Goal: Task Accomplishment & Management: Use online tool/utility

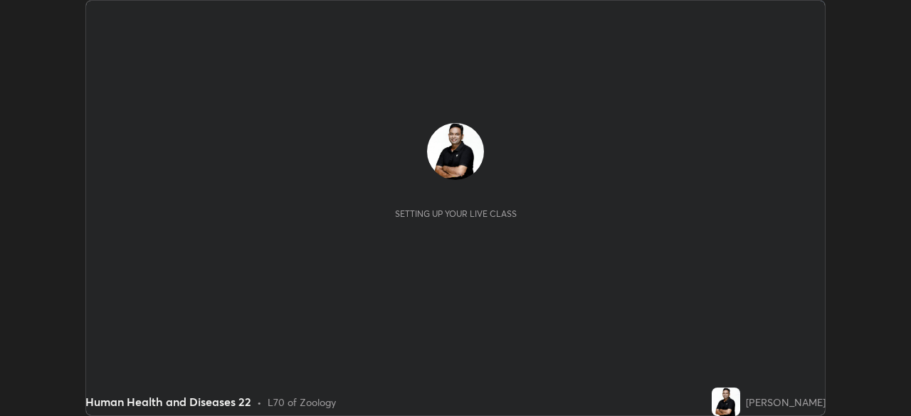
scroll to position [416, 910]
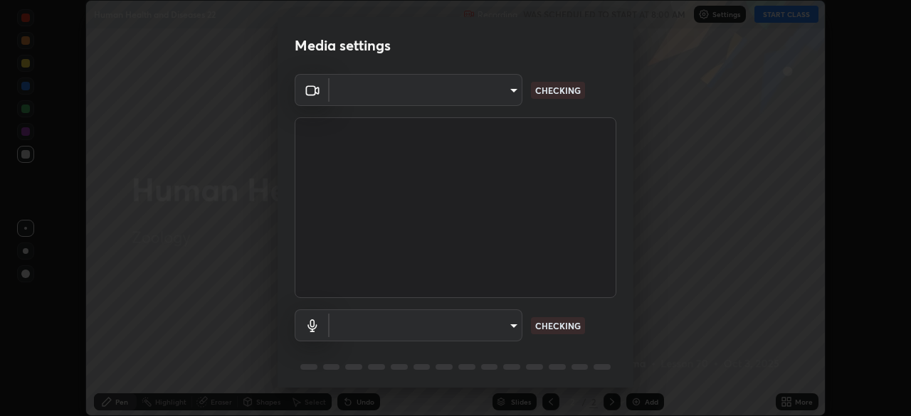
click at [513, 323] on body "Erase all Human Health and Diseases 22 Recording WAS SCHEDULED TO START AT 8:00…" at bounding box center [455, 208] width 911 height 416
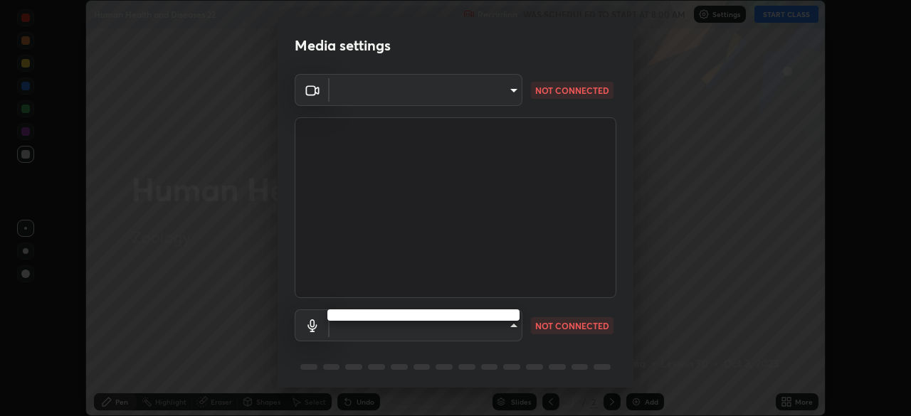
type input "a336d64f64e55d8aa7a740c0692a000d9b2cd72565bf31e1fe246034b728a4c7"
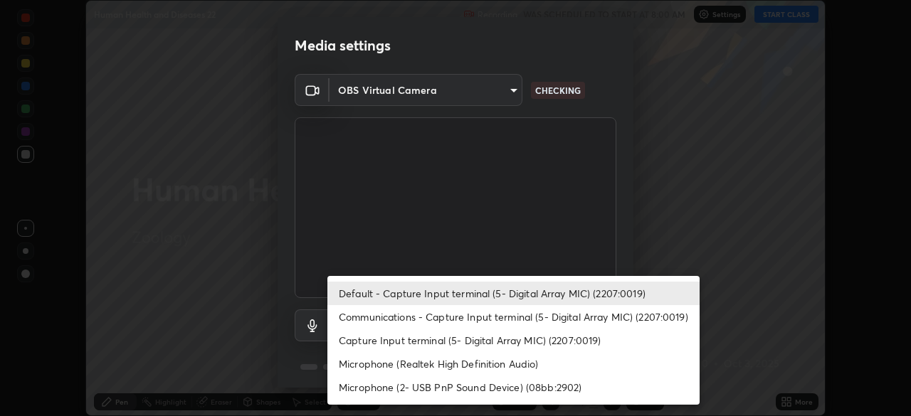
click at [510, 323] on li "Communications - Capture Input terminal (5- Digital Array MIC) (2207:0019)" at bounding box center [513, 316] width 372 height 23
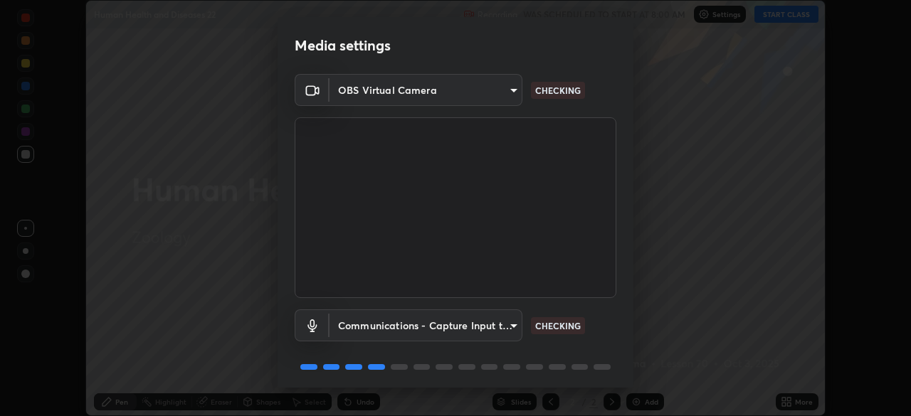
click at [509, 327] on body "Erase all Human Health and Diseases 22 Recording WAS SCHEDULED TO START AT 8:00…" at bounding box center [455, 208] width 911 height 416
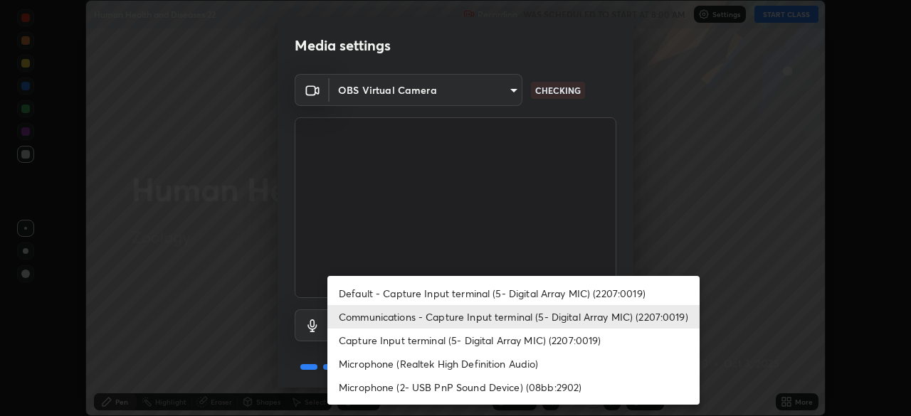
click at [500, 359] on li "Microphone (Realtek High Definition Audio)" at bounding box center [513, 363] width 372 height 23
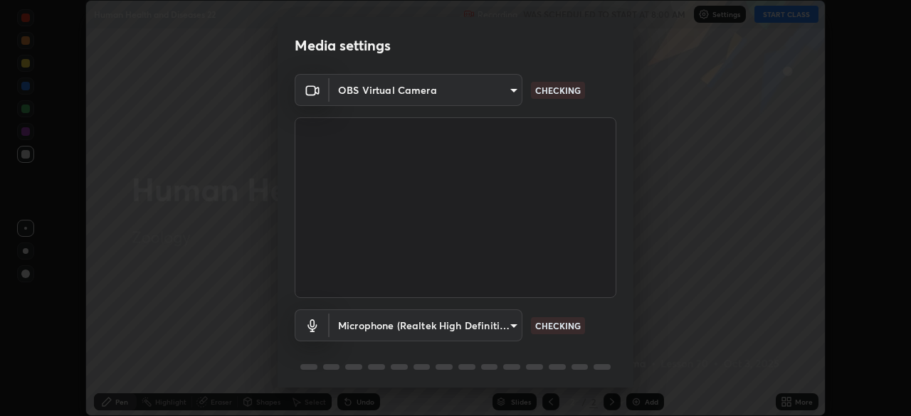
click at [503, 327] on body "Erase all Human Health and Diseases 22 Recording WAS SCHEDULED TO START AT 8:00…" at bounding box center [455, 208] width 911 height 416
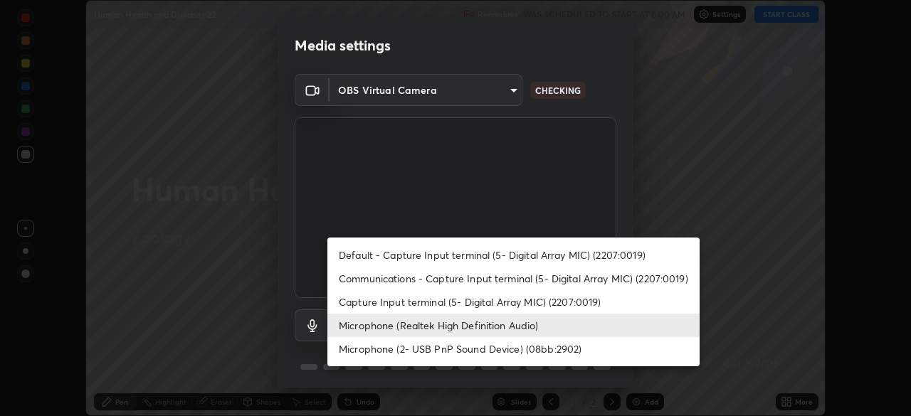
click at [499, 257] on li "Default - Capture Input terminal (5- Digital Array MIC) (2207:0019)" at bounding box center [513, 254] width 372 height 23
type input "default"
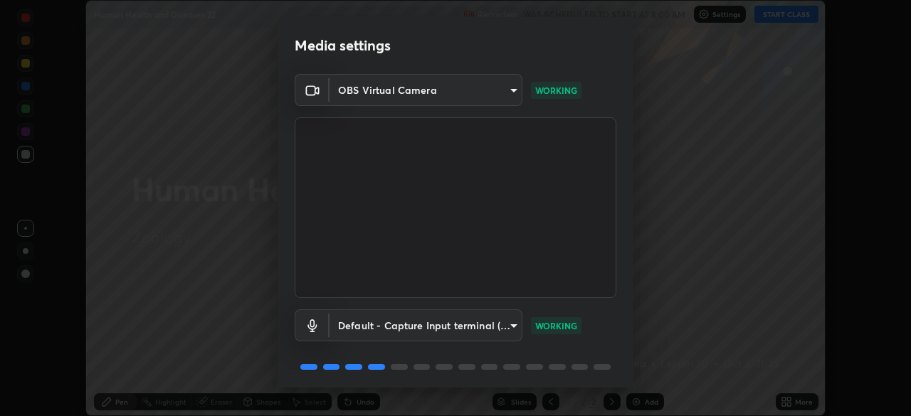
scroll to position [51, 0]
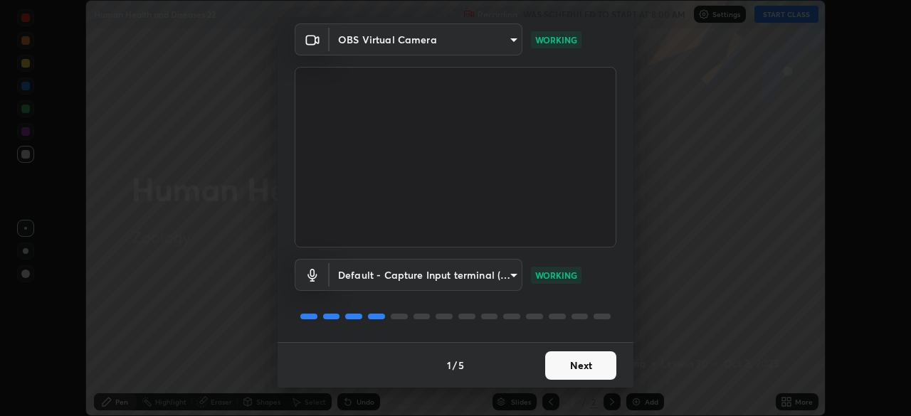
click at [587, 363] on button "Next" at bounding box center [580, 366] width 71 height 28
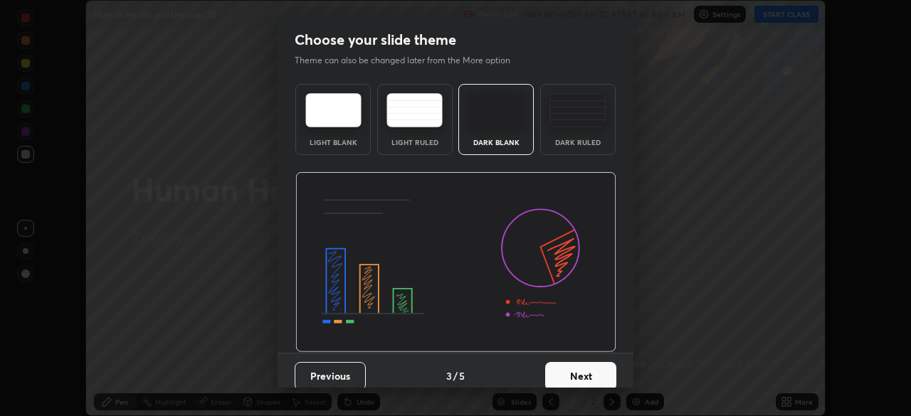
click at [597, 367] on button "Next" at bounding box center [580, 376] width 71 height 28
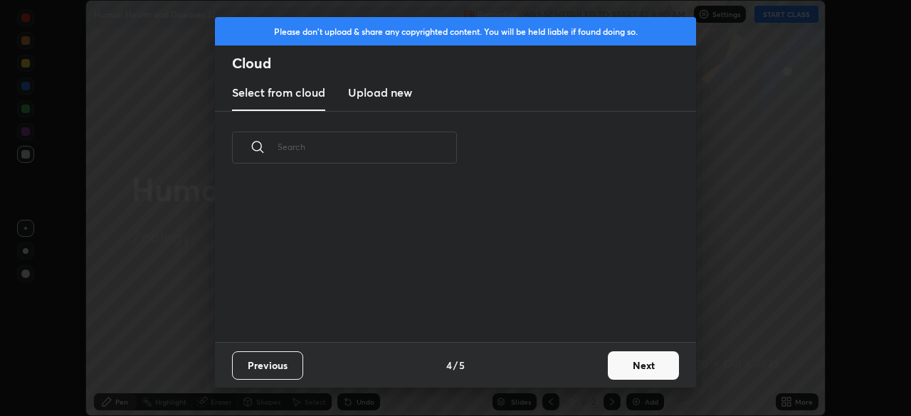
click at [619, 364] on button "Next" at bounding box center [643, 366] width 71 height 28
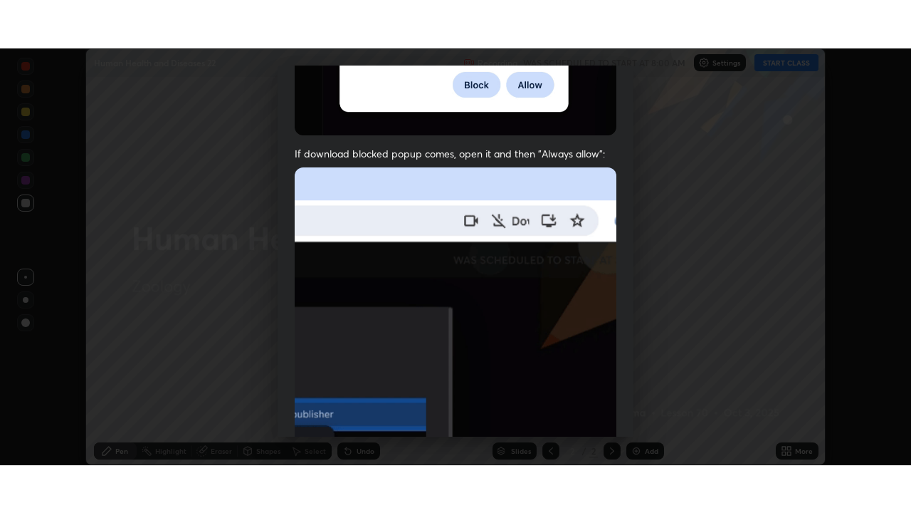
scroll to position [341, 0]
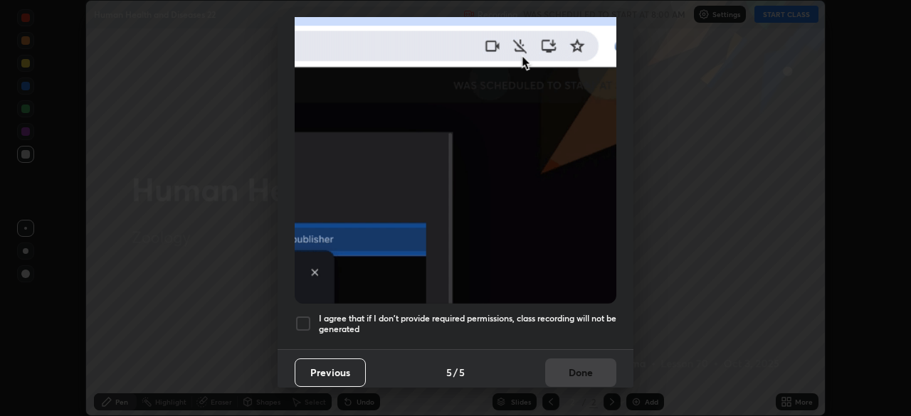
click at [305, 315] on div at bounding box center [303, 323] width 17 height 17
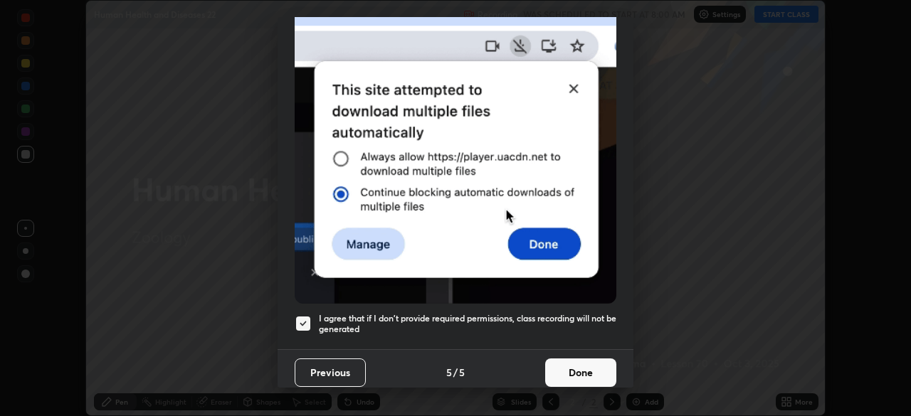
click at [601, 367] on button "Done" at bounding box center [580, 373] width 71 height 28
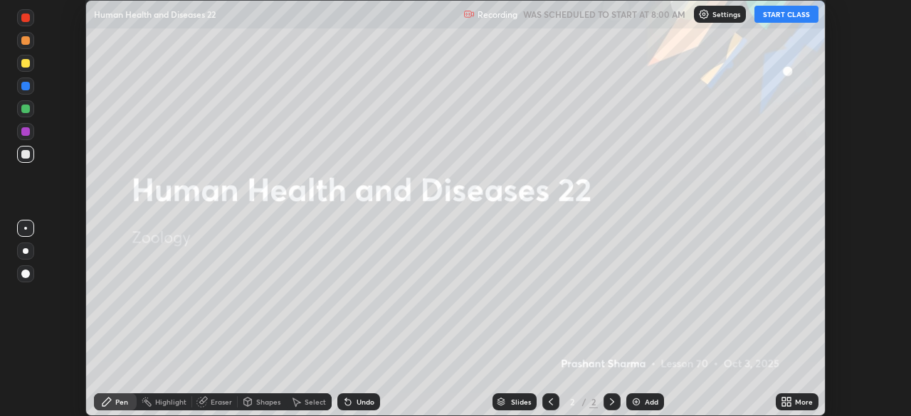
click at [784, 399] on icon at bounding box center [784, 400] width 4 height 4
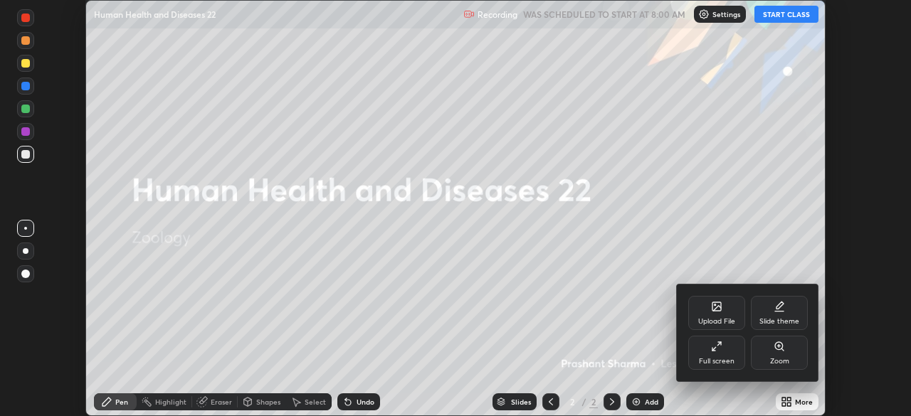
click at [787, 308] on div "Slide theme" at bounding box center [779, 313] width 57 height 34
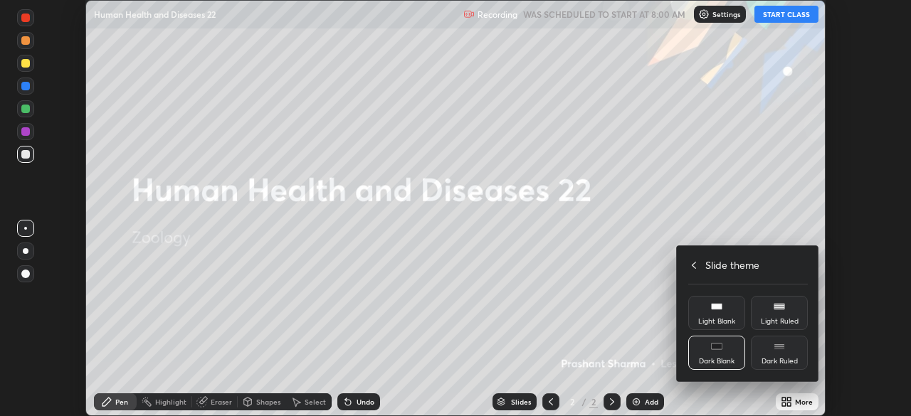
click at [725, 347] on div "Dark Blank" at bounding box center [716, 353] width 57 height 34
click at [718, 264] on h4 "Slide theme" at bounding box center [732, 265] width 54 height 15
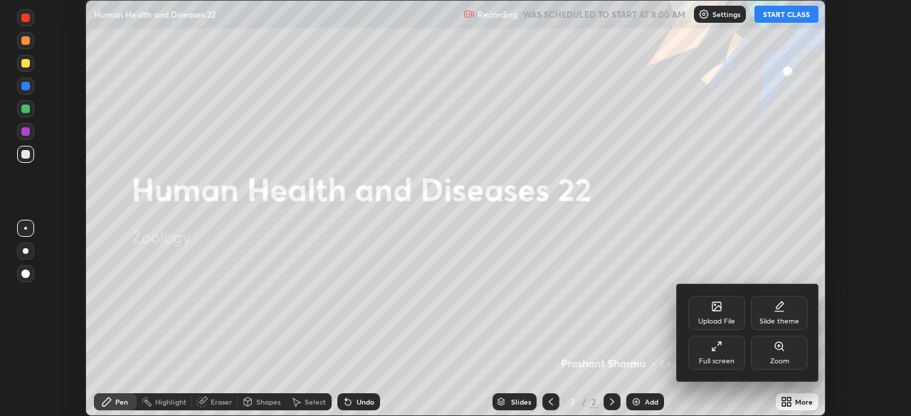
click at [722, 351] on icon at bounding box center [716, 346] width 11 height 11
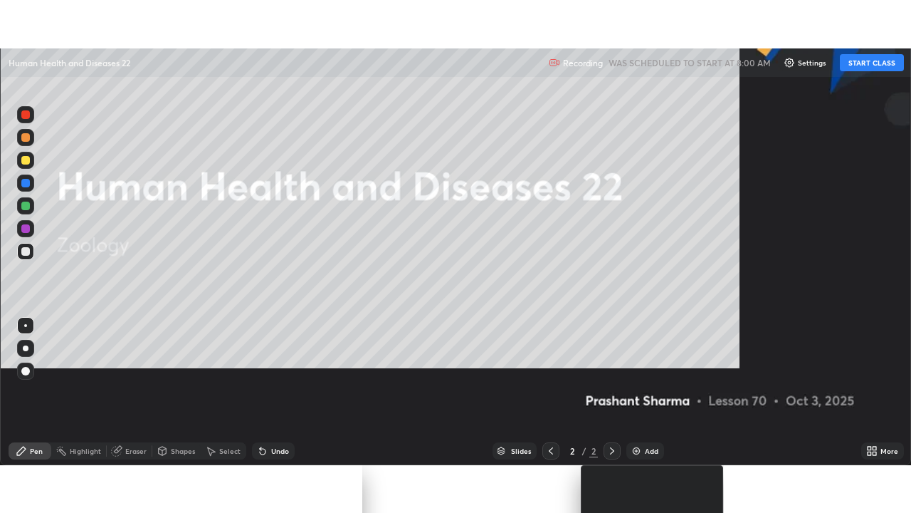
scroll to position [513, 911]
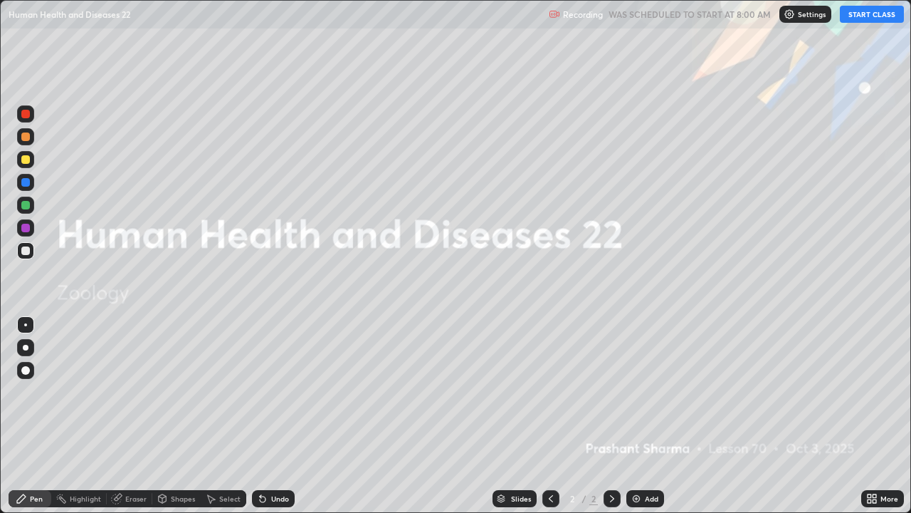
click at [646, 416] on div "Add" at bounding box center [652, 498] width 14 height 7
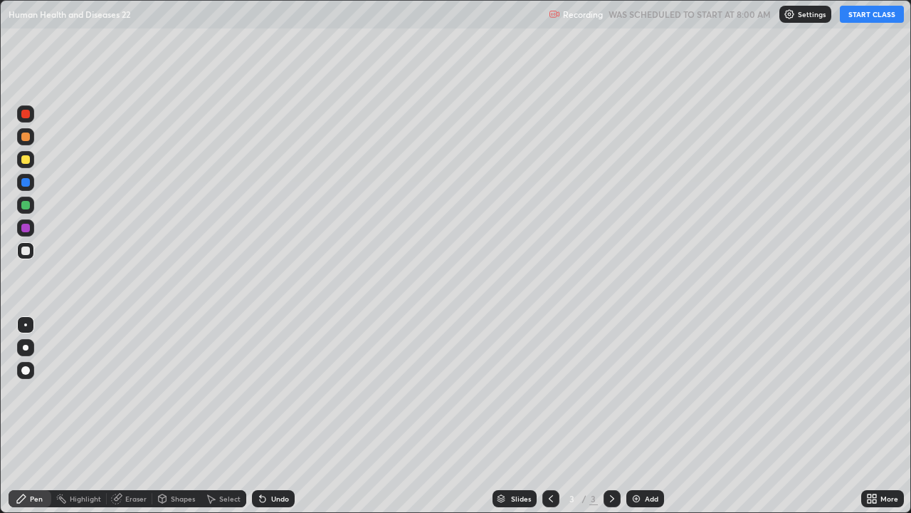
click at [864, 16] on button "START CLASS" at bounding box center [872, 14] width 64 height 17
click at [275, 416] on div "Undo" at bounding box center [280, 498] width 18 height 7
click at [222, 416] on div "Select" at bounding box center [229, 498] width 21 height 7
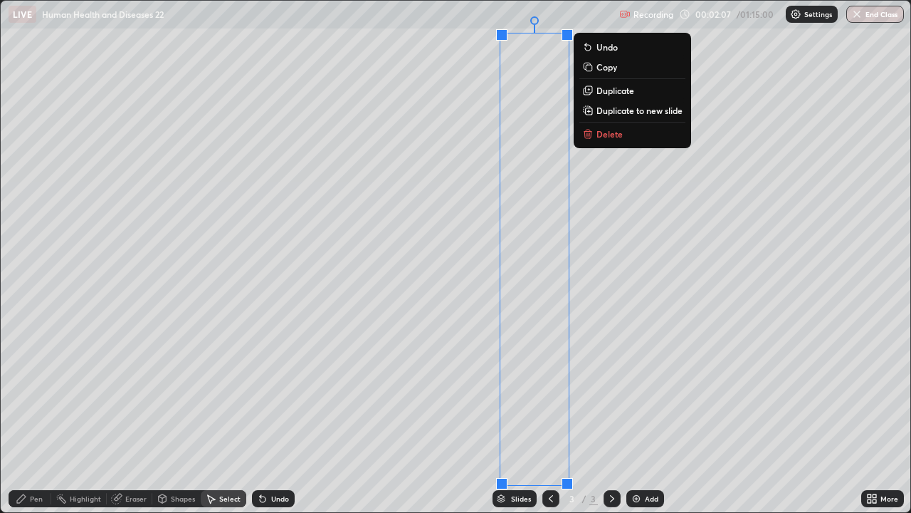
click at [505, 416] on div "Slides" at bounding box center [515, 498] width 44 height 17
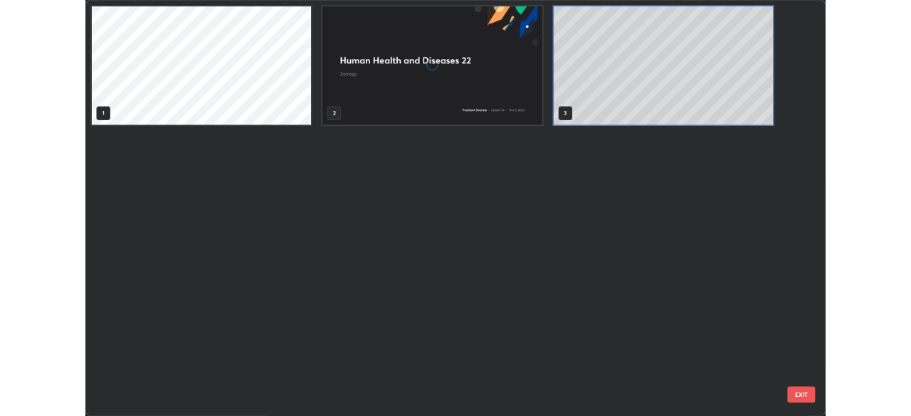
scroll to position [507, 903]
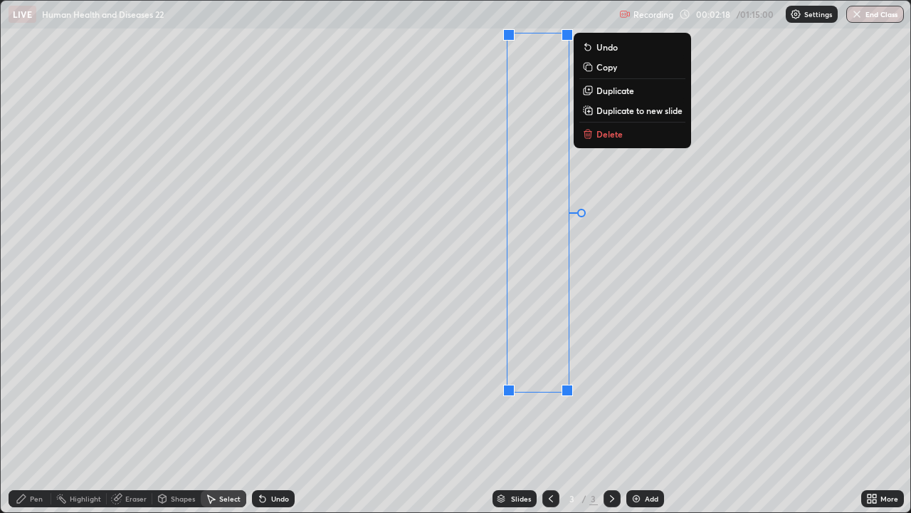
click at [611, 70] on p "Copy" at bounding box center [606, 66] width 21 height 11
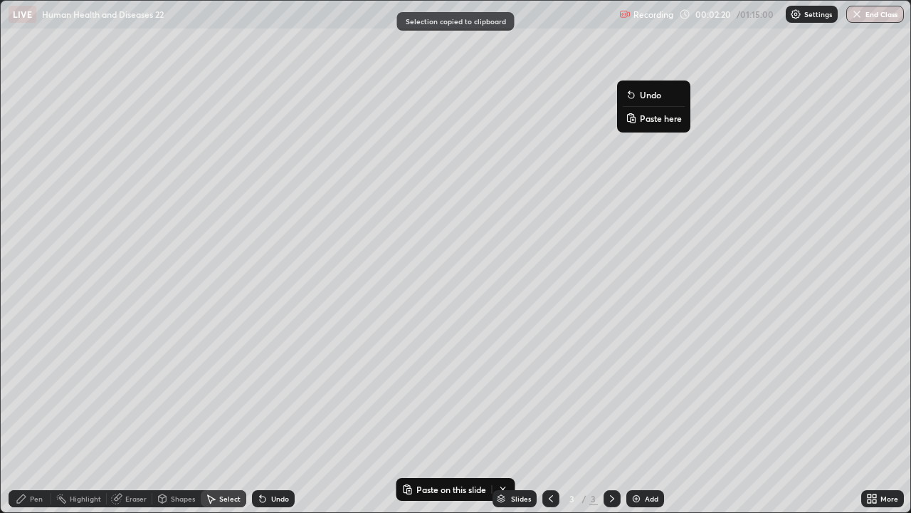
click at [656, 120] on p "Paste here" at bounding box center [661, 117] width 42 height 11
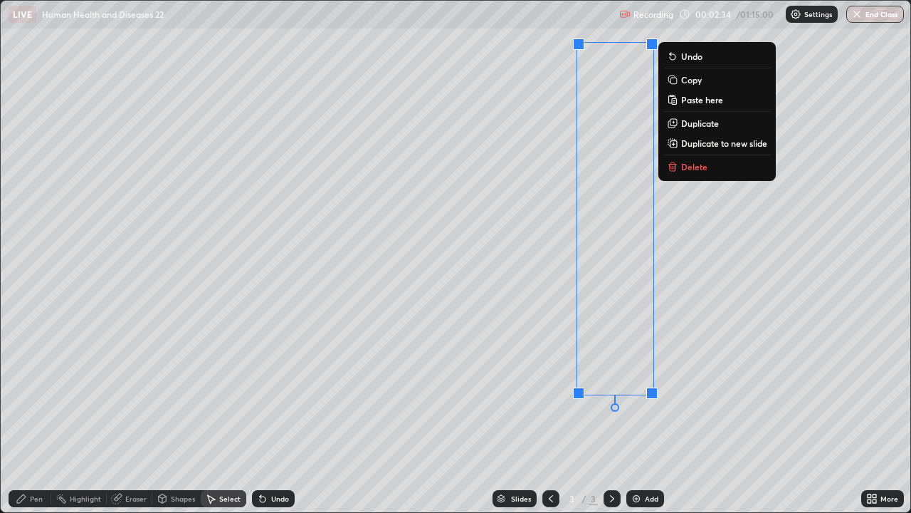
click at [458, 408] on div "0 ° Undo Copy Paste here Duplicate Duplicate to new slide Delete" at bounding box center [456, 256] width 910 height 511
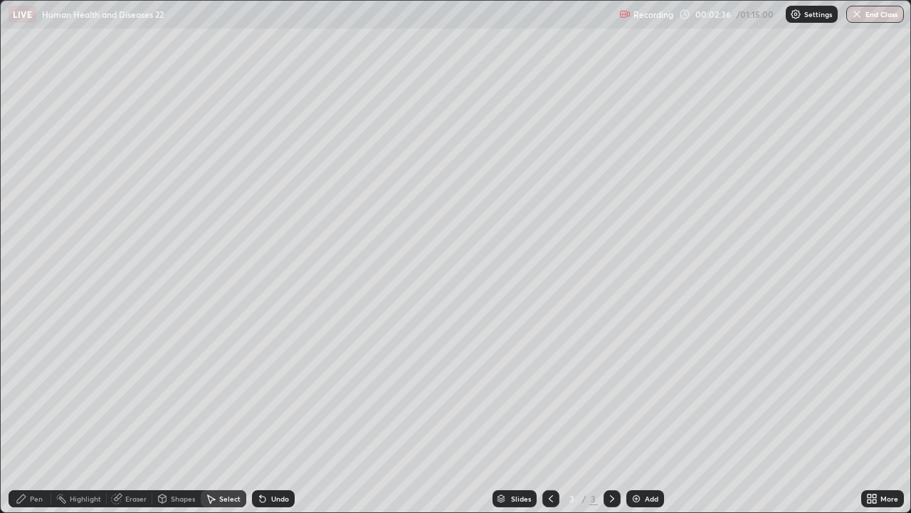
click at [284, 416] on div "Undo" at bounding box center [280, 498] width 18 height 7
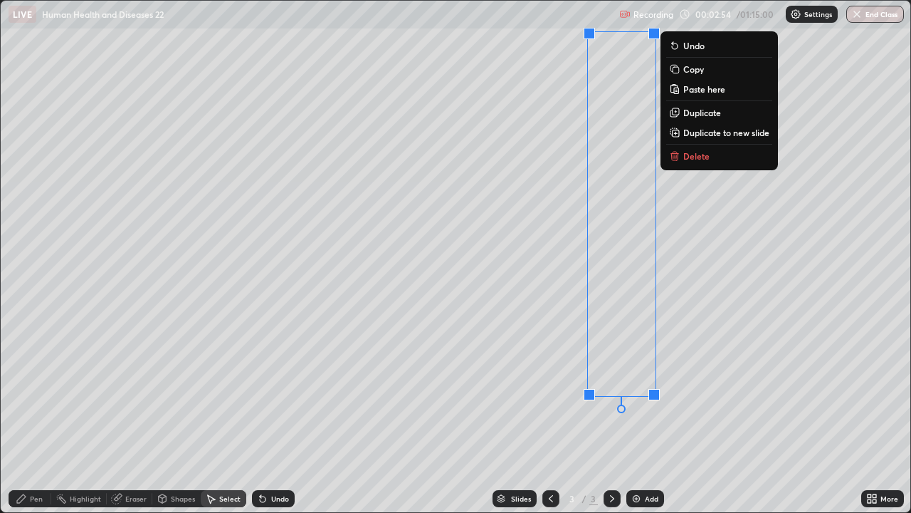
click at [540, 416] on div "0 ° Undo Copy Paste here Duplicate Duplicate to new slide Delete" at bounding box center [456, 256] width 910 height 511
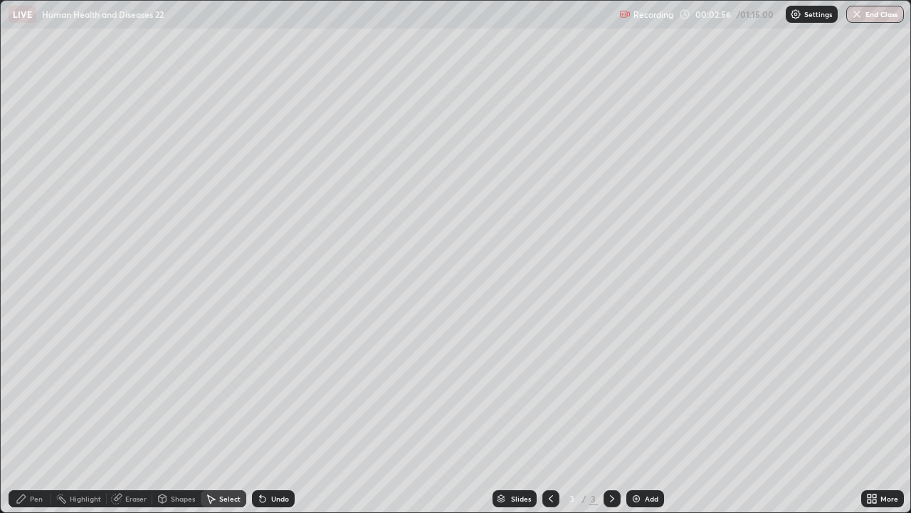
click at [126, 416] on div "Eraser" at bounding box center [135, 498] width 21 height 7
click at [36, 416] on div "Pen" at bounding box center [36, 498] width 13 height 7
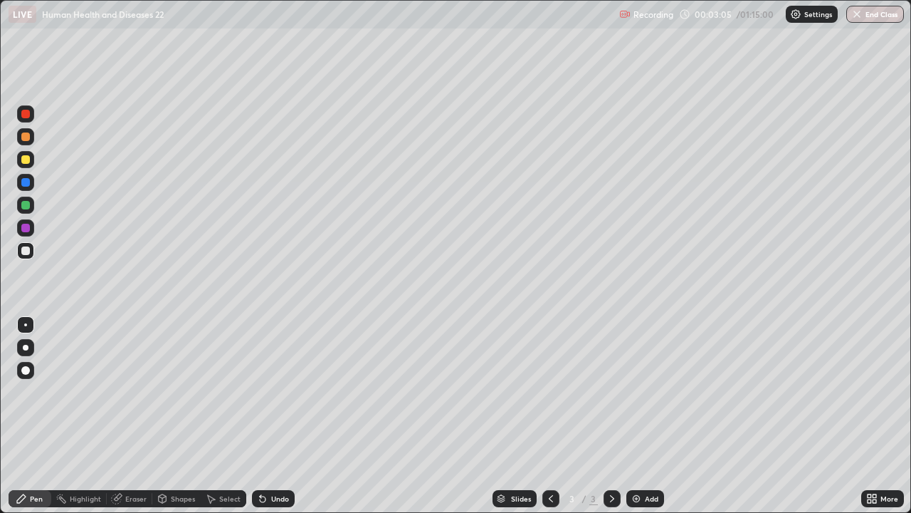
click at [133, 416] on div "Eraser" at bounding box center [135, 498] width 21 height 7
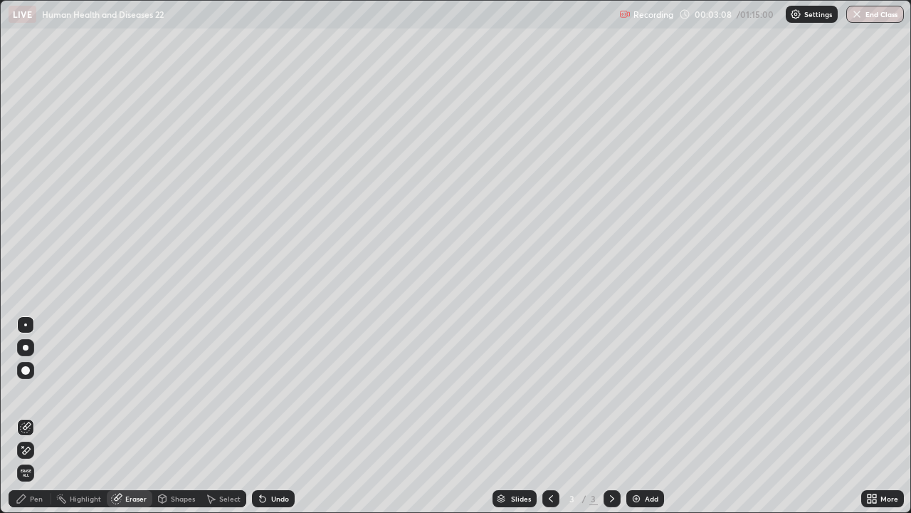
click at [33, 416] on div "Pen" at bounding box center [30, 498] width 43 height 17
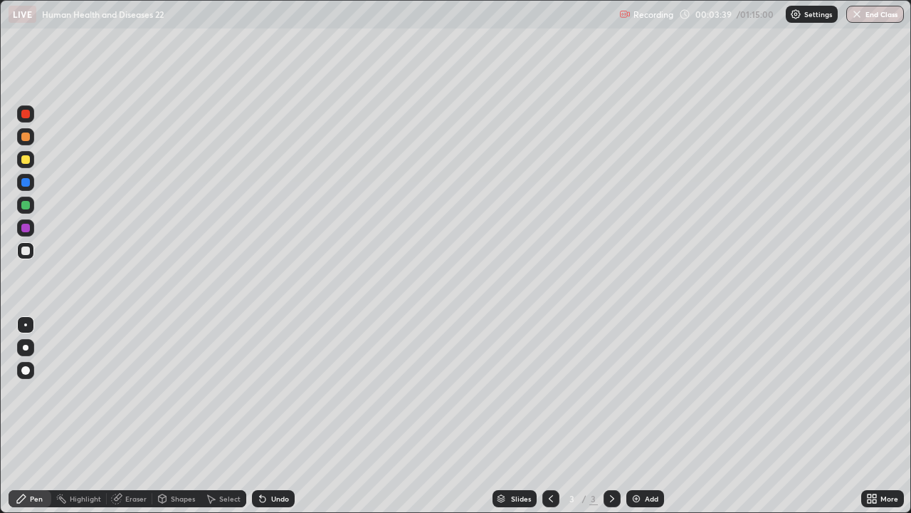
click at [33, 138] on div at bounding box center [25, 136] width 17 height 17
click at [32, 206] on div at bounding box center [25, 204] width 17 height 17
click at [31, 136] on div at bounding box center [25, 136] width 17 height 17
click at [274, 416] on div "Undo" at bounding box center [273, 498] width 43 height 17
click at [27, 227] on div at bounding box center [25, 228] width 9 height 9
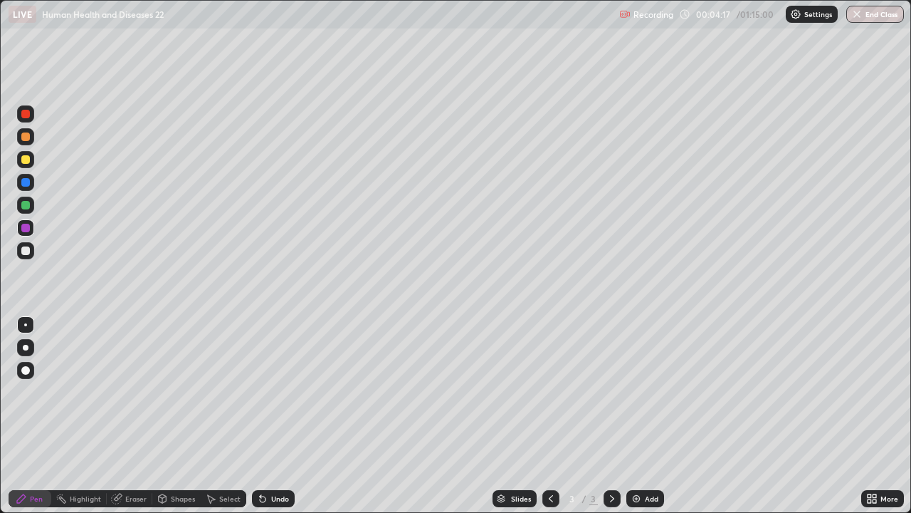
click at [25, 363] on div at bounding box center [25, 370] width 17 height 17
click at [23, 248] on div at bounding box center [25, 250] width 9 height 9
click at [26, 319] on div at bounding box center [25, 324] width 17 height 17
click at [28, 161] on div at bounding box center [25, 159] width 9 height 9
click at [26, 224] on div at bounding box center [25, 228] width 9 height 9
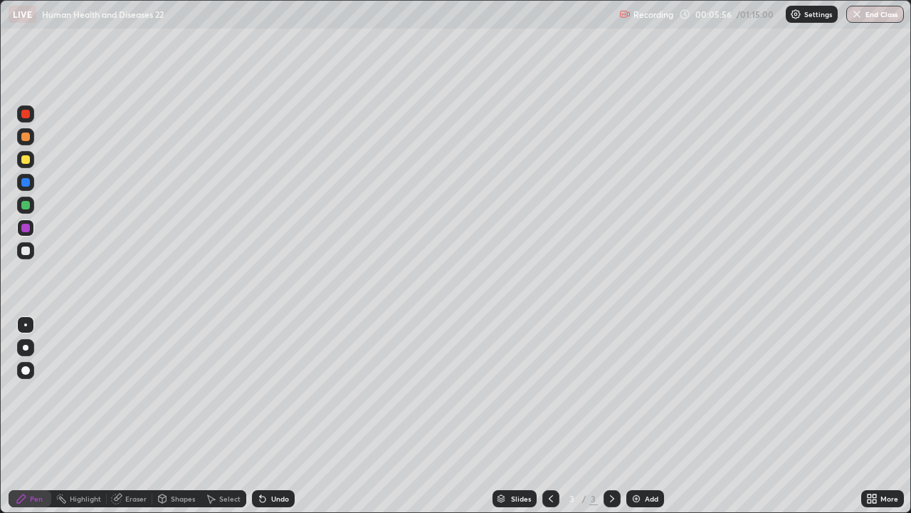
click at [29, 364] on div at bounding box center [25, 370] width 17 height 17
click at [26, 325] on div at bounding box center [25, 324] width 3 height 3
click at [33, 159] on div at bounding box center [25, 159] width 17 height 17
click at [27, 205] on div at bounding box center [25, 205] width 9 height 9
click at [26, 160] on div at bounding box center [25, 159] width 9 height 9
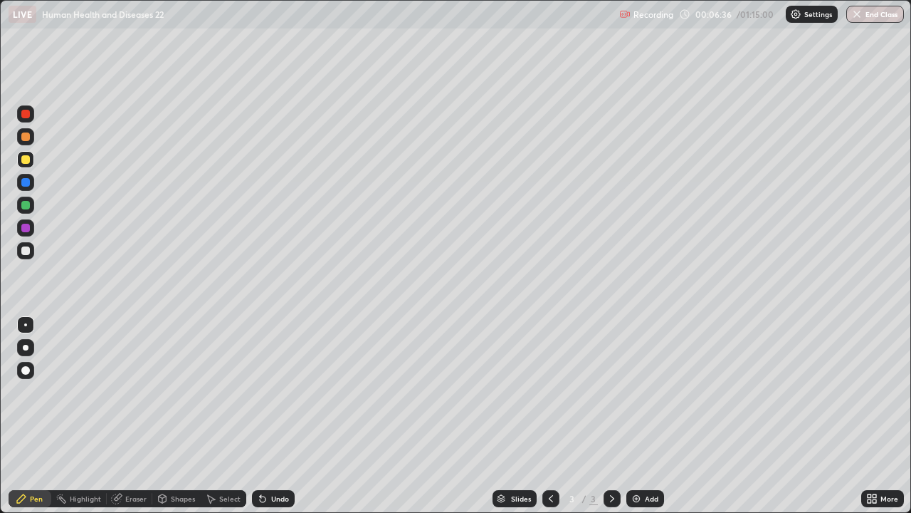
click at [31, 205] on div at bounding box center [25, 204] width 17 height 17
click at [29, 181] on div at bounding box center [25, 182] width 9 height 9
click at [30, 364] on div at bounding box center [25, 370] width 17 height 17
click at [24, 204] on div at bounding box center [25, 205] width 9 height 9
click at [19, 326] on div at bounding box center [25, 324] width 17 height 17
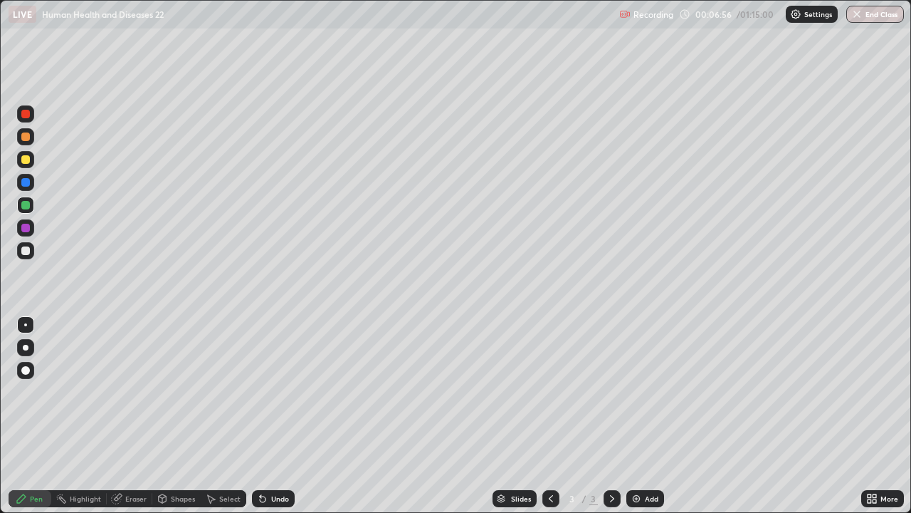
click at [28, 184] on div at bounding box center [25, 182] width 9 height 9
click at [28, 363] on div at bounding box center [25, 370] width 17 height 17
click at [29, 204] on div at bounding box center [25, 205] width 9 height 9
click at [26, 325] on div at bounding box center [25, 324] width 3 height 3
click at [32, 248] on div at bounding box center [25, 250] width 17 height 17
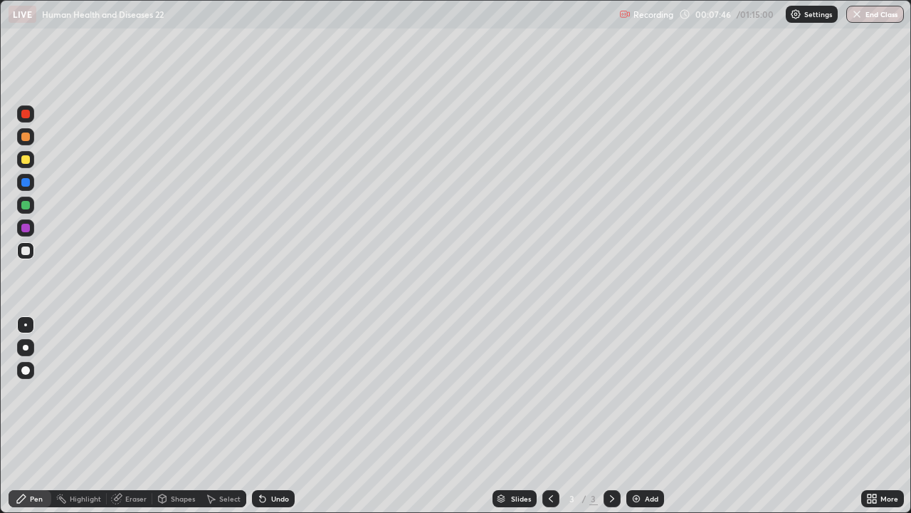
click at [33, 160] on div at bounding box center [25, 159] width 17 height 17
click at [31, 248] on div at bounding box center [25, 250] width 17 height 17
click at [271, 416] on div "Undo" at bounding box center [280, 498] width 18 height 7
click at [275, 416] on div "Undo" at bounding box center [280, 498] width 18 height 7
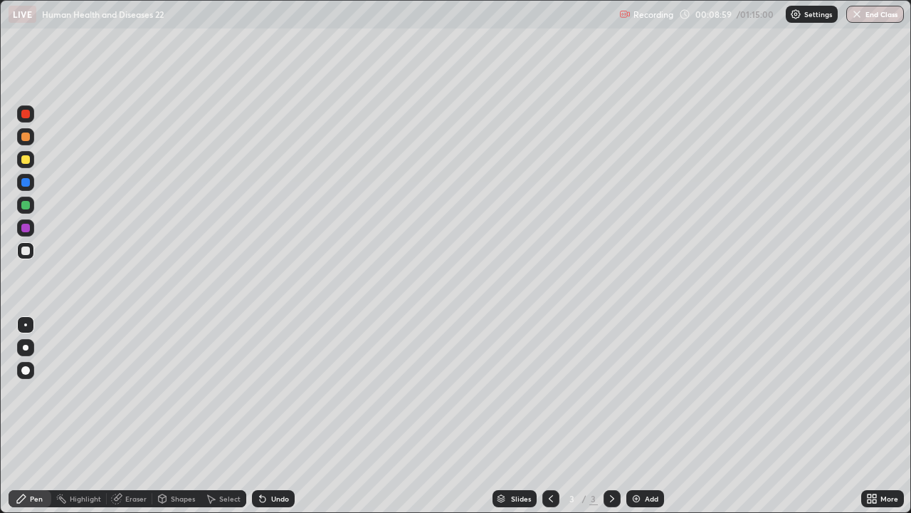
click at [271, 416] on div "Undo" at bounding box center [280, 498] width 18 height 7
click at [23, 183] on div at bounding box center [25, 182] width 9 height 9
click at [26, 206] on div at bounding box center [25, 205] width 9 height 9
click at [26, 225] on div at bounding box center [25, 228] width 9 height 9
click at [26, 184] on div at bounding box center [25, 182] width 9 height 9
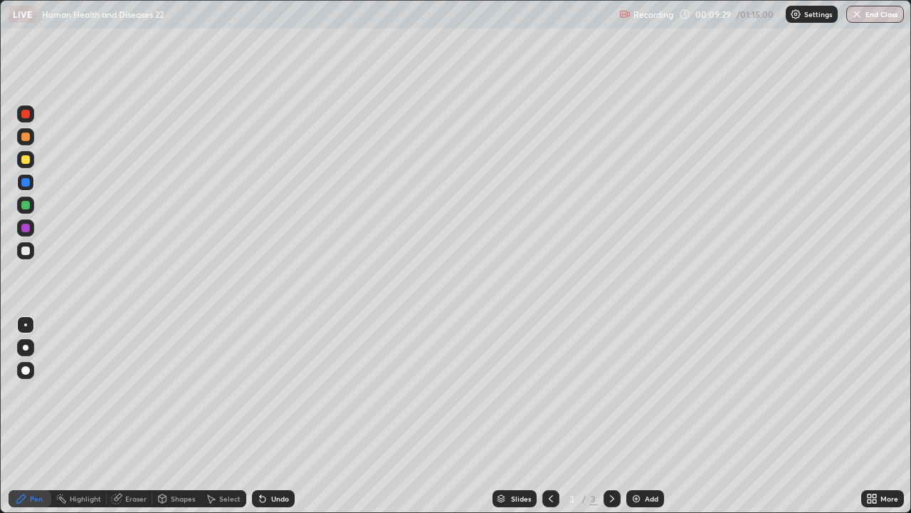
click at [26, 163] on div at bounding box center [25, 159] width 9 height 9
click at [21, 248] on div at bounding box center [25, 250] width 9 height 9
click at [26, 160] on div at bounding box center [25, 159] width 9 height 9
click at [284, 416] on div "Undo" at bounding box center [273, 498] width 43 height 17
click at [275, 416] on div "Undo" at bounding box center [280, 498] width 18 height 7
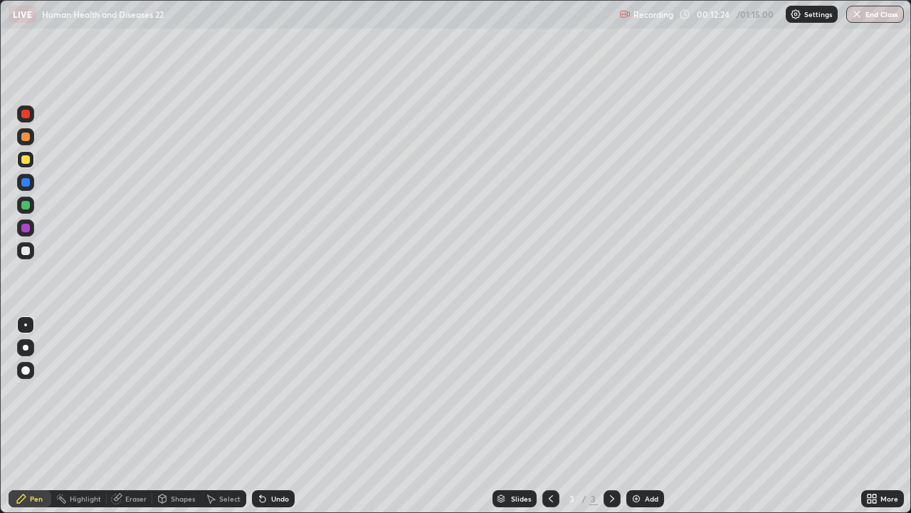
click at [275, 416] on div "Undo" at bounding box center [280, 498] width 18 height 7
click at [25, 253] on div at bounding box center [25, 250] width 9 height 9
click at [25, 117] on div at bounding box center [25, 114] width 9 height 9
click at [24, 366] on div at bounding box center [25, 370] width 9 height 9
click at [26, 323] on div at bounding box center [25, 324] width 3 height 3
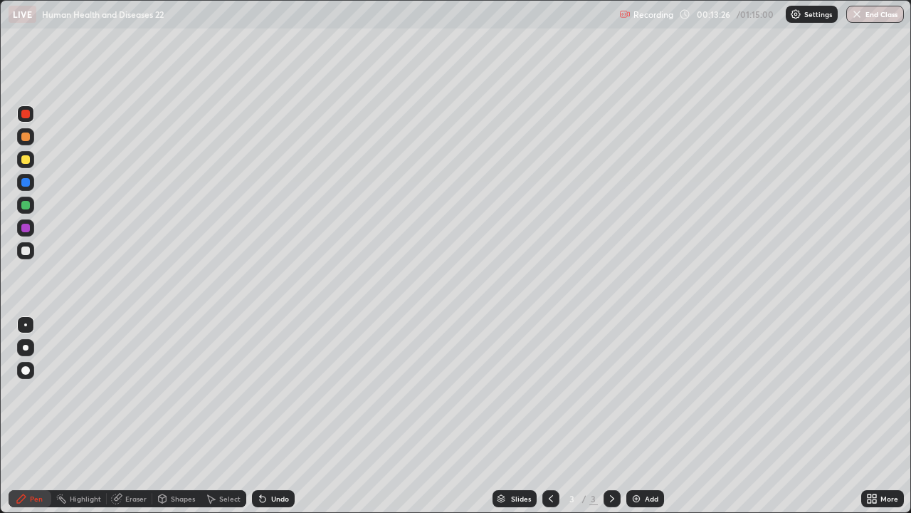
click at [23, 155] on div at bounding box center [25, 159] width 9 height 9
click at [276, 416] on div "Undo" at bounding box center [273, 498] width 43 height 17
click at [25, 228] on div at bounding box center [25, 228] width 9 height 9
click at [26, 367] on div at bounding box center [25, 370] width 9 height 9
click at [271, 416] on div "Undo" at bounding box center [280, 498] width 18 height 7
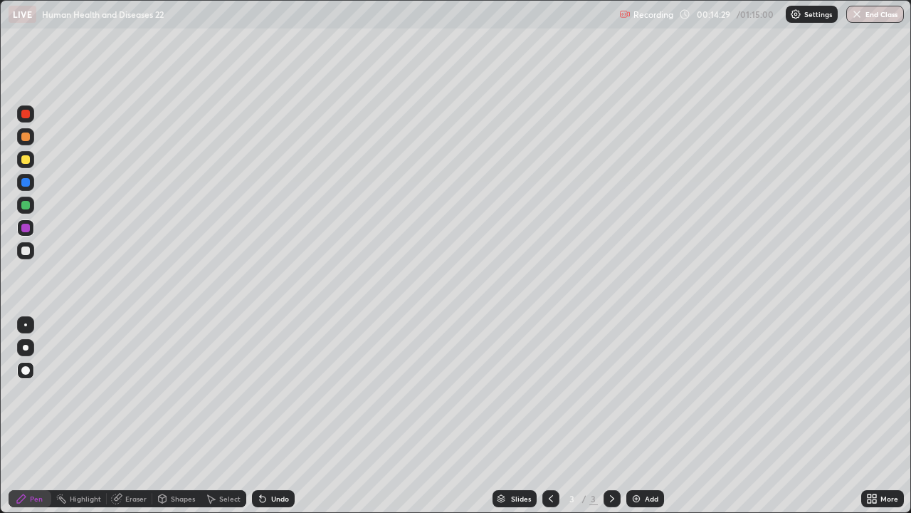
click at [275, 416] on div "Undo" at bounding box center [280, 498] width 18 height 7
click at [277, 416] on div "Undo" at bounding box center [280, 498] width 18 height 7
click at [278, 416] on div "Undo" at bounding box center [280, 498] width 18 height 7
click at [281, 416] on div "Undo" at bounding box center [273, 498] width 43 height 17
click at [26, 325] on div at bounding box center [25, 324] width 3 height 3
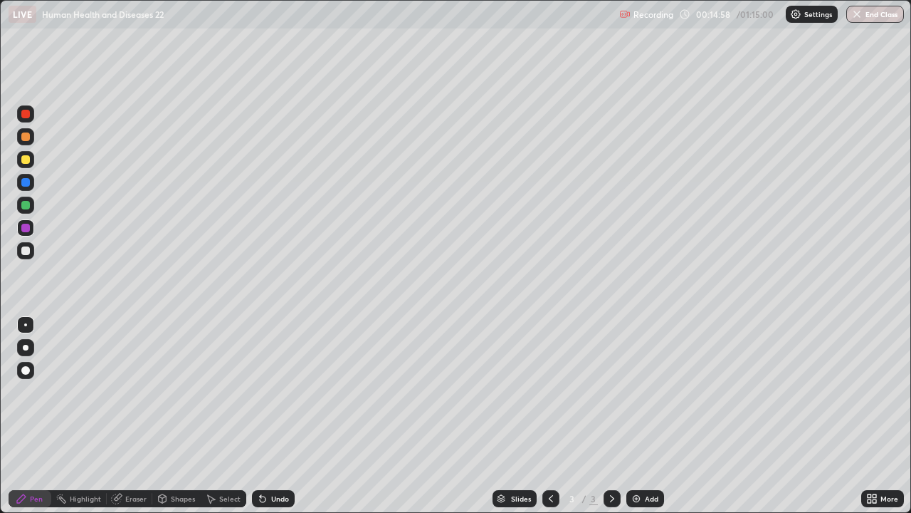
click at [26, 158] on div at bounding box center [25, 159] width 9 height 9
click at [28, 201] on div at bounding box center [25, 205] width 9 height 9
click at [26, 183] on div at bounding box center [25, 182] width 9 height 9
click at [28, 364] on div at bounding box center [25, 370] width 17 height 17
click at [27, 228] on div at bounding box center [25, 228] width 9 height 9
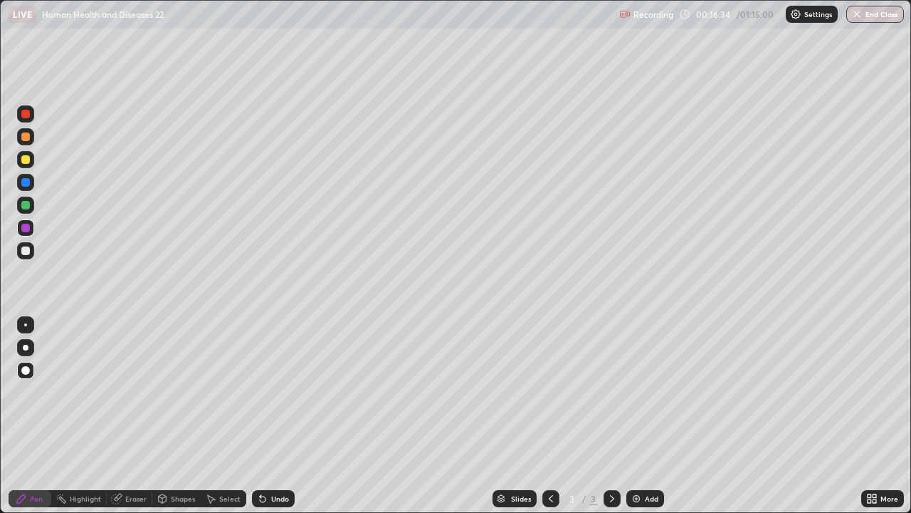
click at [611, 416] on icon at bounding box center [611, 498] width 11 height 11
click at [645, 416] on div "Add" at bounding box center [652, 498] width 14 height 7
click at [26, 249] on div at bounding box center [25, 250] width 9 height 9
click at [128, 416] on div "Eraser" at bounding box center [130, 498] width 46 height 17
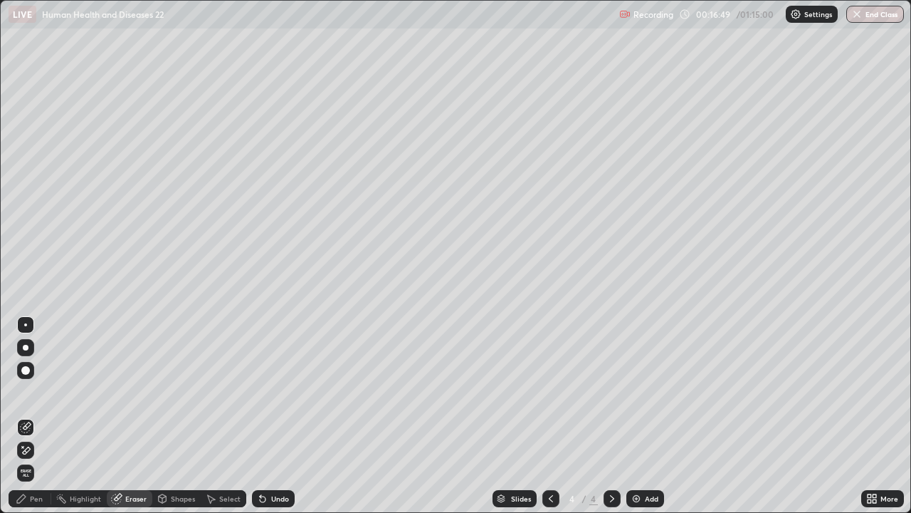
click at [29, 416] on div "Pen" at bounding box center [30, 498] width 43 height 17
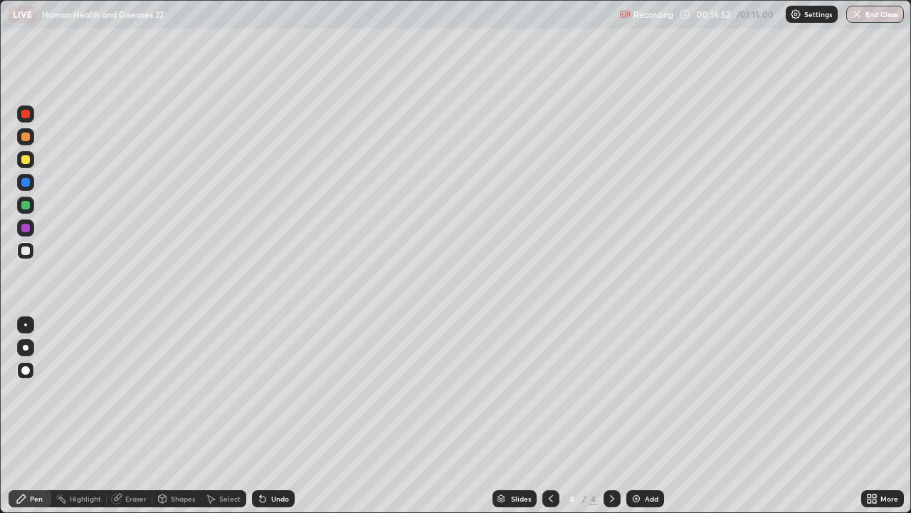
click at [282, 416] on div "Undo" at bounding box center [273, 498] width 43 height 17
click at [29, 184] on div at bounding box center [25, 182] width 9 height 9
click at [24, 115] on div at bounding box center [25, 114] width 9 height 9
click at [28, 206] on div at bounding box center [25, 205] width 9 height 9
click at [28, 186] on div at bounding box center [25, 182] width 17 height 17
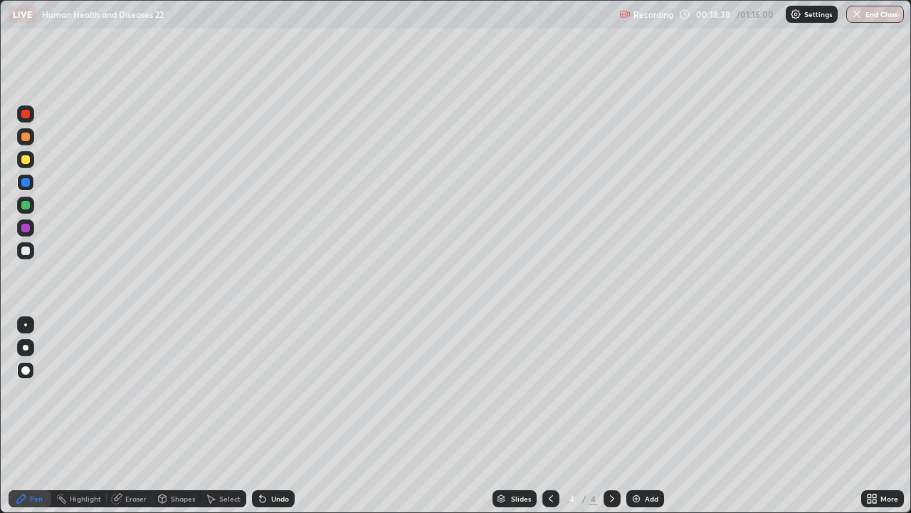
click at [28, 247] on div at bounding box center [25, 250] width 9 height 9
click at [26, 325] on div at bounding box center [25, 324] width 3 height 3
click at [29, 181] on div at bounding box center [25, 182] width 9 height 9
click at [23, 203] on div at bounding box center [25, 205] width 9 height 9
click at [26, 157] on div at bounding box center [25, 159] width 9 height 9
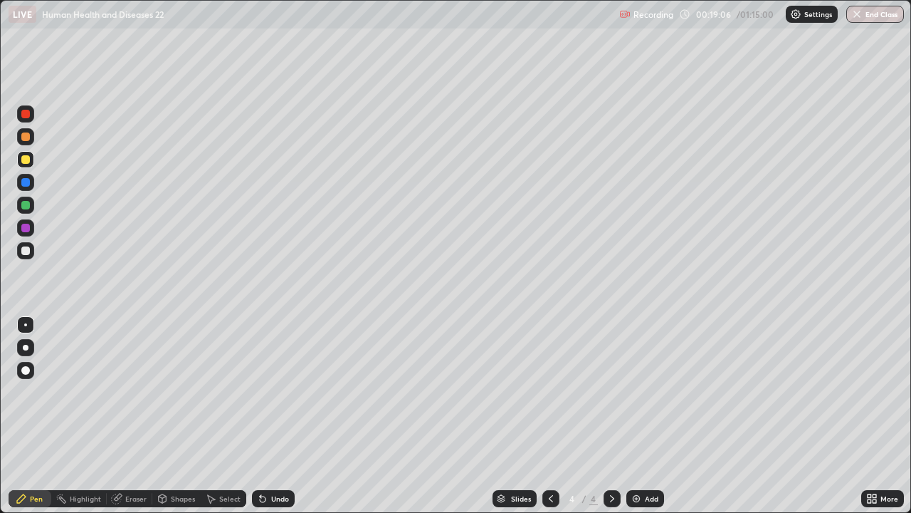
click at [28, 317] on div at bounding box center [25, 324] width 17 height 17
click at [28, 224] on div at bounding box center [25, 228] width 9 height 9
click at [26, 137] on div at bounding box center [25, 136] width 9 height 9
click at [22, 362] on div at bounding box center [25, 370] width 17 height 17
click at [274, 416] on div "Undo" at bounding box center [280, 498] width 18 height 7
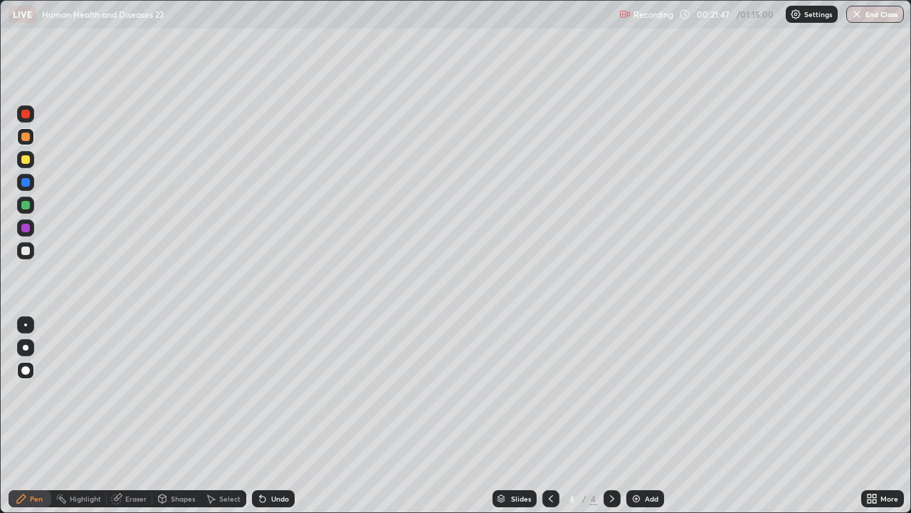
click at [24, 205] on div at bounding box center [25, 205] width 9 height 9
click at [21, 251] on div at bounding box center [25, 250] width 17 height 17
click at [23, 161] on div at bounding box center [25, 159] width 9 height 9
click at [23, 316] on div at bounding box center [25, 324] width 17 height 17
click at [127, 416] on div "Eraser" at bounding box center [135, 498] width 21 height 7
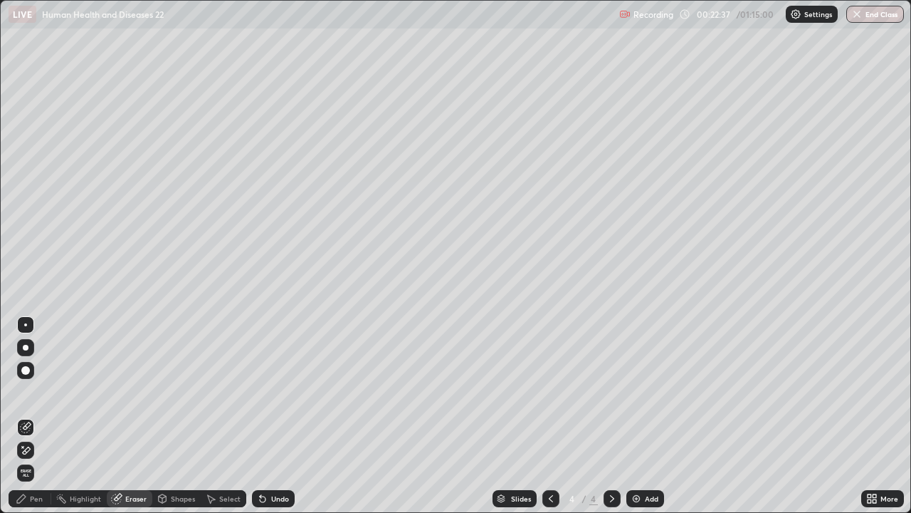
click at [277, 416] on div "Undo" at bounding box center [273, 498] width 43 height 17
click at [278, 416] on div "Undo" at bounding box center [280, 498] width 18 height 7
click at [26, 416] on icon at bounding box center [21, 498] width 11 height 11
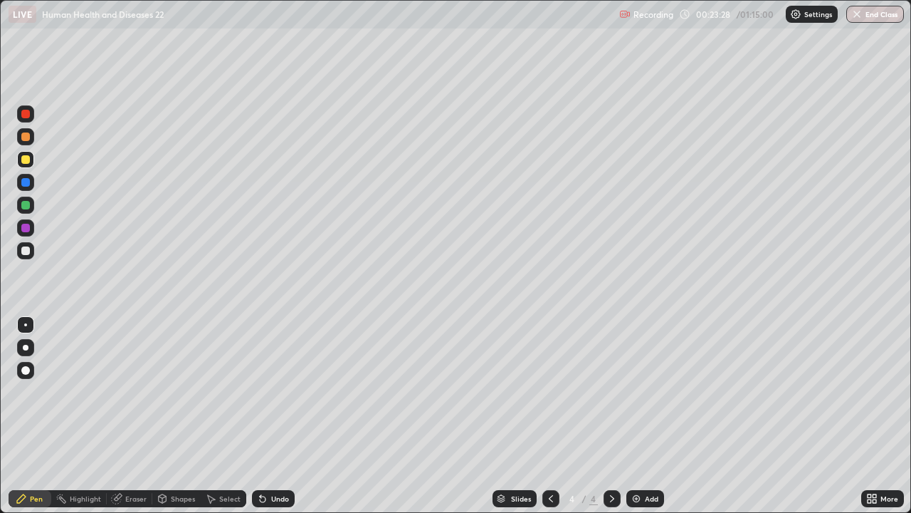
click at [543, 416] on div at bounding box center [550, 498] width 17 height 17
click at [273, 416] on div "Undo" at bounding box center [280, 498] width 18 height 7
click at [268, 416] on div "Undo" at bounding box center [273, 498] width 43 height 17
click at [271, 416] on div "Undo" at bounding box center [280, 498] width 18 height 7
click at [609, 416] on icon at bounding box center [611, 498] width 11 height 11
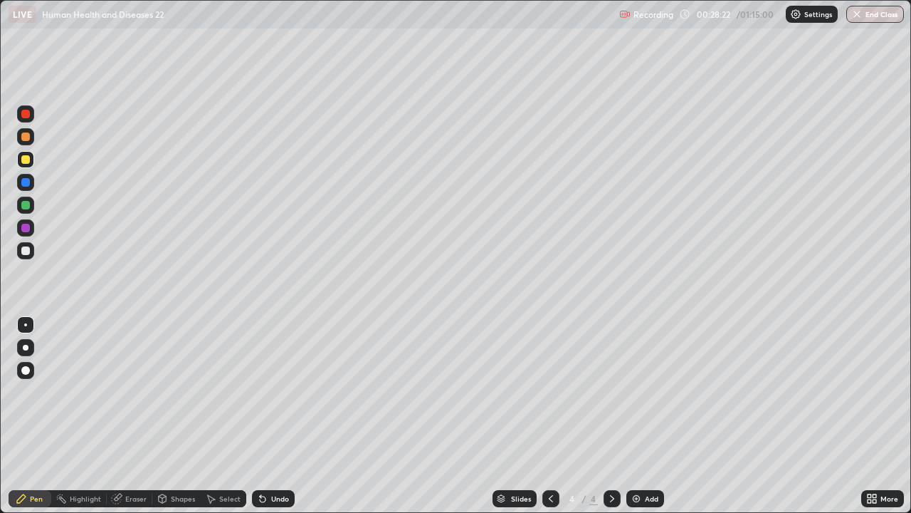
click at [640, 416] on img at bounding box center [636, 498] width 11 height 11
click at [26, 325] on div at bounding box center [25, 324] width 3 height 3
click at [278, 416] on div "Undo" at bounding box center [280, 498] width 18 height 7
click at [28, 250] on div at bounding box center [25, 250] width 9 height 9
click at [271, 416] on div "Undo" at bounding box center [273, 498] width 43 height 17
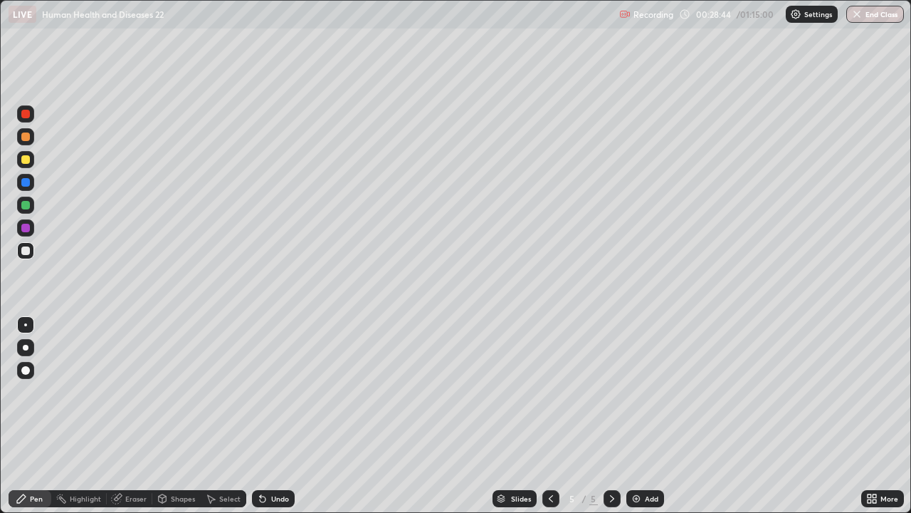
click at [271, 416] on div "Undo" at bounding box center [280, 498] width 18 height 7
click at [273, 416] on div "Undo" at bounding box center [273, 498] width 43 height 17
click at [274, 416] on div "Undo" at bounding box center [273, 498] width 43 height 17
click at [24, 164] on div at bounding box center [25, 159] width 17 height 17
click at [129, 416] on div "Eraser" at bounding box center [130, 498] width 46 height 17
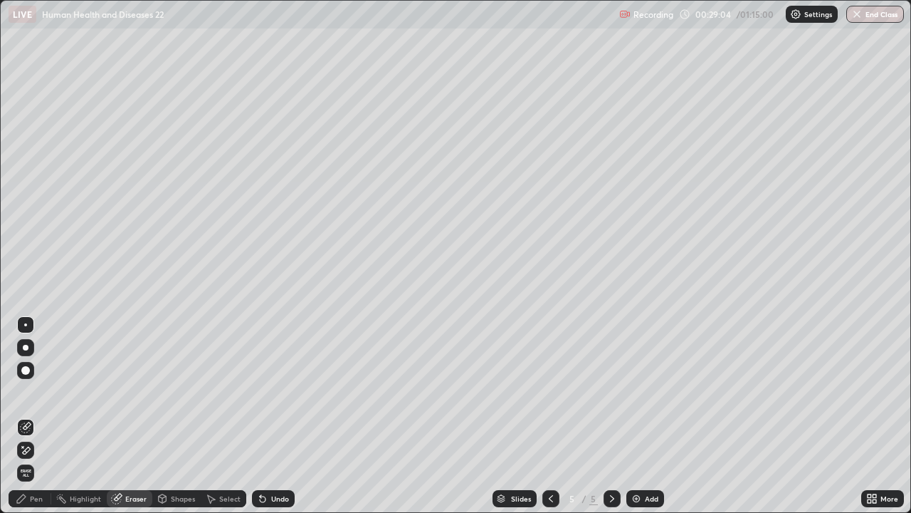
click at [34, 416] on div "Pen" at bounding box center [36, 498] width 13 height 7
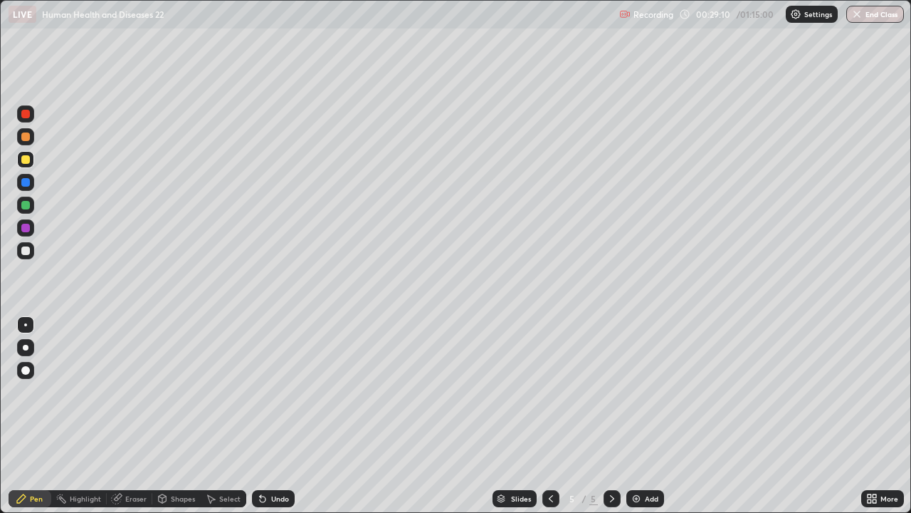
click at [132, 416] on div "Eraser" at bounding box center [135, 498] width 21 height 7
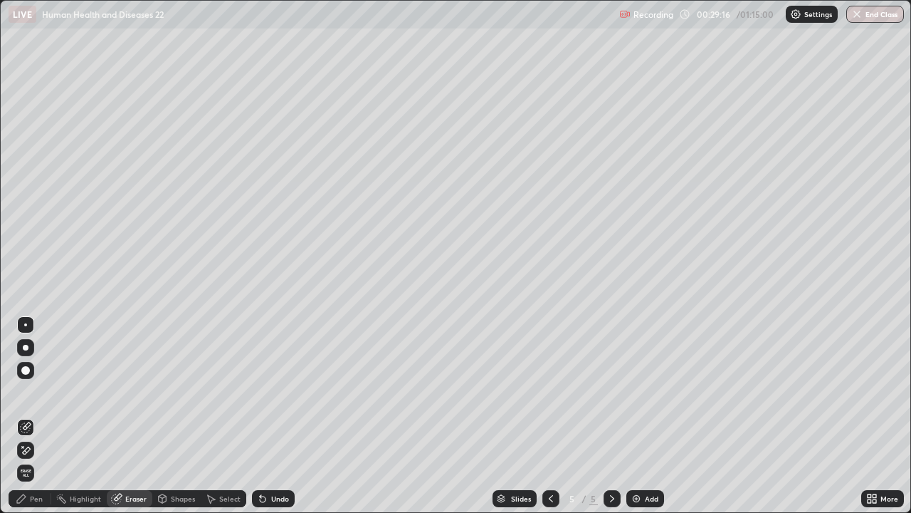
click at [33, 416] on div "Pen" at bounding box center [36, 498] width 13 height 7
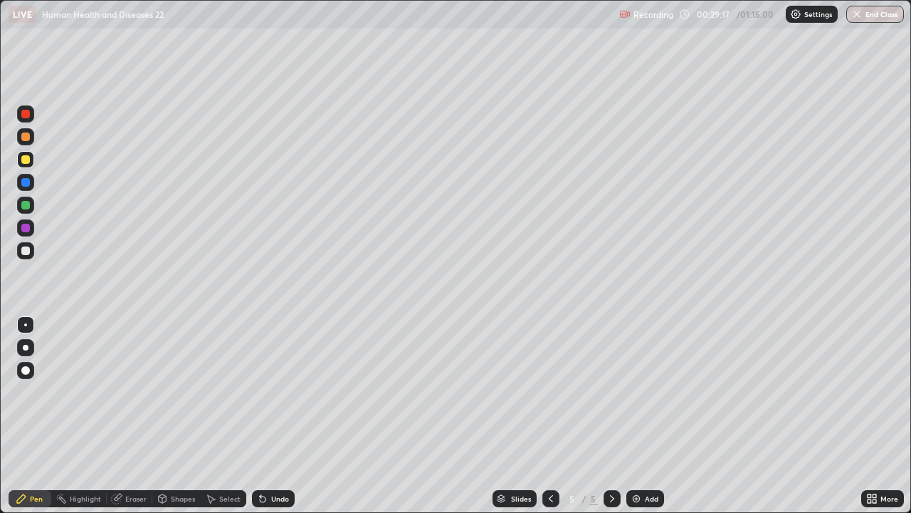
click at [26, 248] on div at bounding box center [25, 250] width 9 height 9
click at [27, 206] on div at bounding box center [25, 205] width 9 height 9
click at [26, 228] on div at bounding box center [25, 228] width 9 height 9
click at [24, 370] on div at bounding box center [25, 370] width 9 height 9
click at [25, 251] on div at bounding box center [25, 250] width 9 height 9
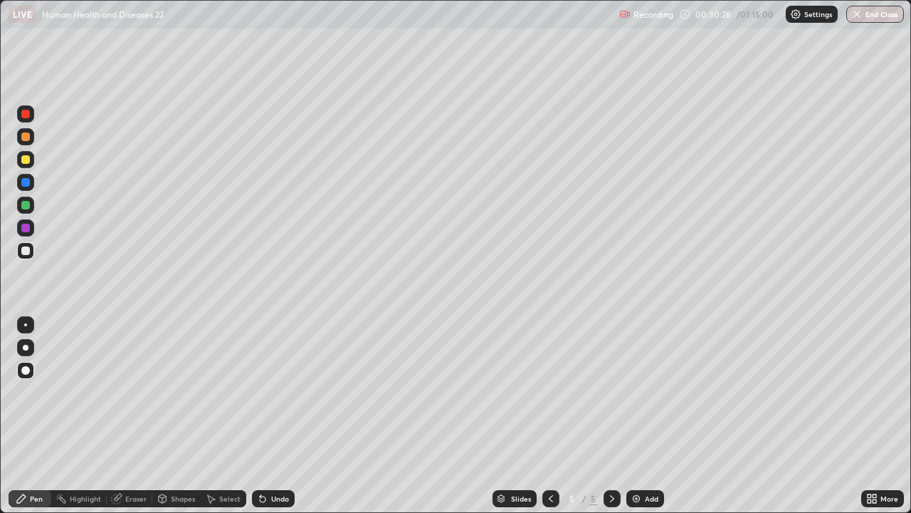
click at [26, 157] on div at bounding box center [25, 159] width 9 height 9
click at [26, 325] on div at bounding box center [25, 324] width 3 height 3
click at [278, 416] on div "Undo" at bounding box center [280, 498] width 18 height 7
click at [22, 251] on div at bounding box center [25, 250] width 9 height 9
click at [646, 416] on div "Add" at bounding box center [645, 498] width 38 height 17
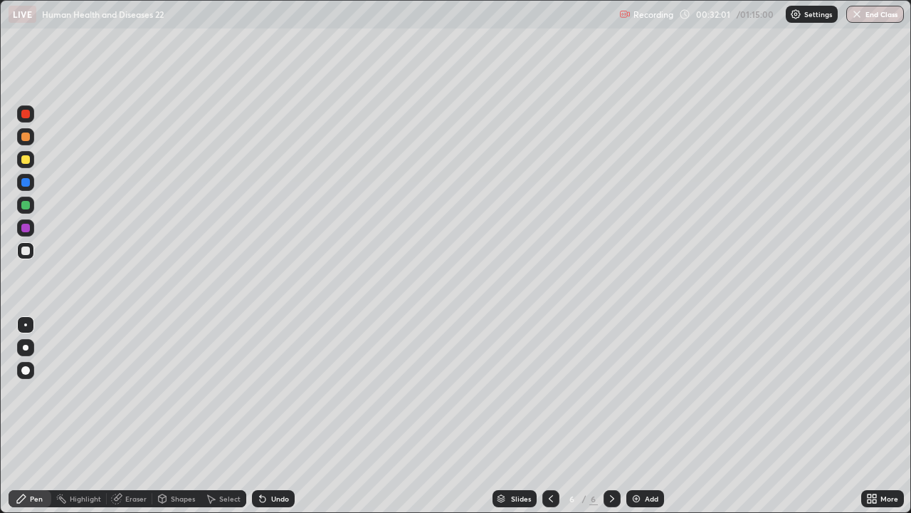
click at [28, 248] on div at bounding box center [25, 250] width 9 height 9
click at [132, 416] on div "Eraser" at bounding box center [135, 498] width 21 height 7
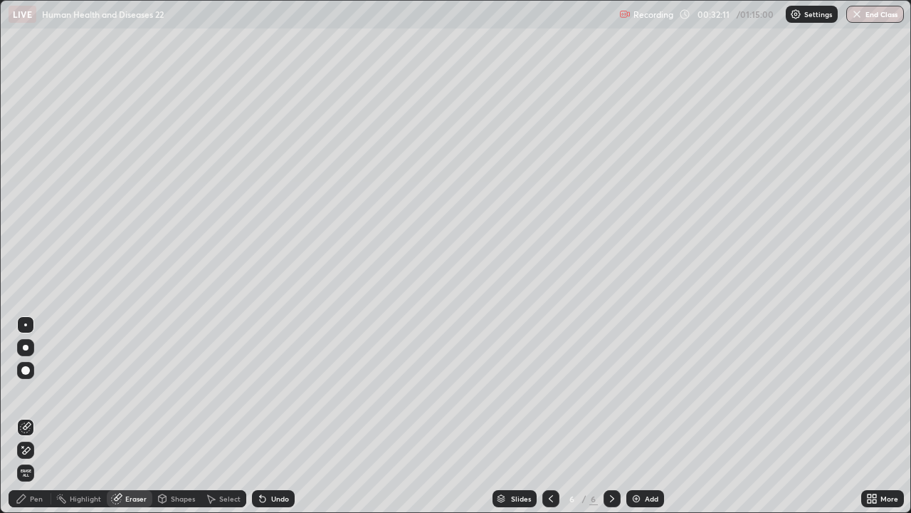
click at [28, 416] on div "Pen" at bounding box center [30, 498] width 43 height 17
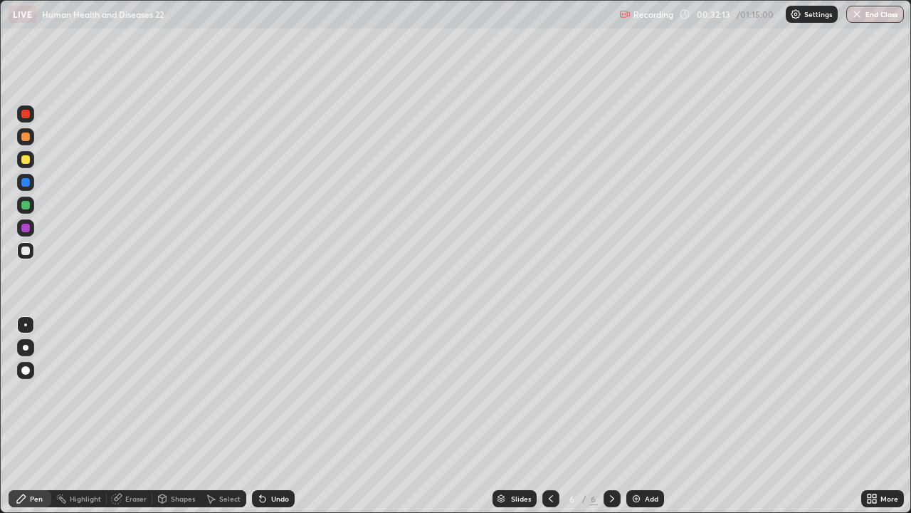
click at [226, 416] on div "Select" at bounding box center [229, 498] width 21 height 7
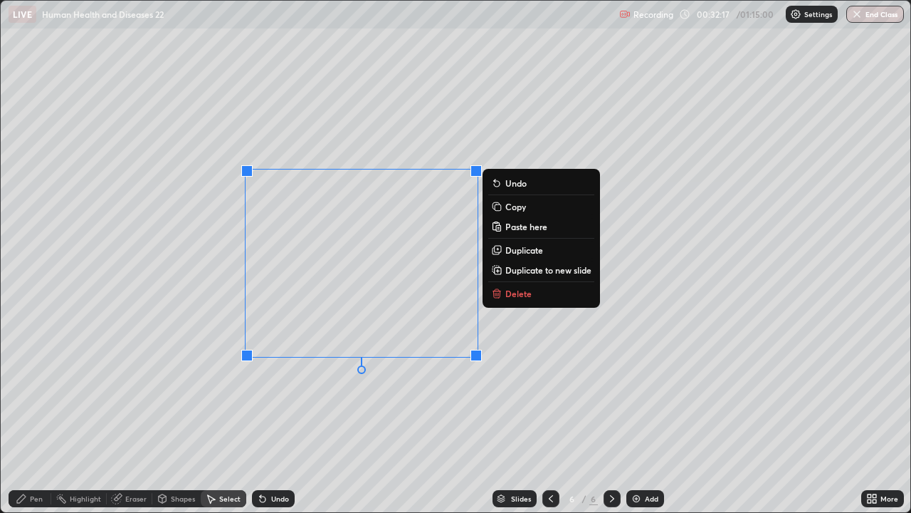
click at [295, 397] on div "0 ° Undo Copy Paste here Duplicate Duplicate to new slide Delete" at bounding box center [456, 256] width 910 height 511
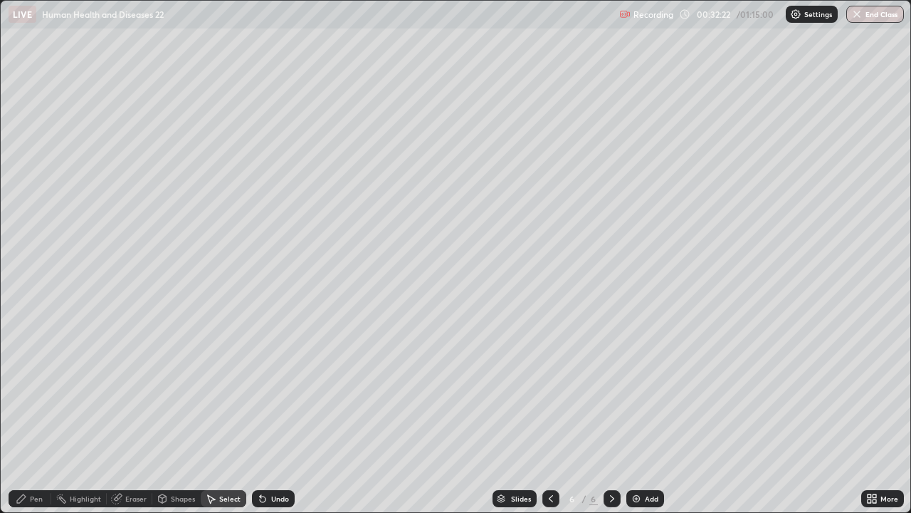
click at [33, 416] on div "Pen" at bounding box center [36, 498] width 13 height 7
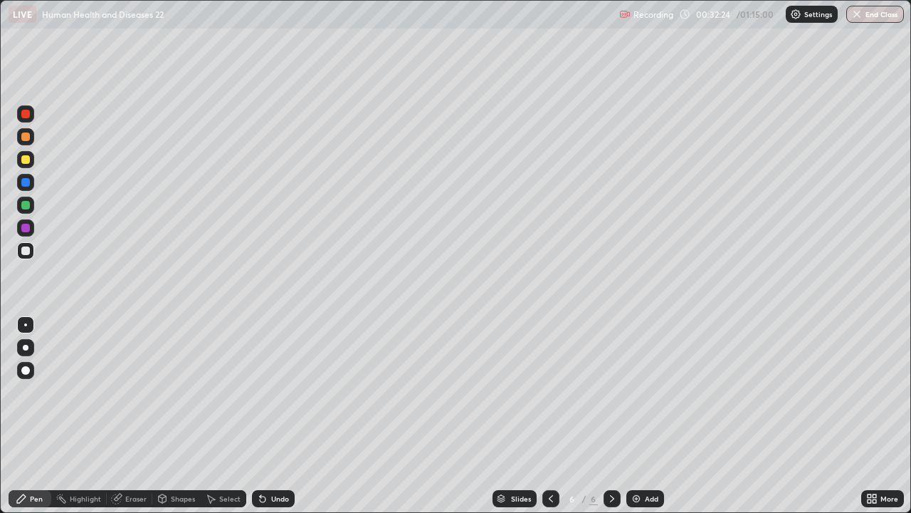
click at [23, 179] on div at bounding box center [25, 182] width 9 height 9
click at [23, 364] on div at bounding box center [25, 370] width 17 height 17
click at [280, 416] on div "Undo" at bounding box center [273, 498] width 43 height 17
click at [128, 416] on div "Eraser" at bounding box center [135, 498] width 21 height 7
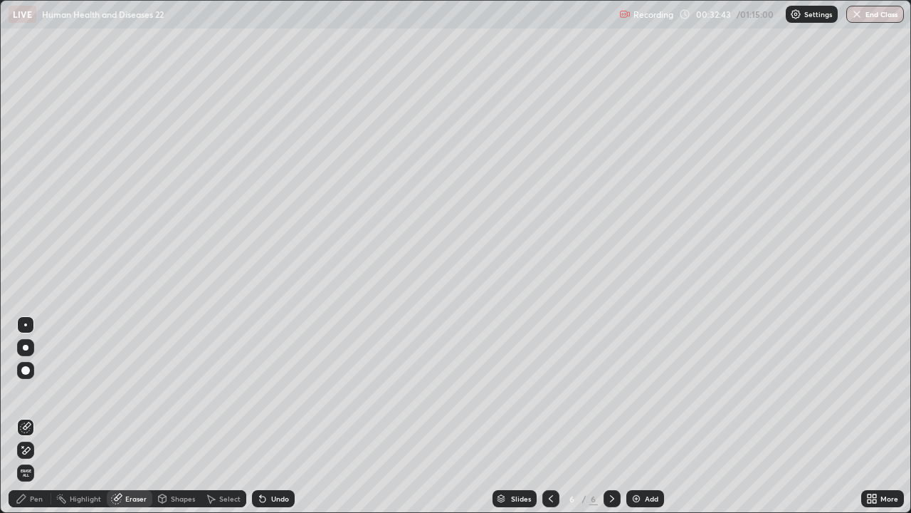
click at [30, 416] on div "Pen" at bounding box center [36, 498] width 13 height 7
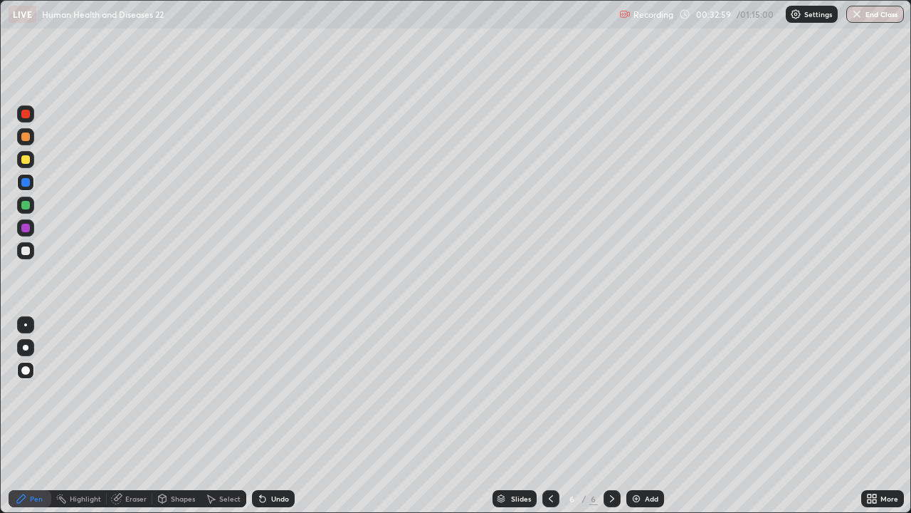
click at [127, 416] on div "Eraser" at bounding box center [130, 498] width 46 height 17
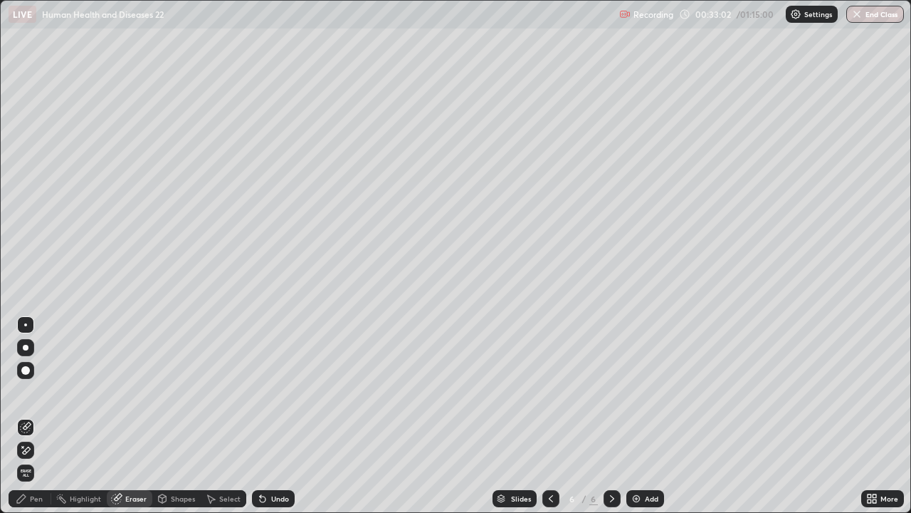
click at [38, 416] on div "Pen" at bounding box center [36, 498] width 13 height 7
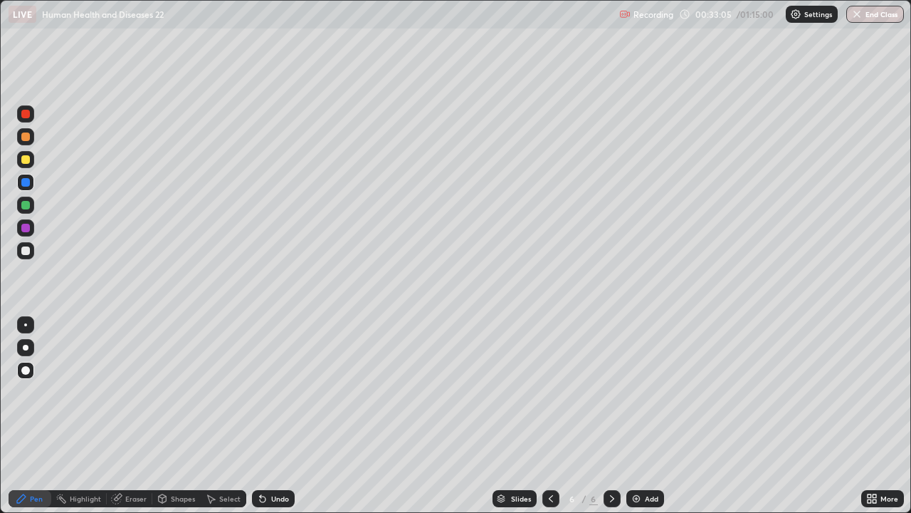
click at [122, 416] on div "Eraser" at bounding box center [130, 498] width 46 height 17
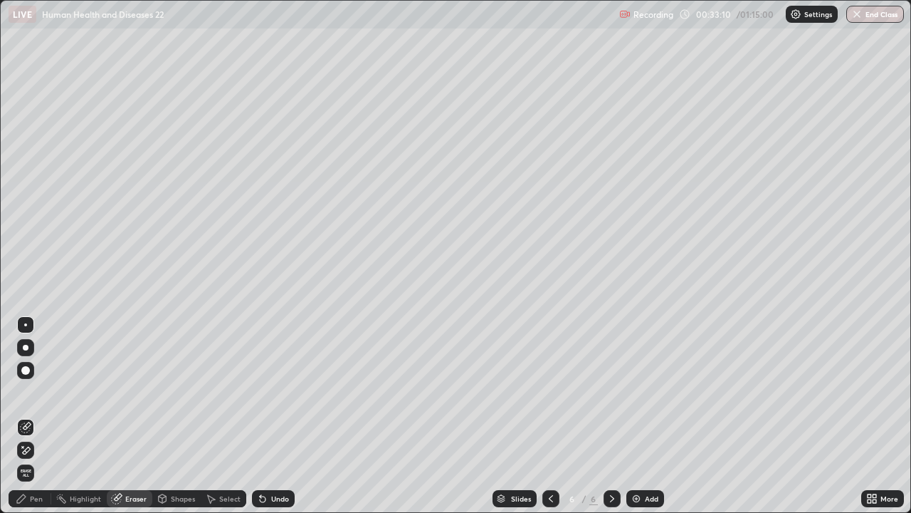
click at [26, 416] on icon at bounding box center [21, 498] width 11 height 11
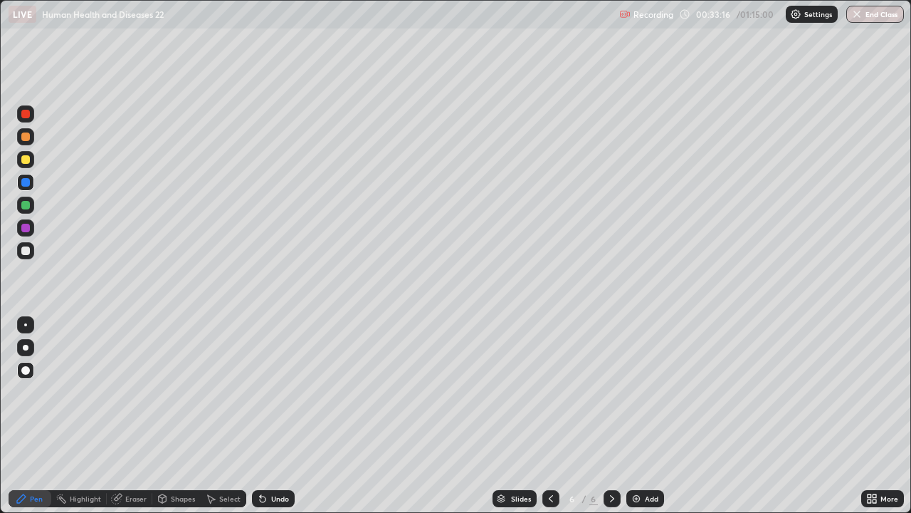
click at [26, 325] on div at bounding box center [25, 324] width 3 height 3
click at [280, 416] on div "Undo" at bounding box center [280, 498] width 18 height 7
click at [26, 204] on div at bounding box center [25, 205] width 9 height 9
click at [278, 416] on div "Undo" at bounding box center [273, 498] width 43 height 17
click at [275, 416] on div "Undo" at bounding box center [273, 498] width 43 height 17
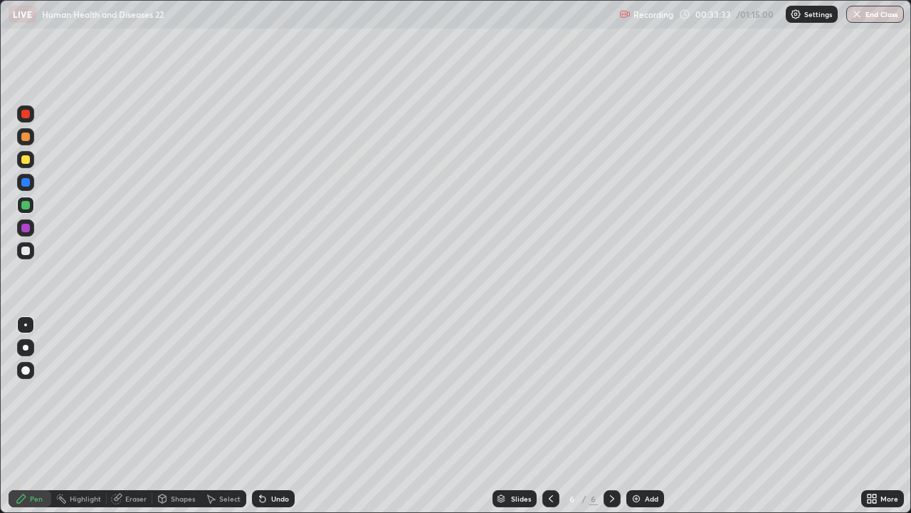
click at [275, 416] on div "Undo" at bounding box center [280, 498] width 18 height 7
click at [26, 366] on div at bounding box center [25, 370] width 9 height 9
click at [26, 137] on div at bounding box center [25, 136] width 9 height 9
click at [27, 206] on div at bounding box center [25, 205] width 9 height 9
click at [29, 160] on div at bounding box center [25, 159] width 9 height 9
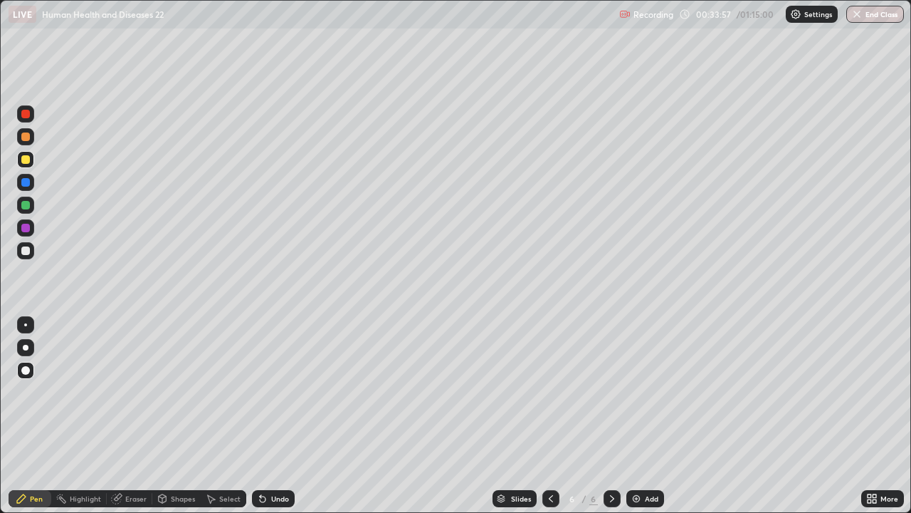
click at [24, 183] on div at bounding box center [25, 182] width 9 height 9
click at [24, 229] on div at bounding box center [25, 228] width 9 height 9
click at [33, 142] on div at bounding box center [25, 136] width 17 height 17
click at [29, 206] on div at bounding box center [25, 205] width 9 height 9
click at [274, 416] on div "Undo" at bounding box center [273, 498] width 43 height 17
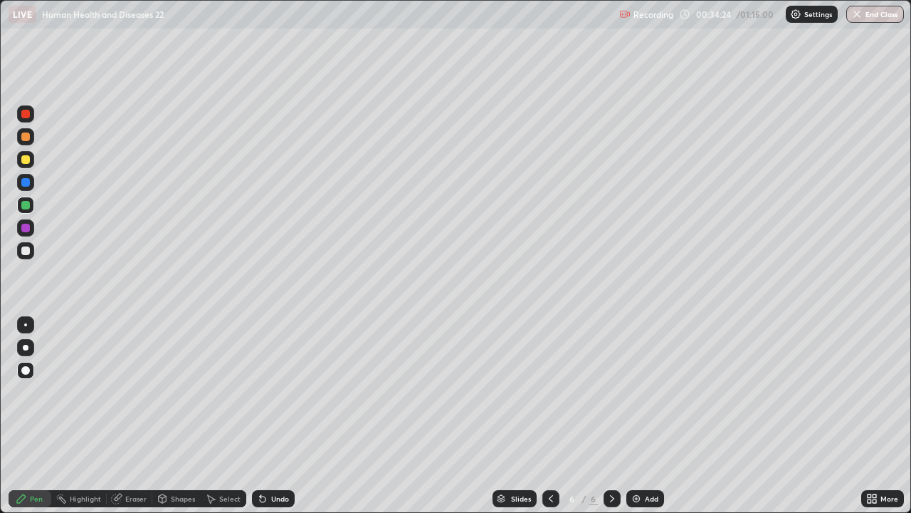
click at [26, 325] on div at bounding box center [25, 324] width 3 height 3
click at [120, 416] on icon at bounding box center [118, 496] width 8 height 7
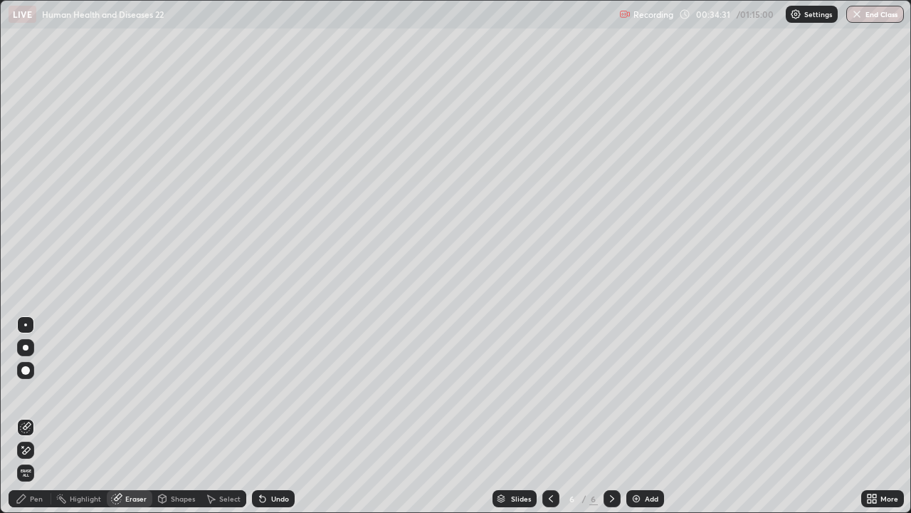
click at [281, 416] on div "Undo" at bounding box center [273, 498] width 43 height 17
click at [37, 416] on div "Pen" at bounding box center [30, 498] width 43 height 17
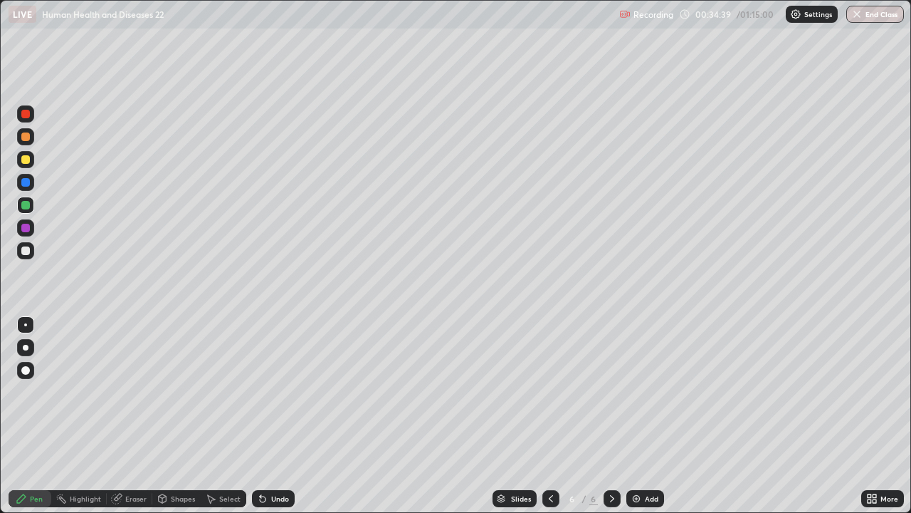
click at [26, 231] on div at bounding box center [25, 228] width 9 height 9
click at [26, 366] on div at bounding box center [25, 370] width 9 height 9
click at [279, 416] on div "Undo" at bounding box center [273, 498] width 43 height 17
click at [281, 416] on div "Undo" at bounding box center [273, 498] width 43 height 17
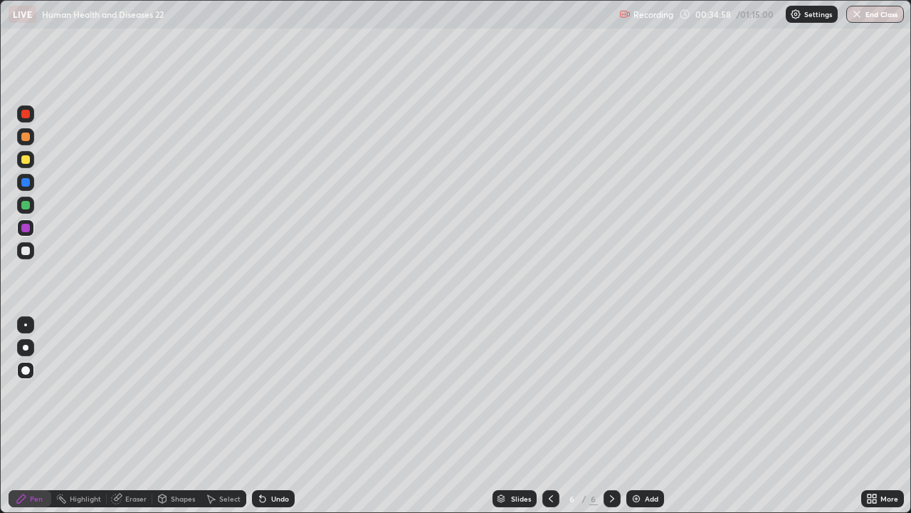
click at [28, 252] on div at bounding box center [25, 250] width 9 height 9
click at [26, 325] on div at bounding box center [25, 324] width 3 height 3
click at [26, 206] on div at bounding box center [25, 205] width 9 height 9
click at [28, 139] on div at bounding box center [25, 136] width 9 height 9
click at [28, 364] on div at bounding box center [25, 370] width 17 height 17
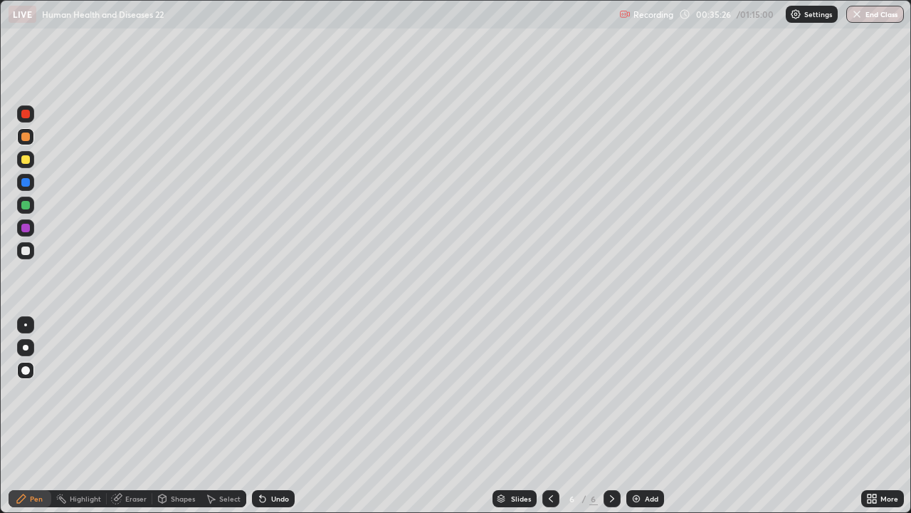
click at [28, 182] on div at bounding box center [25, 182] width 9 height 9
click at [30, 222] on div at bounding box center [25, 227] width 17 height 17
click at [26, 325] on div at bounding box center [25, 324] width 17 height 17
click at [28, 206] on div at bounding box center [25, 205] width 9 height 9
click at [28, 367] on div at bounding box center [25, 370] width 9 height 9
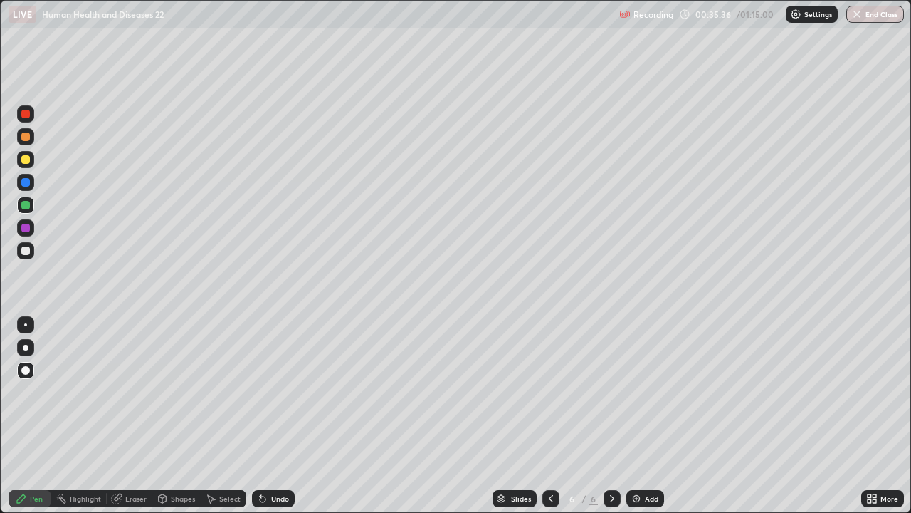
click at [26, 325] on div at bounding box center [25, 324] width 3 height 3
click at [28, 228] on div at bounding box center [25, 228] width 9 height 9
click at [223, 416] on div "Select" at bounding box center [229, 498] width 21 height 7
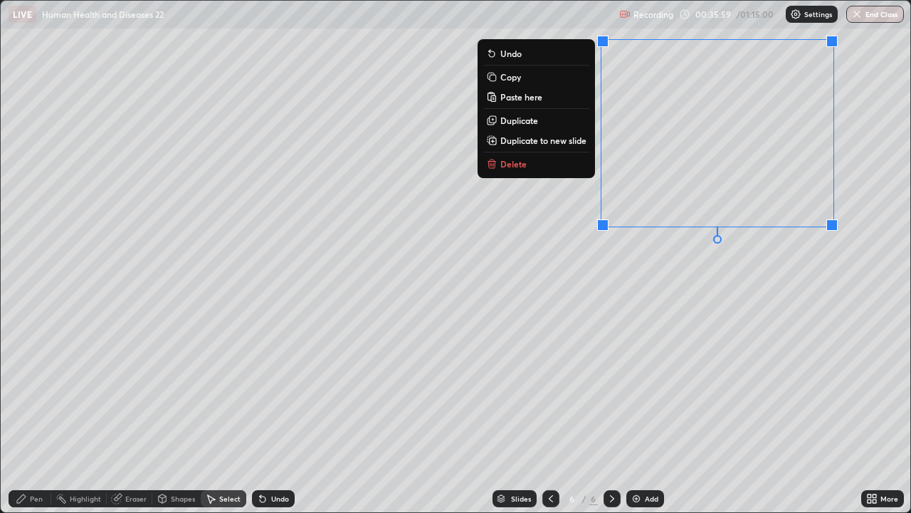
click at [364, 311] on div "0 ° Undo Copy Paste here Duplicate Duplicate to new slide Delete" at bounding box center [456, 256] width 910 height 511
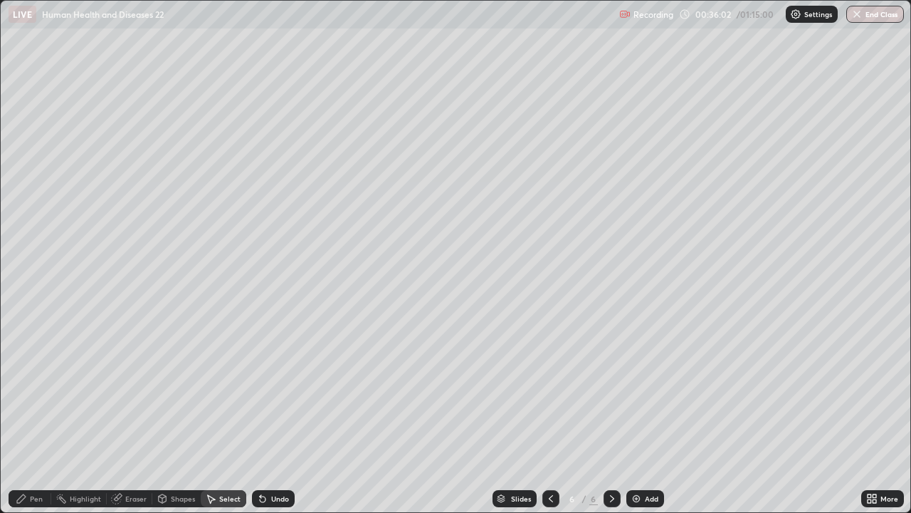
click at [37, 416] on div "Pen" at bounding box center [30, 498] width 43 height 17
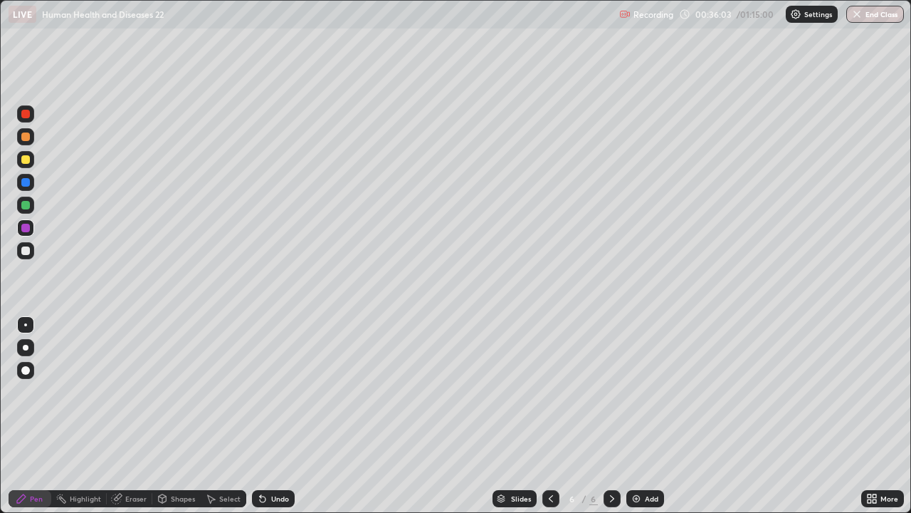
click at [26, 325] on div at bounding box center [25, 324] width 3 height 3
click at [21, 250] on div at bounding box center [25, 250] width 9 height 9
click at [25, 206] on div at bounding box center [25, 205] width 9 height 9
click at [276, 416] on div "Undo" at bounding box center [273, 498] width 43 height 17
click at [278, 416] on div "Undo" at bounding box center [280, 498] width 18 height 7
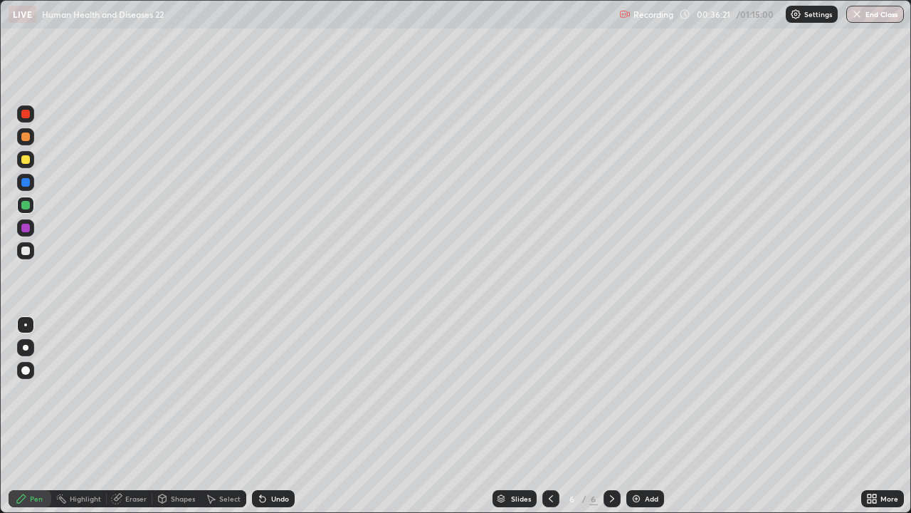
click at [134, 416] on div "Eraser" at bounding box center [135, 498] width 21 height 7
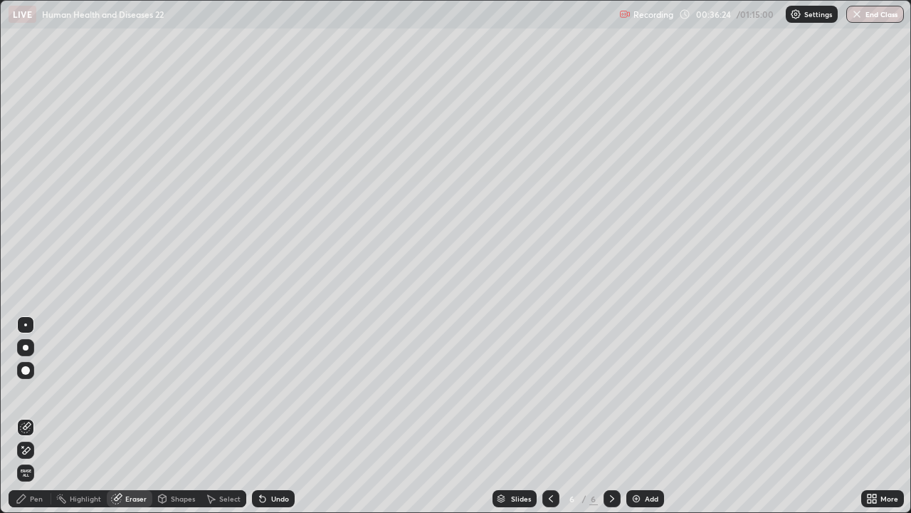
click at [43, 416] on div "Pen" at bounding box center [30, 498] width 43 height 17
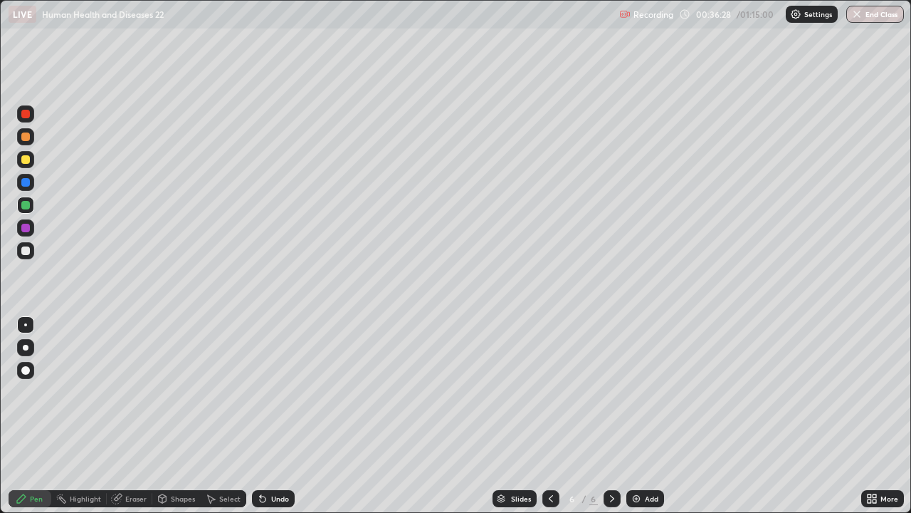
click at [28, 135] on div at bounding box center [25, 136] width 9 height 9
click at [26, 368] on div at bounding box center [25, 370] width 9 height 9
click at [26, 209] on div at bounding box center [25, 205] width 9 height 9
click at [24, 226] on div at bounding box center [25, 228] width 9 height 9
click at [227, 416] on div "Select" at bounding box center [229, 498] width 21 height 7
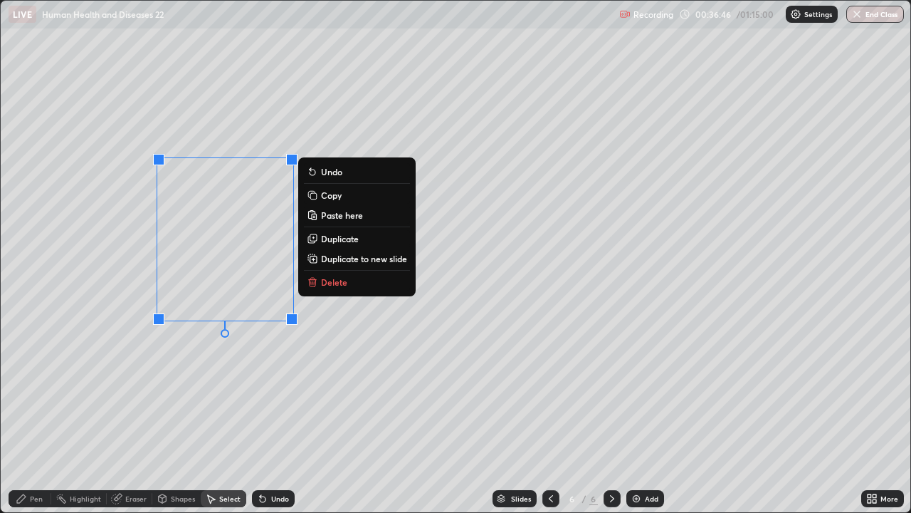
click at [334, 198] on p "Copy" at bounding box center [331, 194] width 21 height 11
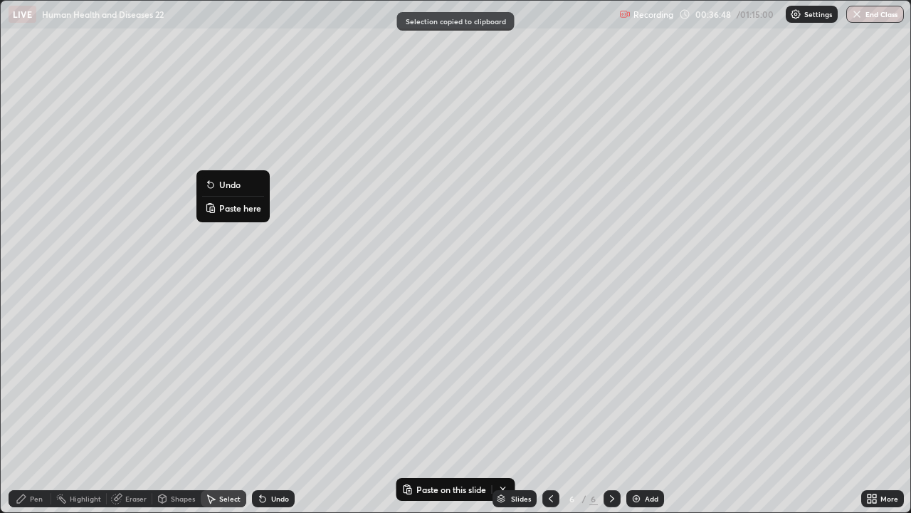
click at [238, 208] on p "Paste here" at bounding box center [240, 207] width 42 height 11
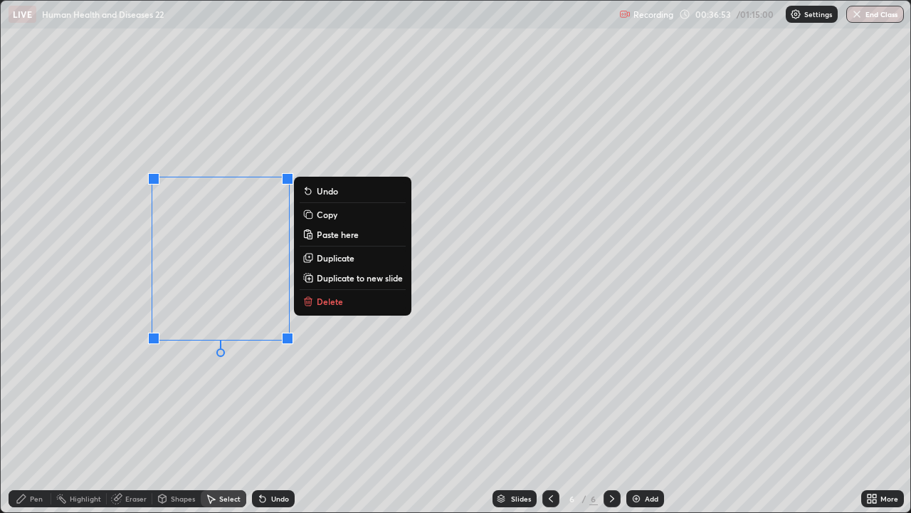
click at [131, 337] on div "0 ° Undo Copy Paste here Duplicate Duplicate to new slide Delete" at bounding box center [456, 256] width 910 height 511
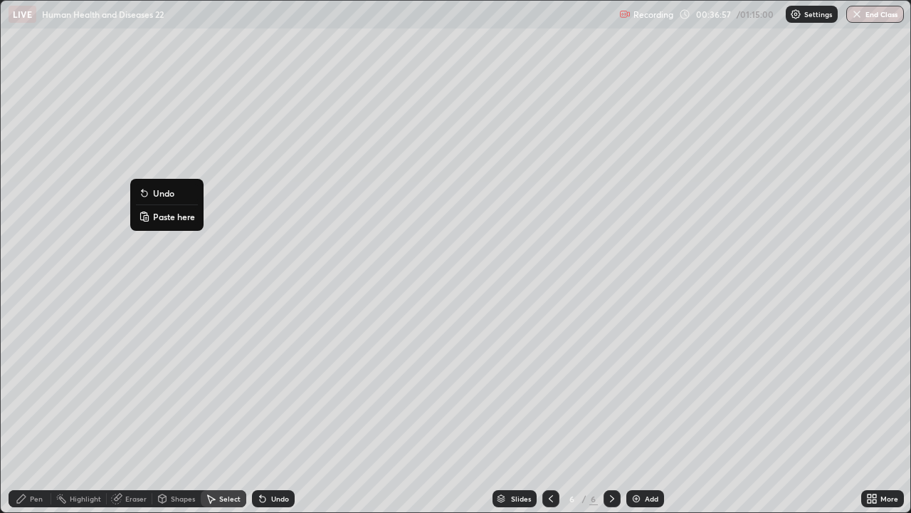
click at [167, 216] on p "Paste here" at bounding box center [174, 216] width 42 height 11
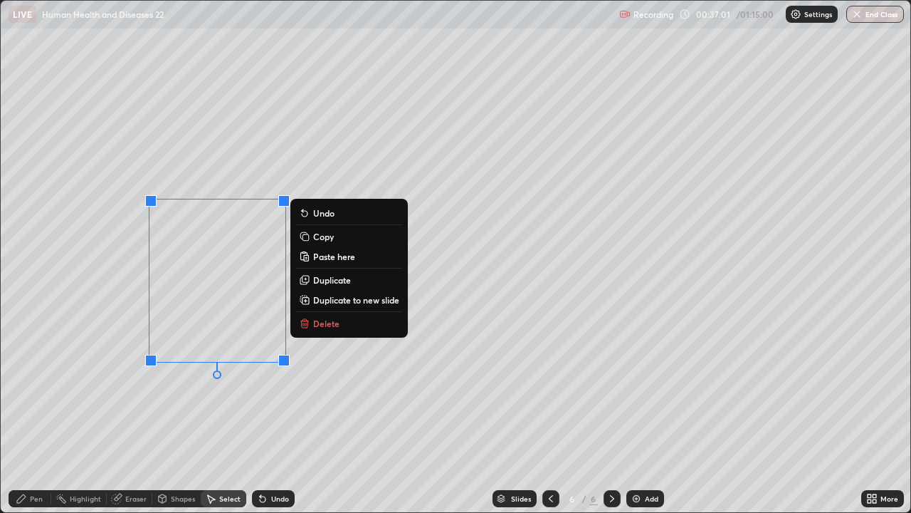
click at [116, 296] on div "0 ° Undo Copy Paste here Duplicate Duplicate to new slide Delete" at bounding box center [456, 256] width 910 height 511
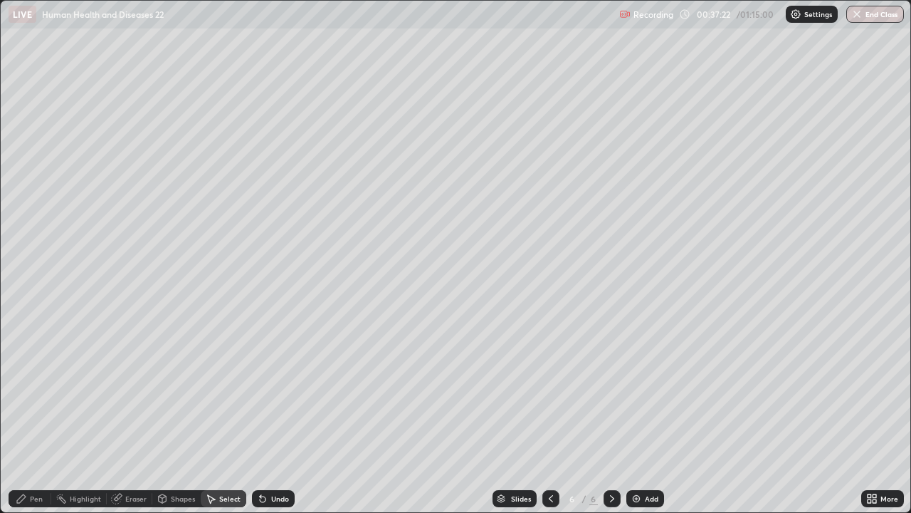
click at [36, 416] on div "Pen" at bounding box center [30, 498] width 43 height 17
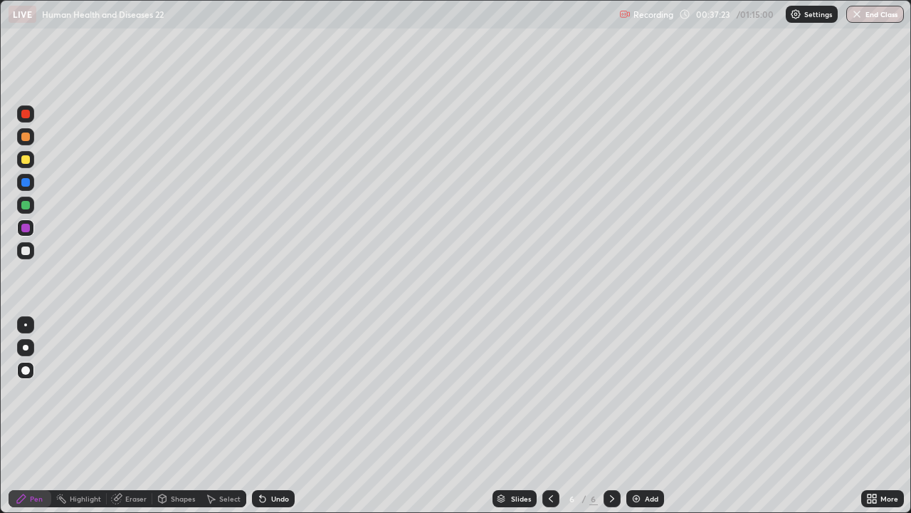
click at [28, 248] on div at bounding box center [25, 250] width 9 height 9
click at [276, 416] on div "Undo" at bounding box center [273, 498] width 43 height 17
click at [133, 416] on div "Eraser" at bounding box center [135, 498] width 21 height 7
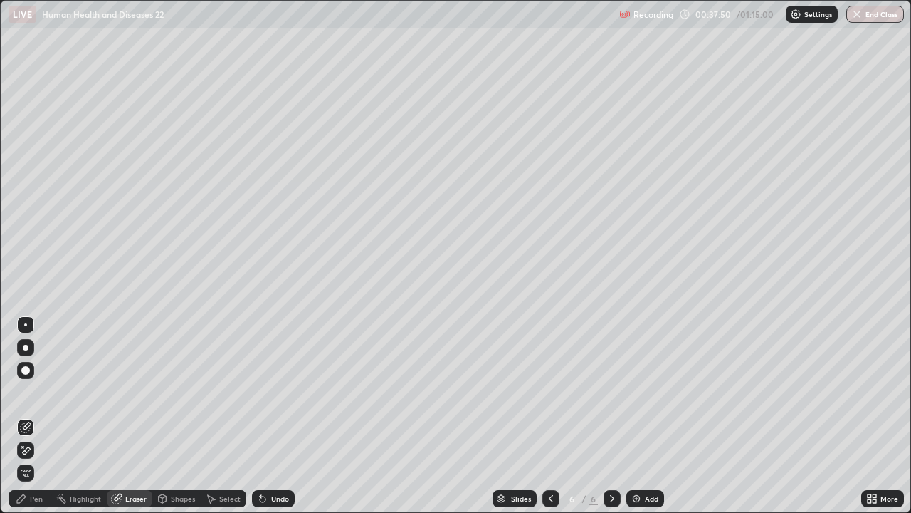
click at [28, 416] on div "Pen" at bounding box center [30, 498] width 43 height 17
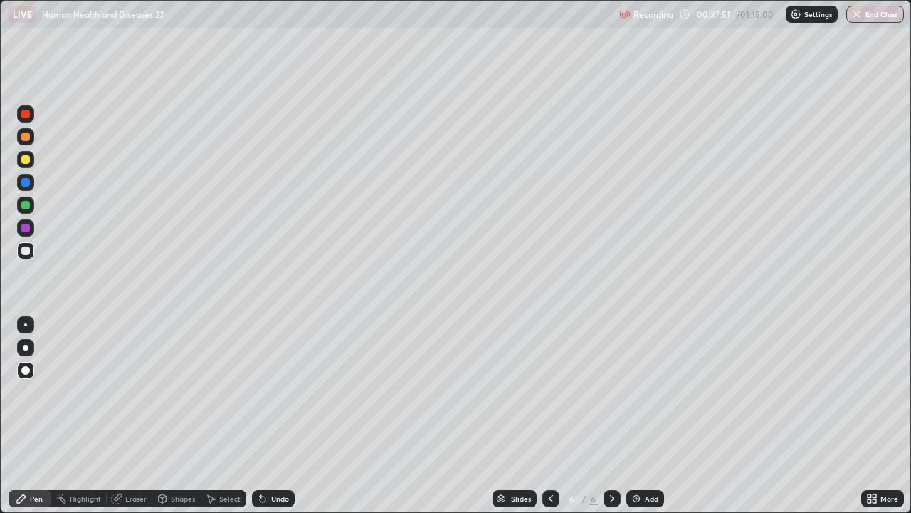
click at [27, 206] on div at bounding box center [25, 205] width 9 height 9
click at [26, 137] on div at bounding box center [25, 136] width 9 height 9
click at [27, 204] on div at bounding box center [25, 205] width 9 height 9
click at [24, 250] on div at bounding box center [25, 250] width 9 height 9
click at [26, 323] on div at bounding box center [25, 324] width 3 height 3
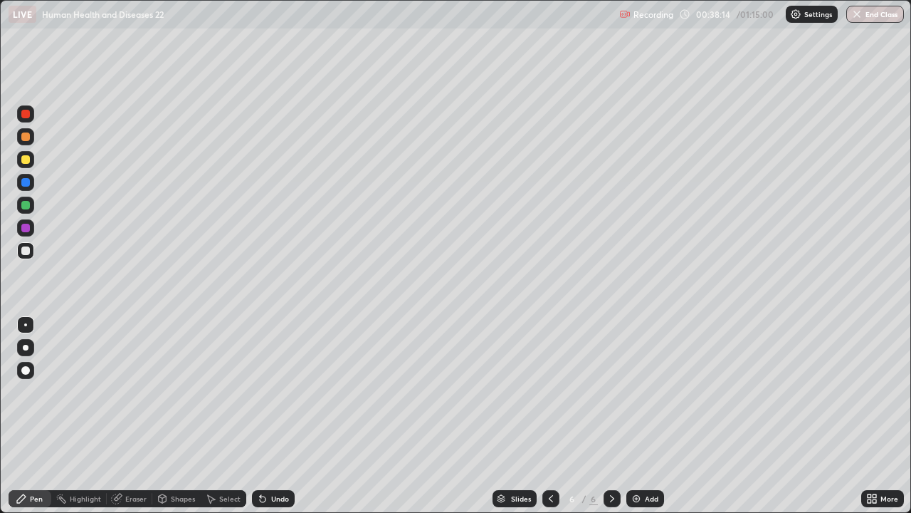
click at [29, 159] on div at bounding box center [25, 159] width 9 height 9
click at [27, 251] on div at bounding box center [25, 250] width 9 height 9
click at [25, 362] on div at bounding box center [25, 370] width 17 height 17
click at [222, 416] on div "Select" at bounding box center [229, 498] width 21 height 7
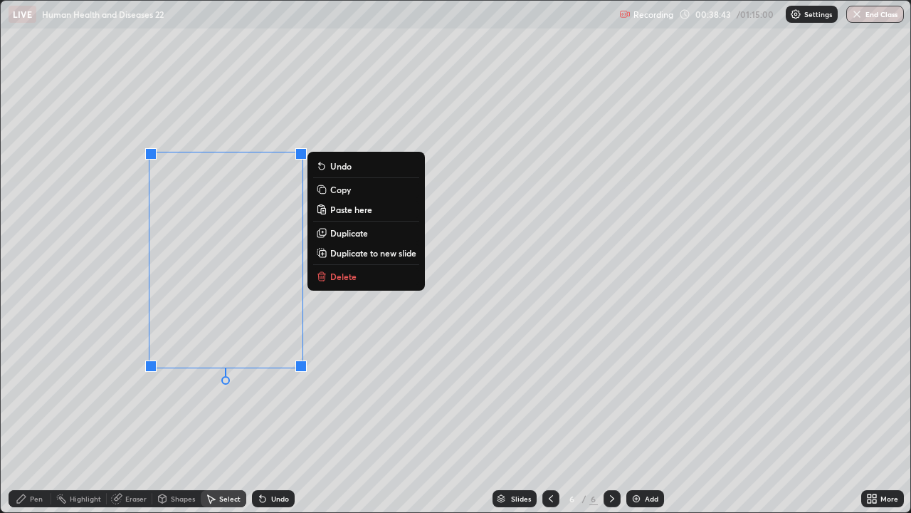
click at [347, 190] on p "Copy" at bounding box center [340, 189] width 21 height 11
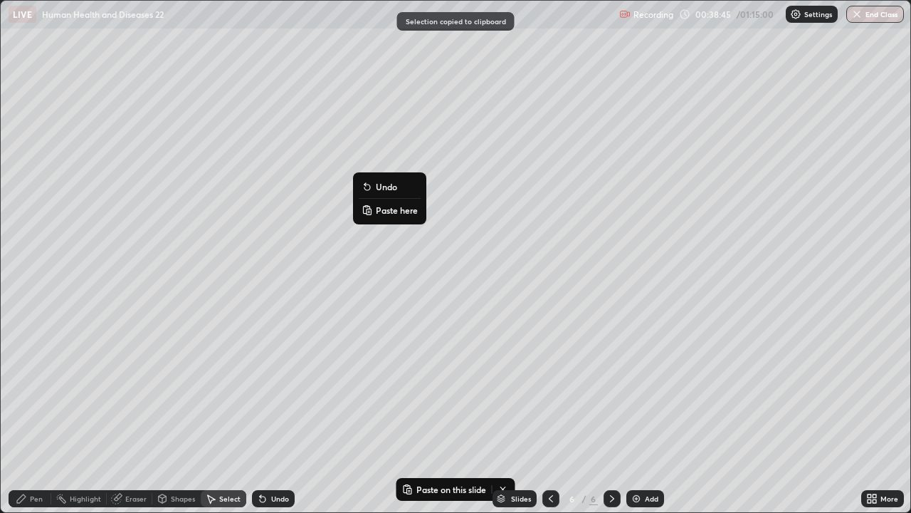
click at [392, 211] on p "Paste here" at bounding box center [397, 209] width 42 height 11
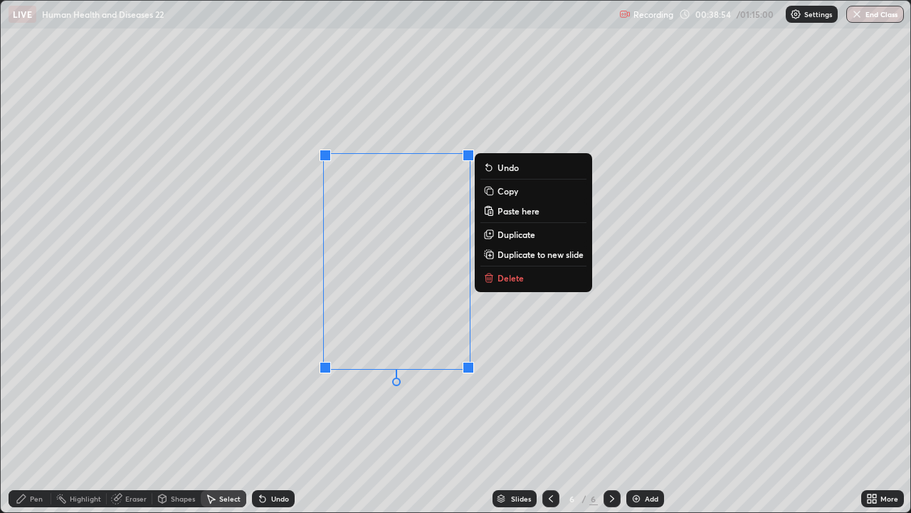
click at [343, 401] on div "0 ° Undo Copy Paste here Duplicate Duplicate to new slide Delete" at bounding box center [456, 256] width 910 height 511
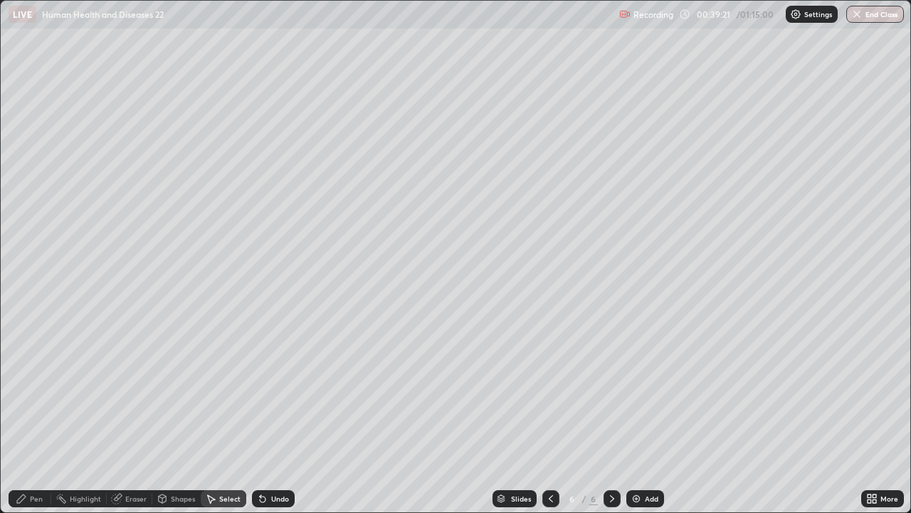
click at [645, 416] on div "Add" at bounding box center [652, 498] width 14 height 7
click at [33, 416] on div "Pen" at bounding box center [36, 498] width 13 height 7
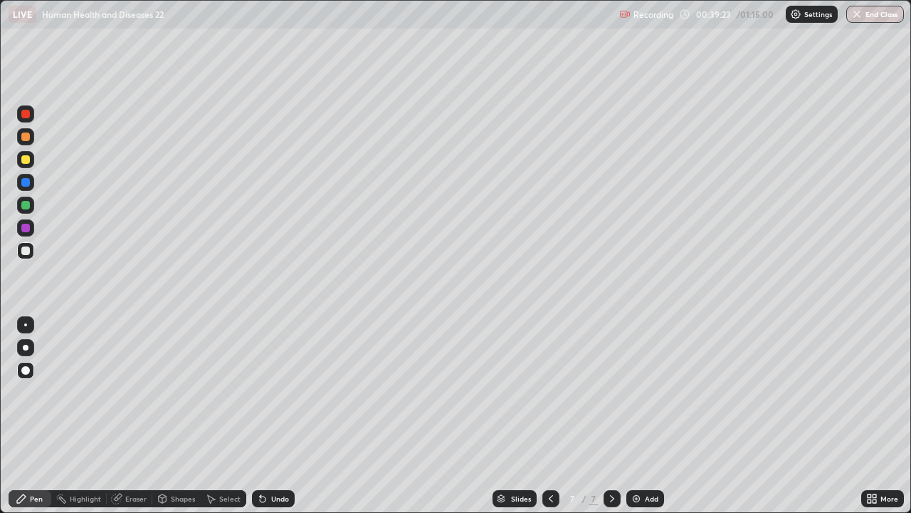
click at [26, 325] on div at bounding box center [25, 324] width 3 height 3
click at [23, 251] on div at bounding box center [25, 250] width 9 height 9
click at [27, 252] on div at bounding box center [25, 250] width 9 height 9
click at [140, 416] on div "Eraser" at bounding box center [135, 498] width 21 height 7
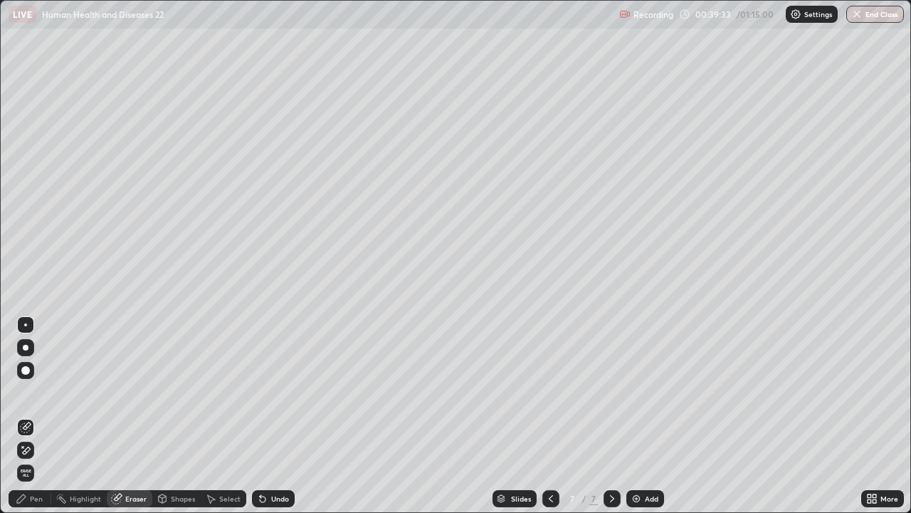
click at [32, 416] on div "Pen" at bounding box center [36, 498] width 13 height 7
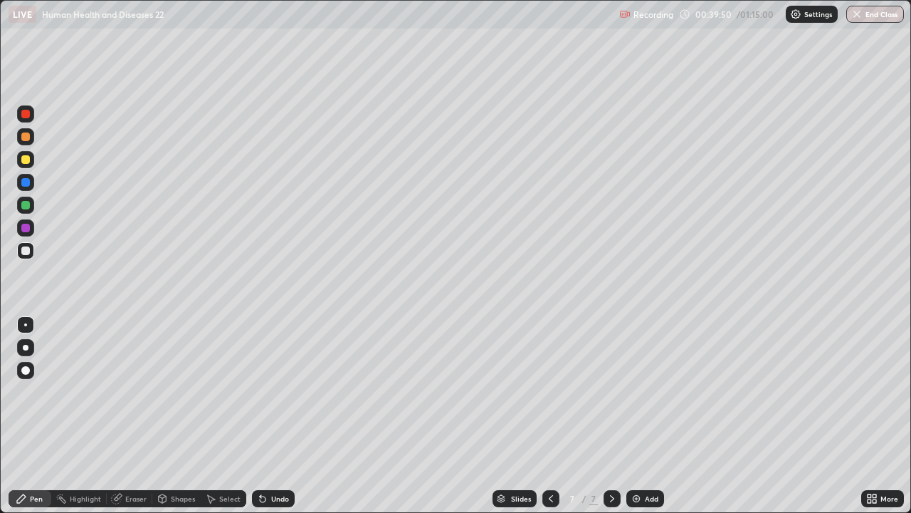
click at [282, 416] on div "Undo" at bounding box center [273, 498] width 43 height 17
click at [280, 416] on div "Undo" at bounding box center [273, 498] width 43 height 17
click at [283, 416] on div "Undo" at bounding box center [273, 498] width 43 height 17
click at [284, 416] on div "Undo" at bounding box center [273, 498] width 43 height 17
click at [280, 416] on div "Undo" at bounding box center [273, 498] width 43 height 17
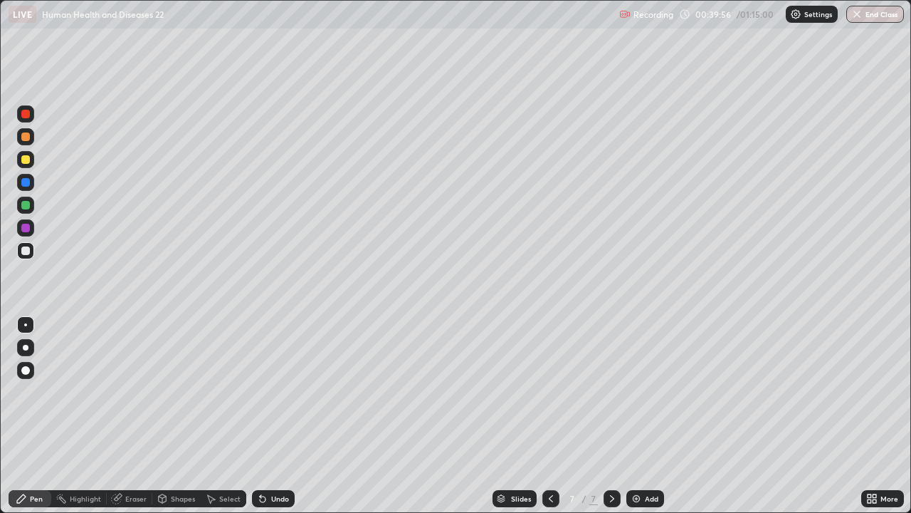
click at [282, 416] on div "Undo" at bounding box center [273, 498] width 43 height 17
click at [280, 416] on div "Undo" at bounding box center [273, 498] width 43 height 17
click at [138, 416] on div "Eraser" at bounding box center [135, 498] width 21 height 7
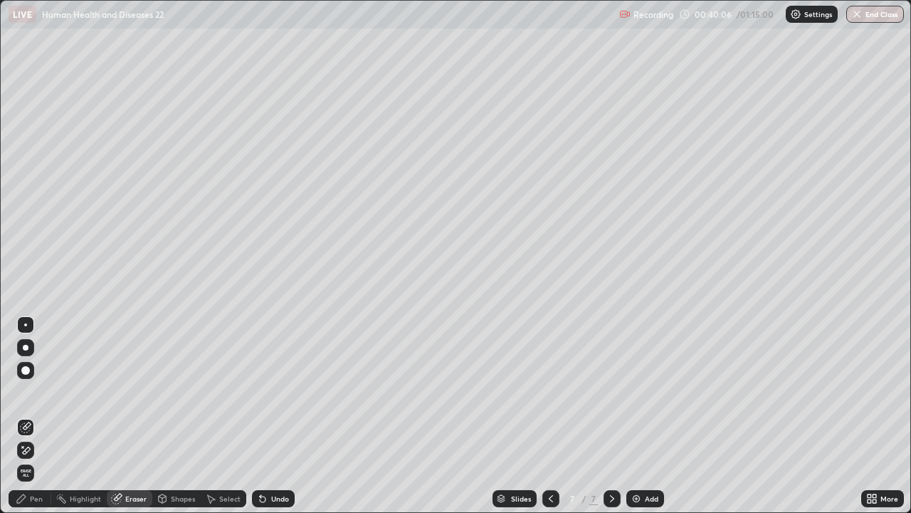
click at [44, 416] on div "Pen" at bounding box center [30, 498] width 43 height 17
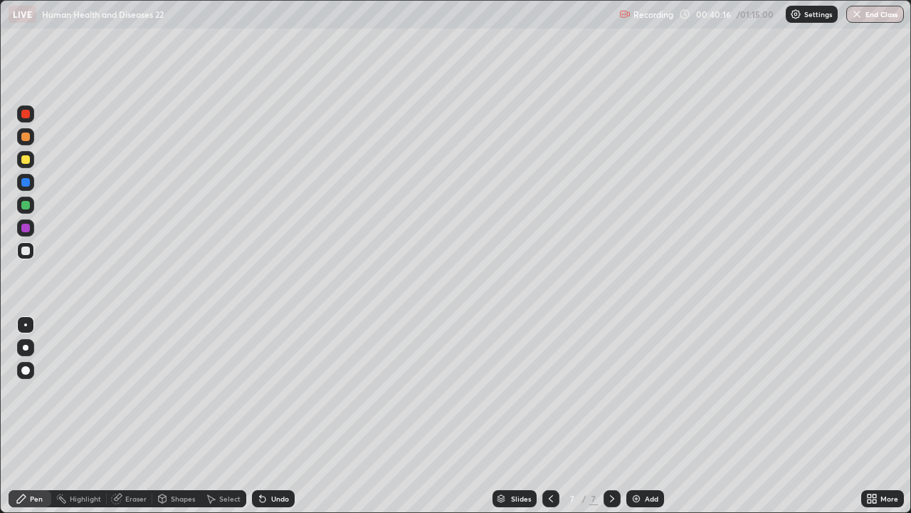
click at [28, 183] on div at bounding box center [25, 182] width 9 height 9
click at [26, 249] on div at bounding box center [25, 250] width 9 height 9
click at [26, 204] on div at bounding box center [25, 205] width 9 height 9
click at [23, 251] on div at bounding box center [25, 250] width 9 height 9
click at [28, 159] on div at bounding box center [25, 159] width 9 height 9
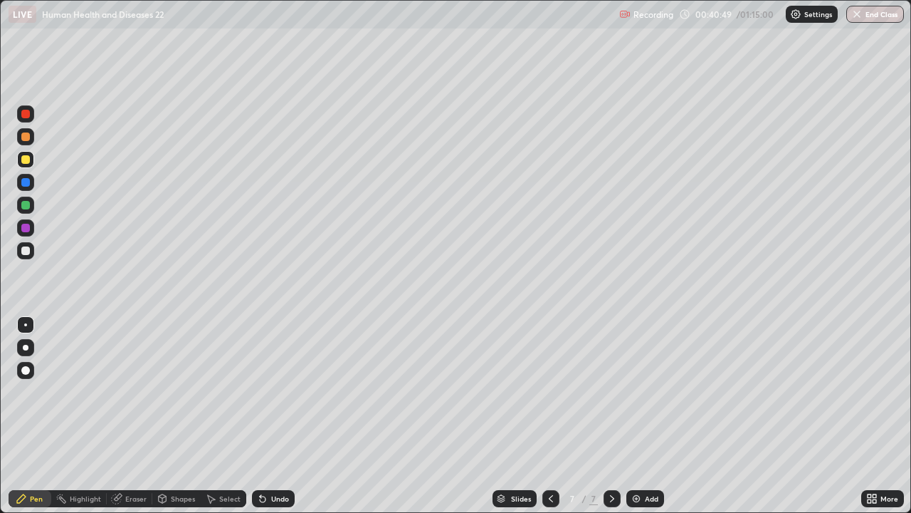
click at [550, 416] on icon at bounding box center [550, 498] width 11 height 11
click at [604, 416] on div at bounding box center [612, 498] width 17 height 28
click at [645, 416] on div "Add" at bounding box center [652, 498] width 14 height 7
click at [27, 251] on div at bounding box center [25, 250] width 9 height 9
click at [137, 416] on div "Eraser" at bounding box center [135, 498] width 21 height 7
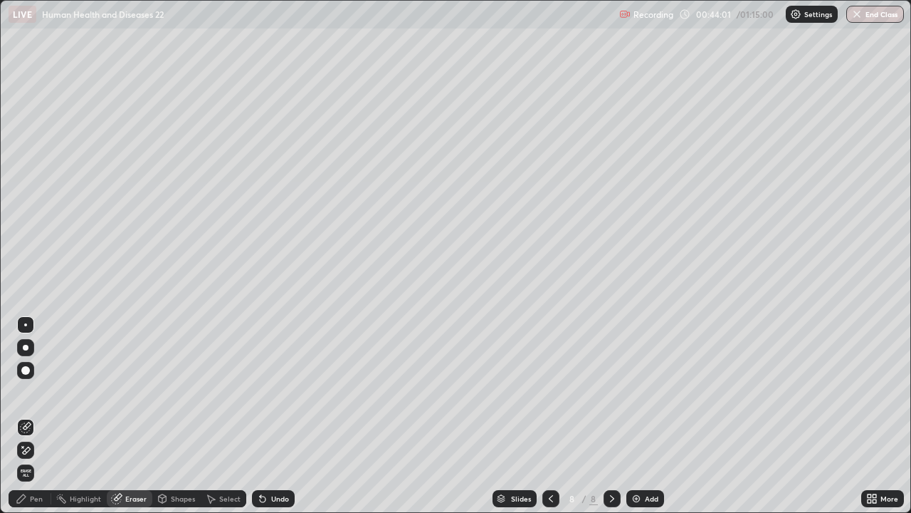
click at [273, 416] on div "Undo" at bounding box center [280, 498] width 18 height 7
click at [31, 416] on div "Pen" at bounding box center [36, 498] width 13 height 7
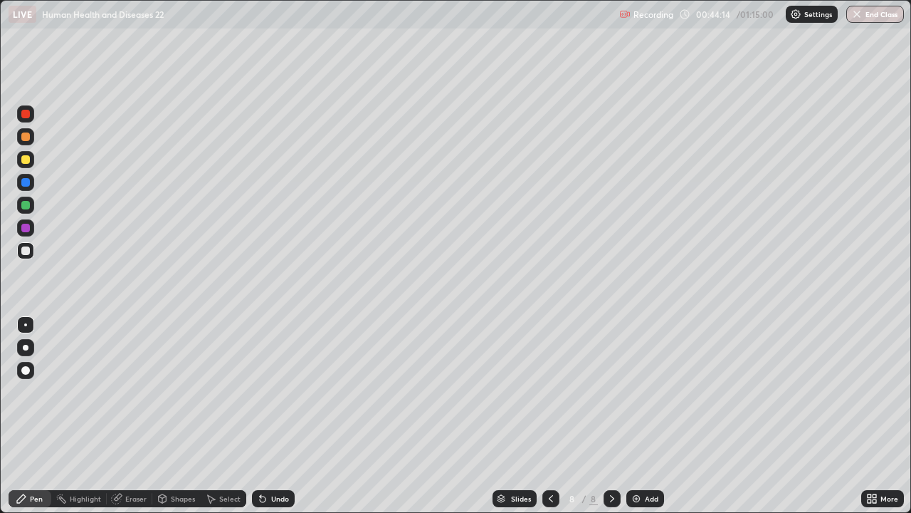
click at [28, 205] on div at bounding box center [25, 205] width 9 height 9
click at [28, 366] on div at bounding box center [25, 370] width 17 height 17
click at [26, 140] on div at bounding box center [25, 136] width 9 height 9
click at [26, 325] on div at bounding box center [25, 324] width 3 height 3
click at [228, 416] on div "Select" at bounding box center [229, 498] width 21 height 7
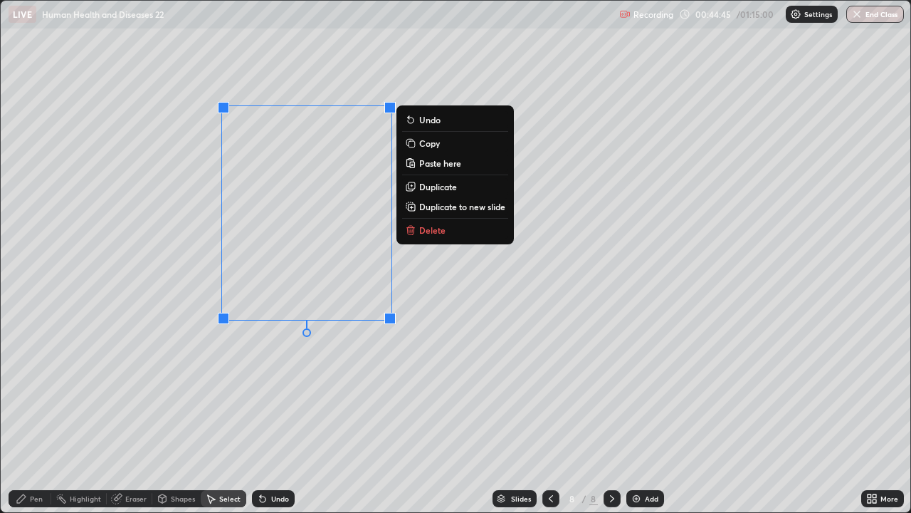
click at [437, 147] on p "Copy" at bounding box center [429, 142] width 21 height 11
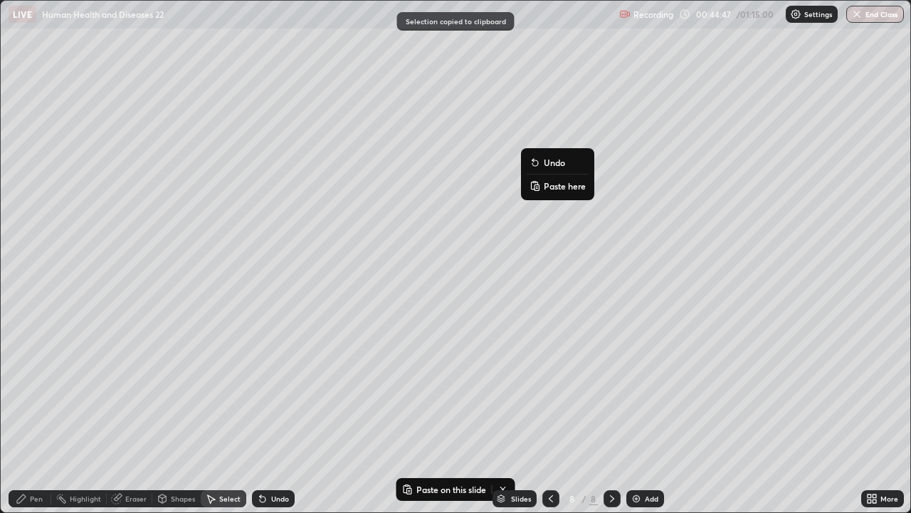
click at [557, 186] on p "Paste here" at bounding box center [565, 185] width 42 height 11
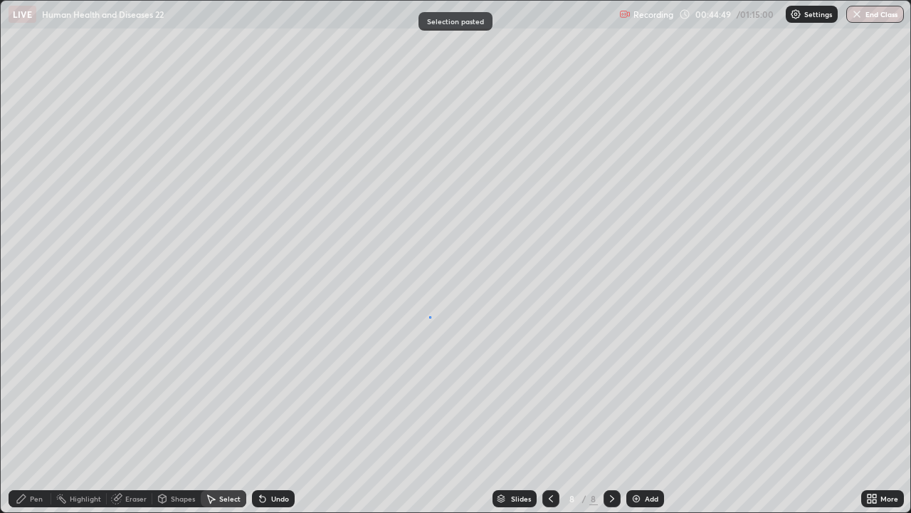
click at [429, 316] on div "0 ° Undo Copy Paste here Duplicate Duplicate to new slide Delete" at bounding box center [456, 256] width 910 height 511
click at [122, 416] on div "Eraser" at bounding box center [130, 498] width 46 height 17
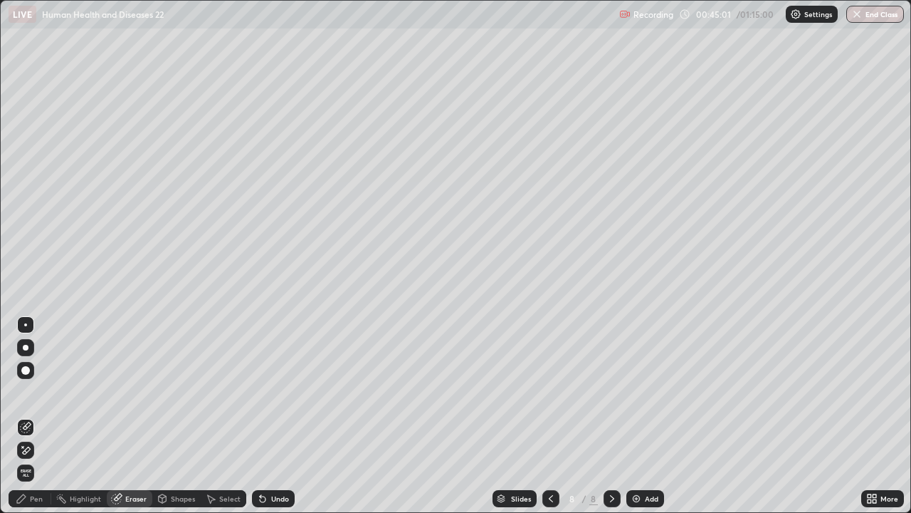
click at [225, 416] on div "Select" at bounding box center [229, 498] width 21 height 7
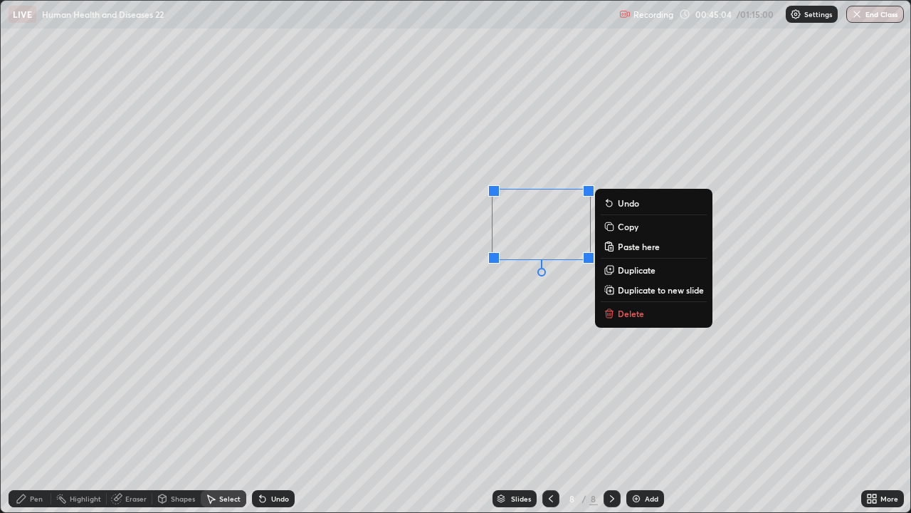
click at [448, 314] on div "0 ° Undo Copy Paste here Duplicate Duplicate to new slide Delete" at bounding box center [456, 256] width 910 height 511
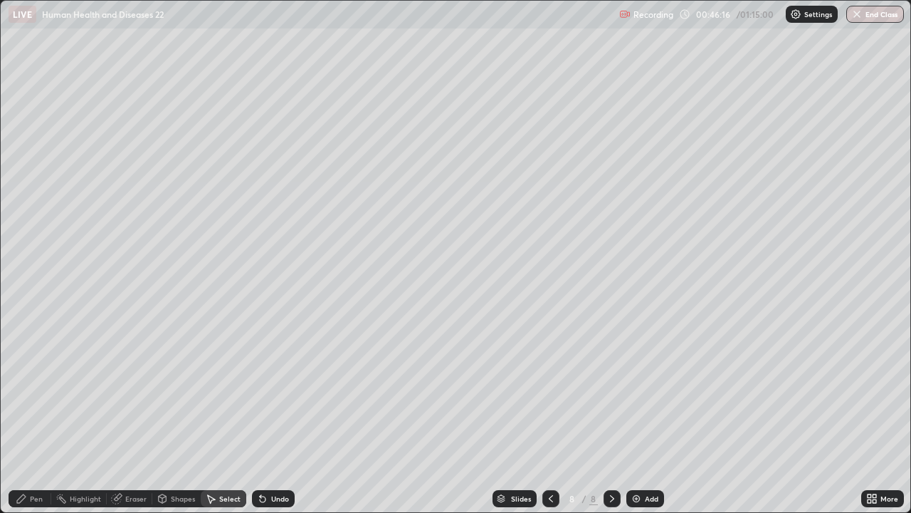
click at [549, 416] on icon at bounding box center [550, 498] width 11 height 11
click at [542, 416] on div at bounding box center [550, 498] width 17 height 17
click at [550, 416] on icon at bounding box center [550, 498] width 11 height 11
click at [868, 416] on icon at bounding box center [870, 496] width 4 height 4
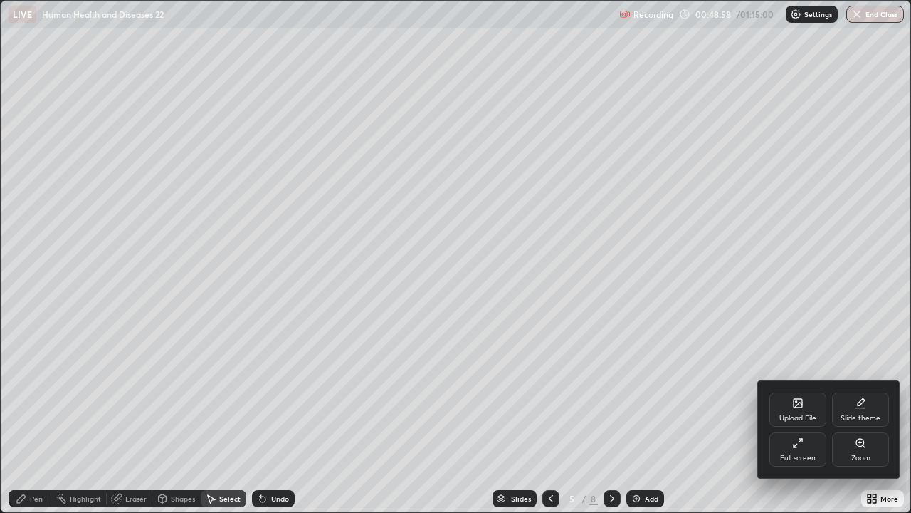
click at [808, 416] on div "Full screen" at bounding box center [798, 457] width 36 height 7
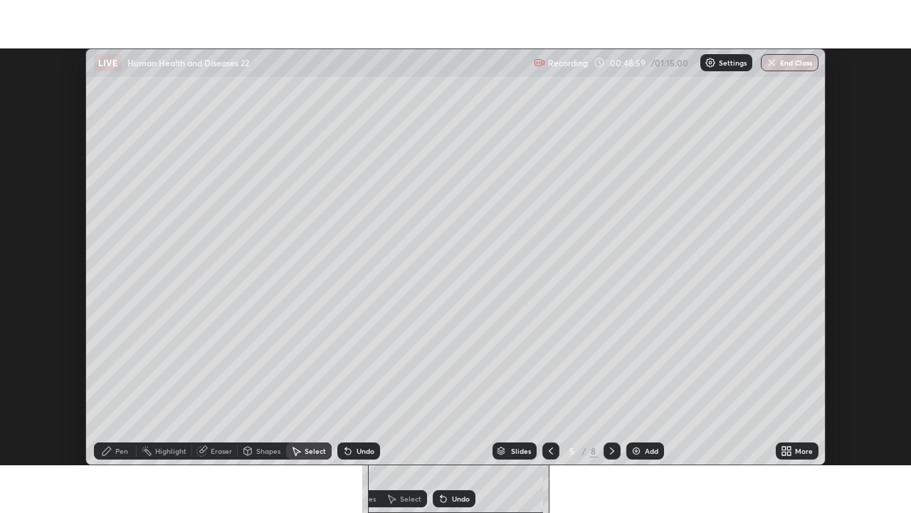
scroll to position [70765, 70270]
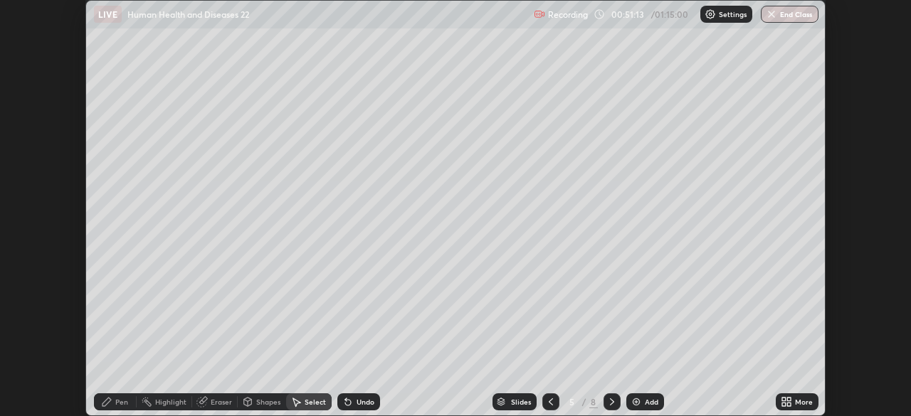
click at [609, 400] on icon at bounding box center [611, 401] width 11 height 11
click at [611, 402] on icon at bounding box center [611, 401] width 11 height 11
click at [529, 71] on div "0 ° Undo Copy Paste here Duplicate Duplicate to new slide Delete" at bounding box center [455, 208] width 739 height 415
click at [116, 399] on div "Pen" at bounding box center [121, 402] width 13 height 7
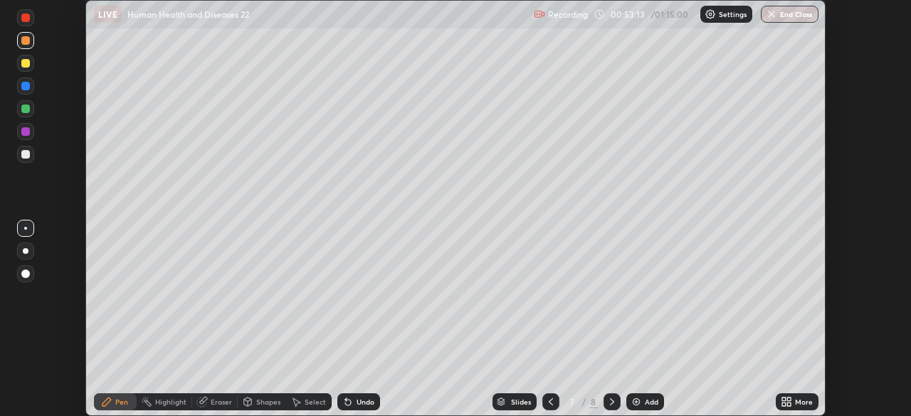
click at [611, 402] on icon at bounding box center [611, 401] width 11 height 11
click at [645, 400] on div "Add" at bounding box center [652, 402] width 14 height 7
click at [784, 399] on icon at bounding box center [784, 400] width 4 height 4
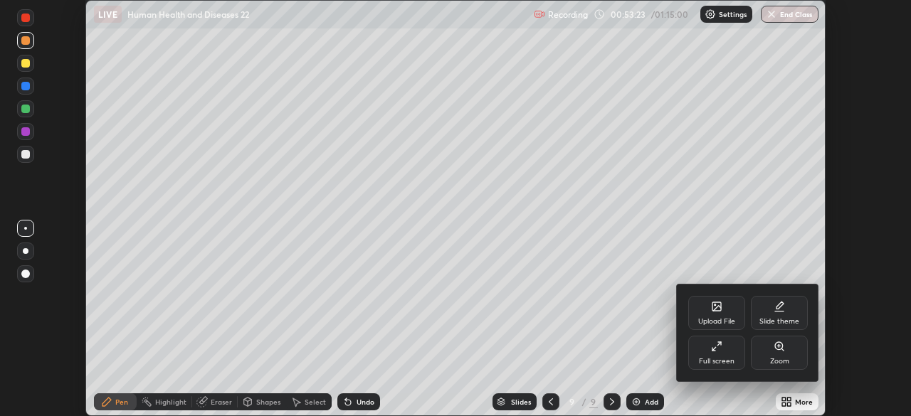
click at [735, 352] on div "Full screen" at bounding box center [716, 353] width 57 height 34
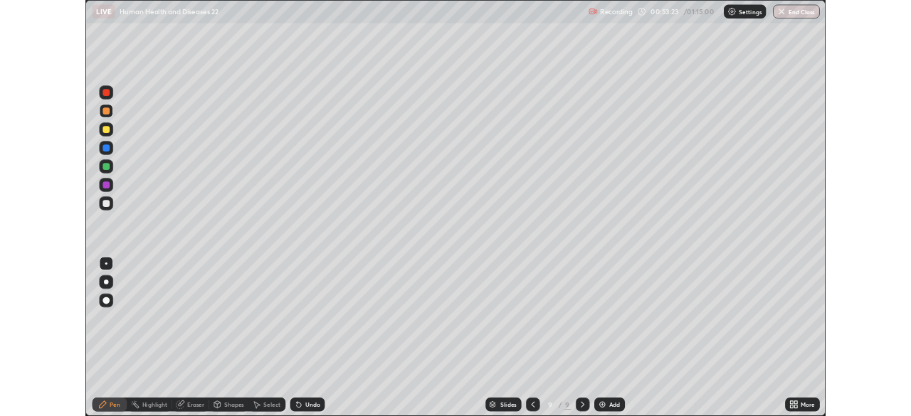
scroll to position [513, 911]
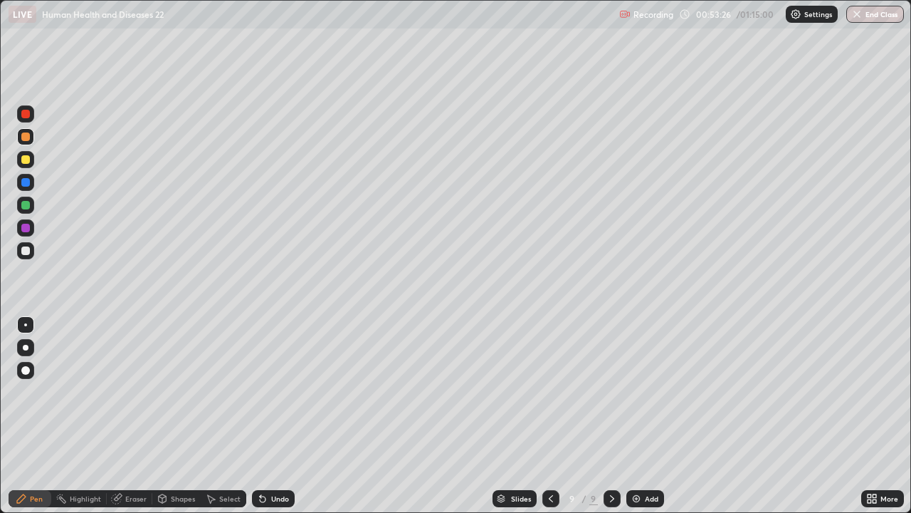
click at [27, 251] on div at bounding box center [25, 250] width 9 height 9
click at [27, 181] on div at bounding box center [25, 182] width 9 height 9
click at [26, 369] on div at bounding box center [25, 370] width 9 height 9
click at [122, 416] on div "Eraser" at bounding box center [130, 498] width 46 height 17
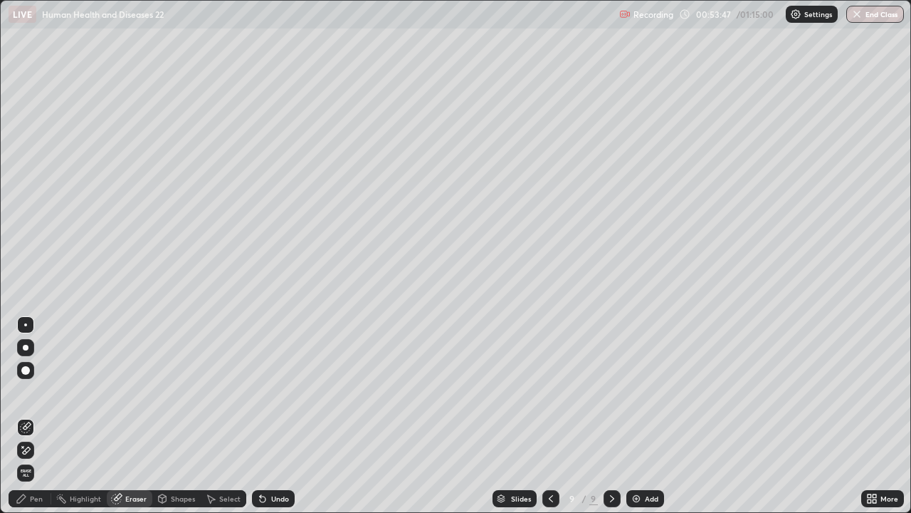
click at [38, 416] on div "Pen" at bounding box center [36, 498] width 13 height 7
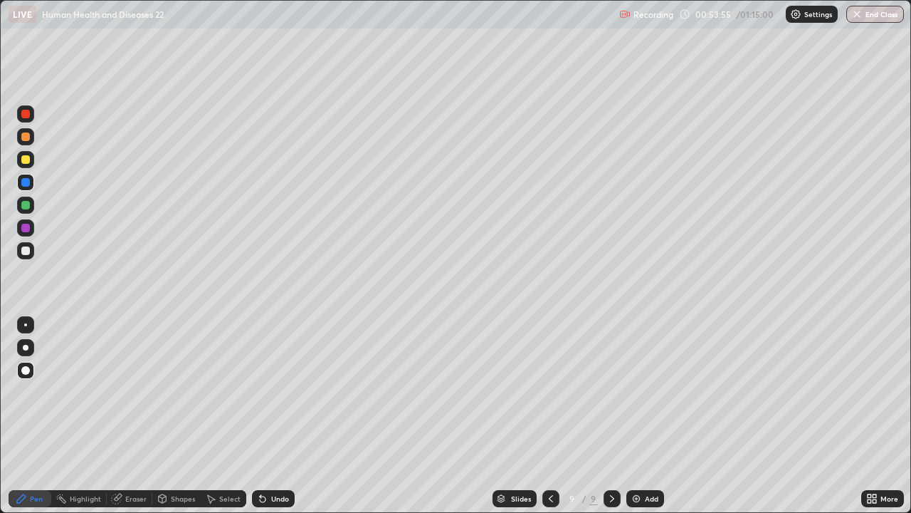
click at [23, 117] on div at bounding box center [25, 114] width 9 height 9
click at [26, 325] on div at bounding box center [25, 324] width 3 height 3
click at [121, 416] on icon at bounding box center [116, 498] width 11 height 11
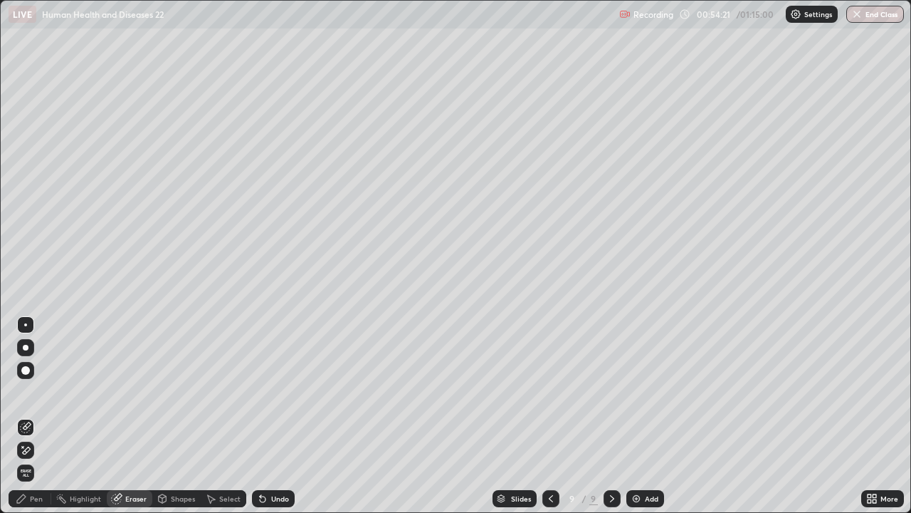
click at [130, 416] on div "Eraser" at bounding box center [135, 498] width 21 height 7
click at [33, 416] on div "Pen" at bounding box center [36, 498] width 13 height 7
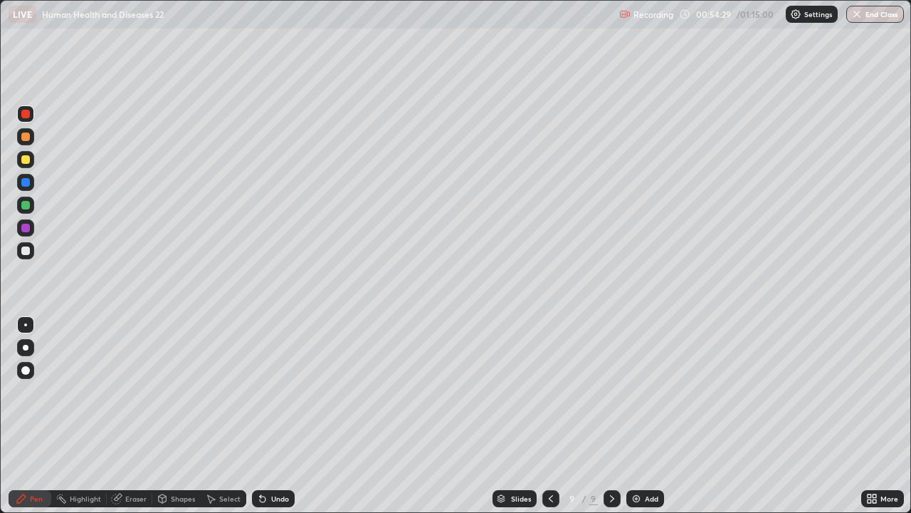
click at [271, 416] on div "Undo" at bounding box center [280, 498] width 18 height 7
click at [26, 137] on div at bounding box center [25, 136] width 9 height 9
click at [27, 203] on div at bounding box center [25, 205] width 9 height 9
click at [137, 416] on div "Eraser" at bounding box center [135, 498] width 21 height 7
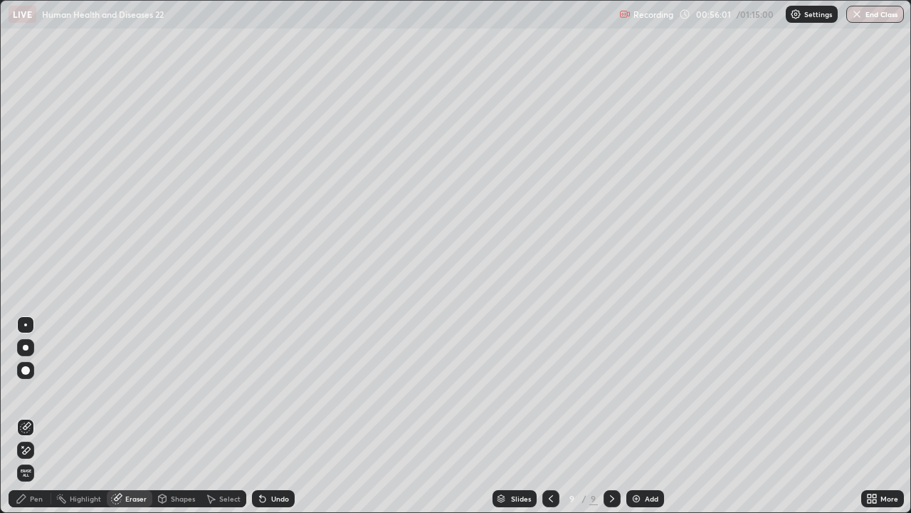
click at [37, 416] on div "Pen" at bounding box center [36, 498] width 13 height 7
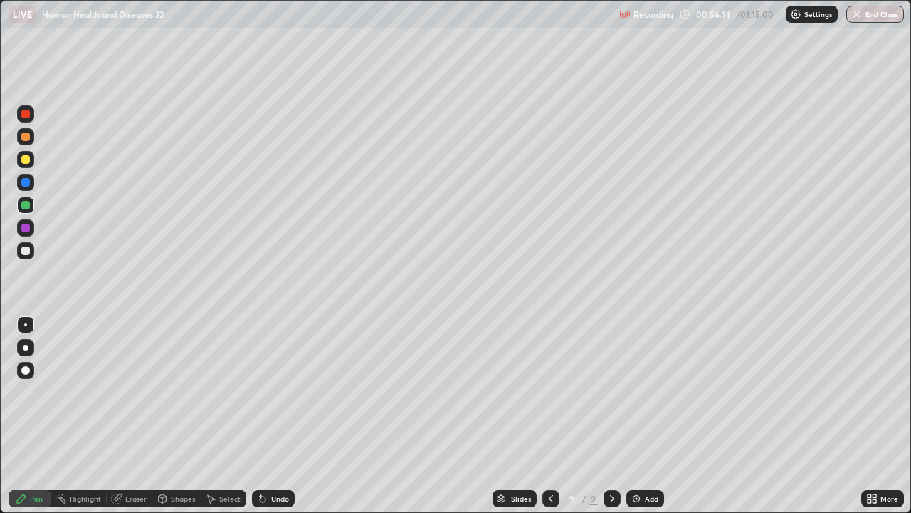
click at [28, 139] on div at bounding box center [25, 136] width 9 height 9
click at [276, 416] on div "Undo" at bounding box center [273, 498] width 43 height 17
click at [270, 416] on div "Undo" at bounding box center [273, 498] width 43 height 17
click at [221, 416] on div "Select" at bounding box center [229, 498] width 21 height 7
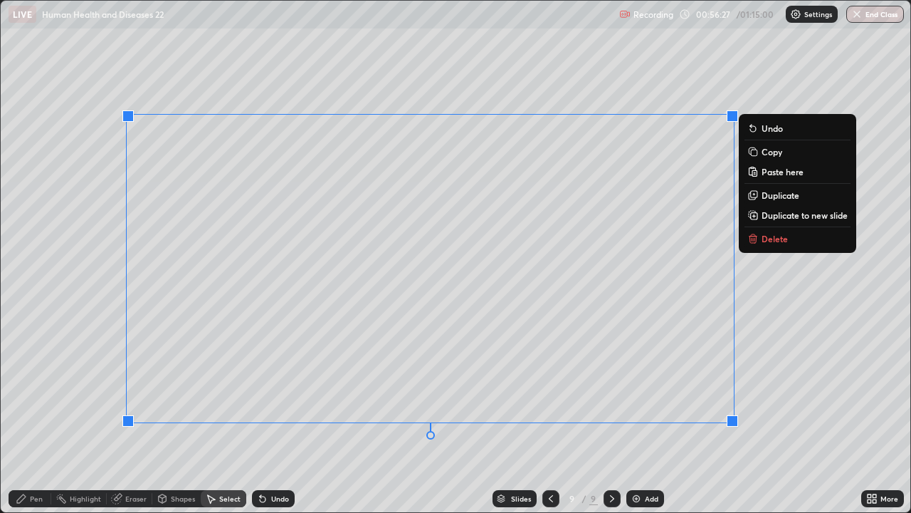
click at [407, 416] on div "0 ° Undo Copy Paste here Duplicate Duplicate to new slide Delete" at bounding box center [456, 256] width 910 height 511
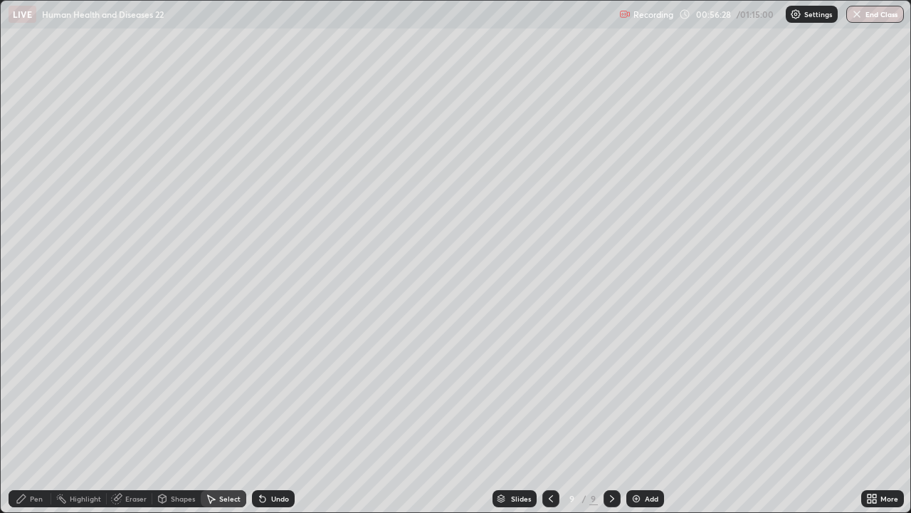
click at [32, 416] on div "Pen" at bounding box center [30, 498] width 43 height 17
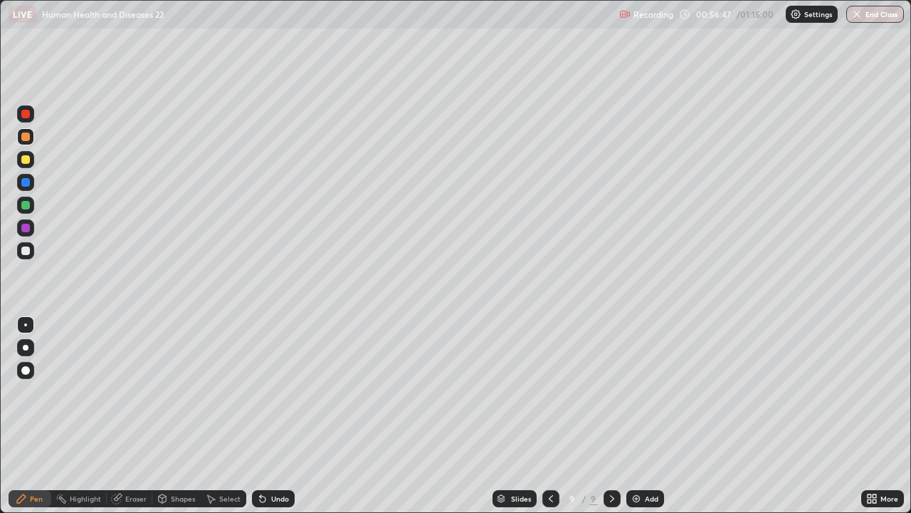
click at [28, 204] on div at bounding box center [25, 205] width 9 height 9
click at [221, 416] on div "Select" at bounding box center [229, 498] width 21 height 7
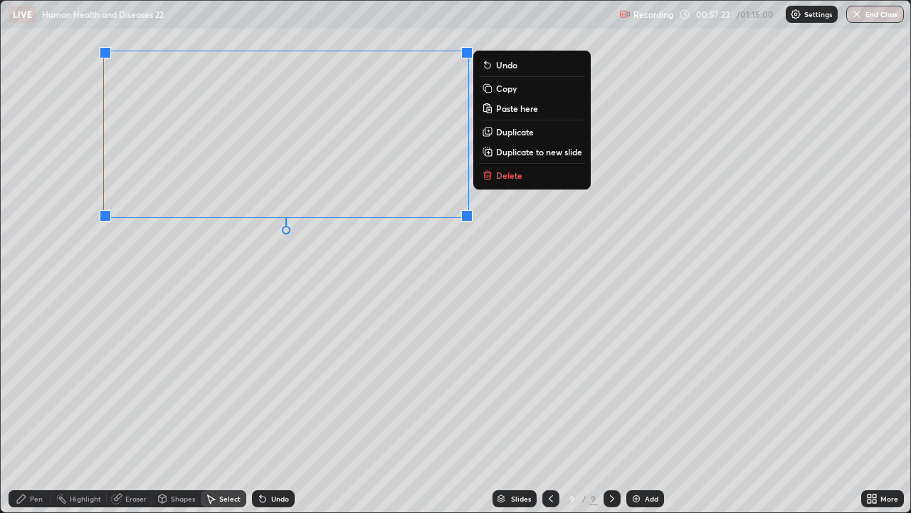
click at [421, 268] on div "0 ° Undo Copy Paste here Duplicate Duplicate to new slide Delete" at bounding box center [456, 256] width 910 height 511
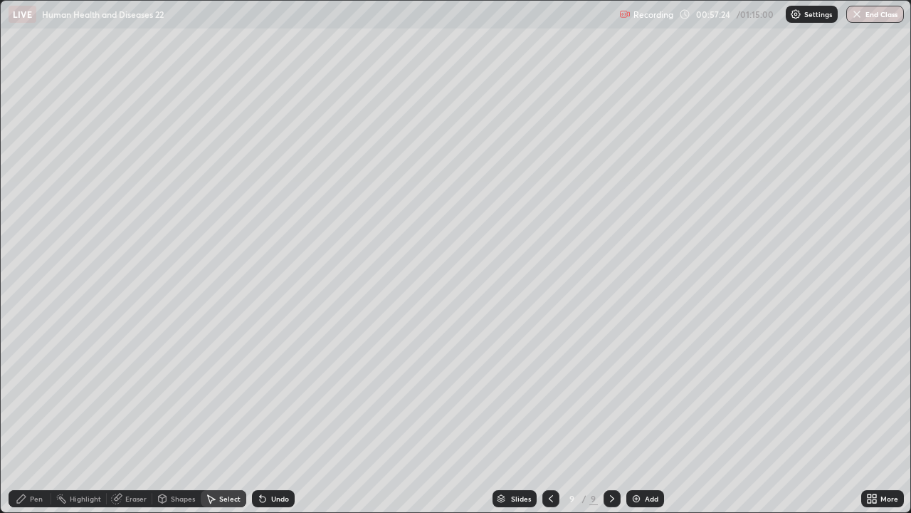
click at [33, 416] on div "Pen" at bounding box center [36, 498] width 13 height 7
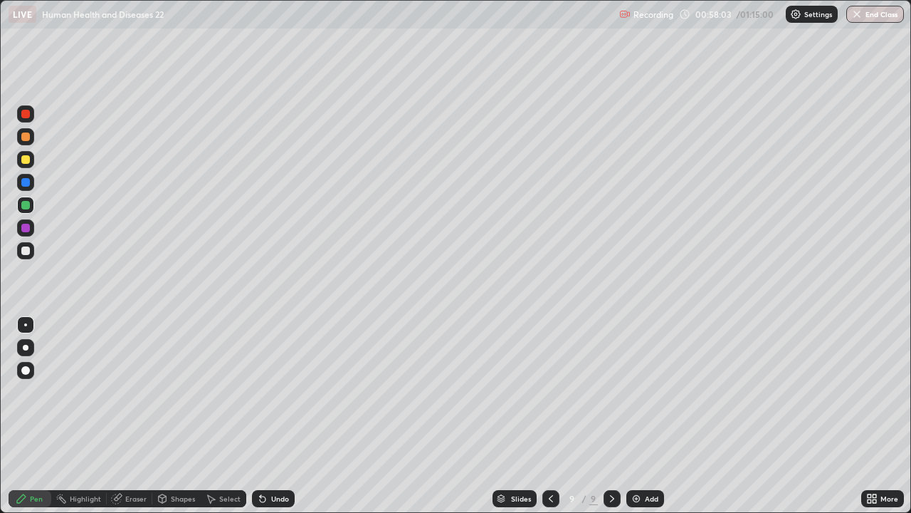
click at [32, 250] on div at bounding box center [25, 250] width 17 height 17
click at [281, 416] on div "Undo" at bounding box center [280, 498] width 18 height 7
click at [279, 416] on div "Undo" at bounding box center [280, 498] width 18 height 7
click at [646, 416] on div "Add" at bounding box center [645, 498] width 38 height 17
click at [27, 246] on div at bounding box center [25, 250] width 9 height 9
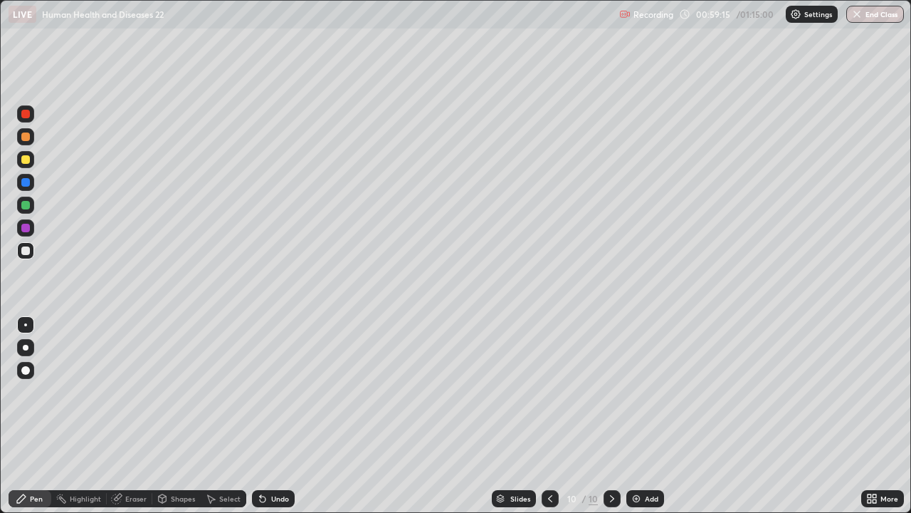
click at [228, 416] on div "Select" at bounding box center [229, 498] width 21 height 7
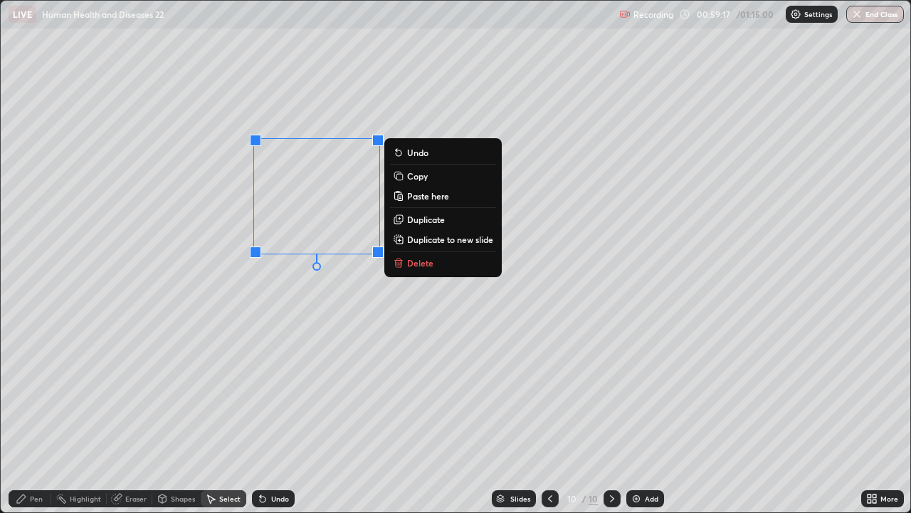
click at [416, 176] on p "Copy" at bounding box center [417, 175] width 21 height 11
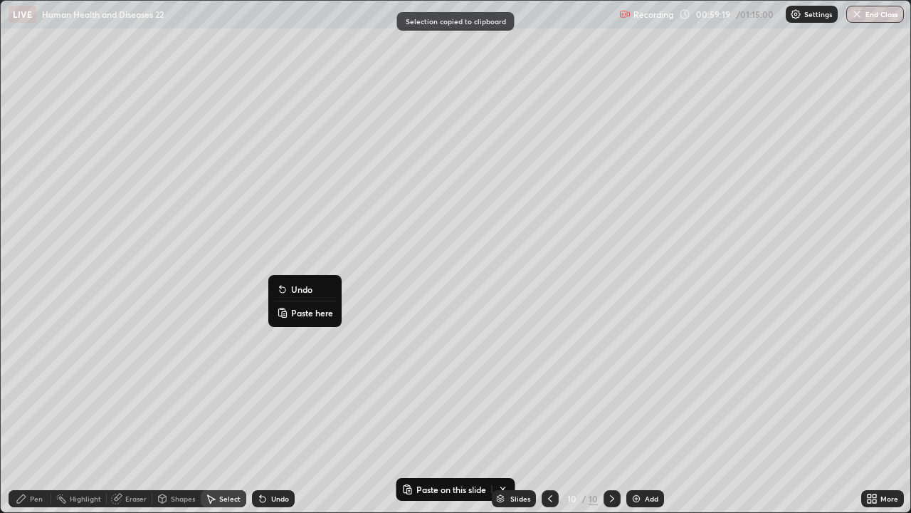
click at [310, 315] on p "Paste here" at bounding box center [312, 312] width 42 height 11
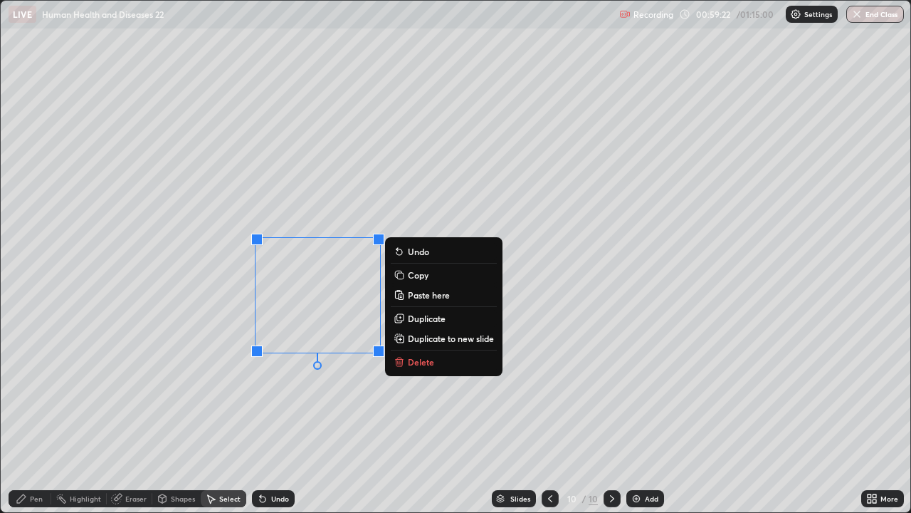
click at [234, 403] on div "0 ° Undo Copy Paste here Duplicate Duplicate to new slide Delete" at bounding box center [456, 256] width 910 height 511
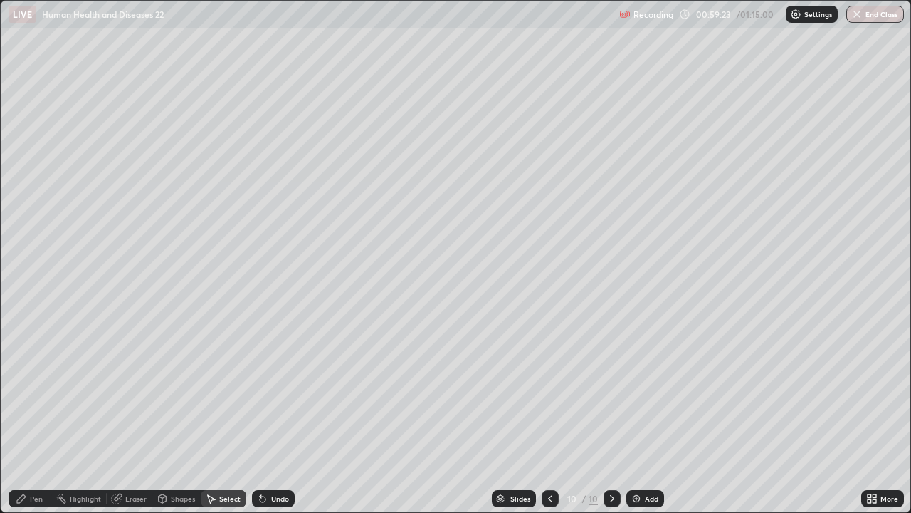
click at [127, 416] on div "Eraser" at bounding box center [135, 498] width 21 height 7
click at [37, 416] on div "Pen" at bounding box center [36, 498] width 13 height 7
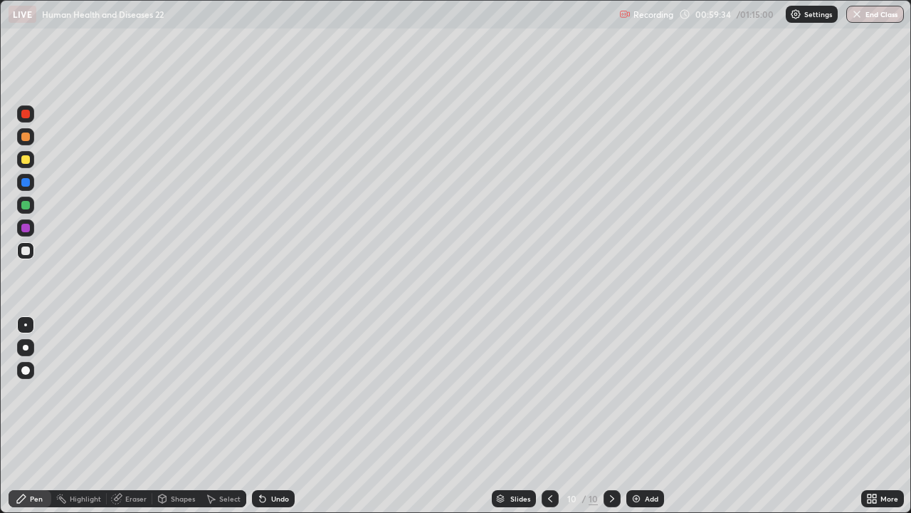
click at [25, 203] on div at bounding box center [25, 205] width 9 height 9
click at [28, 139] on div at bounding box center [25, 136] width 9 height 9
click at [27, 231] on div at bounding box center [25, 228] width 9 height 9
click at [24, 370] on div at bounding box center [25, 370] width 9 height 9
click at [23, 364] on div at bounding box center [25, 370] width 17 height 17
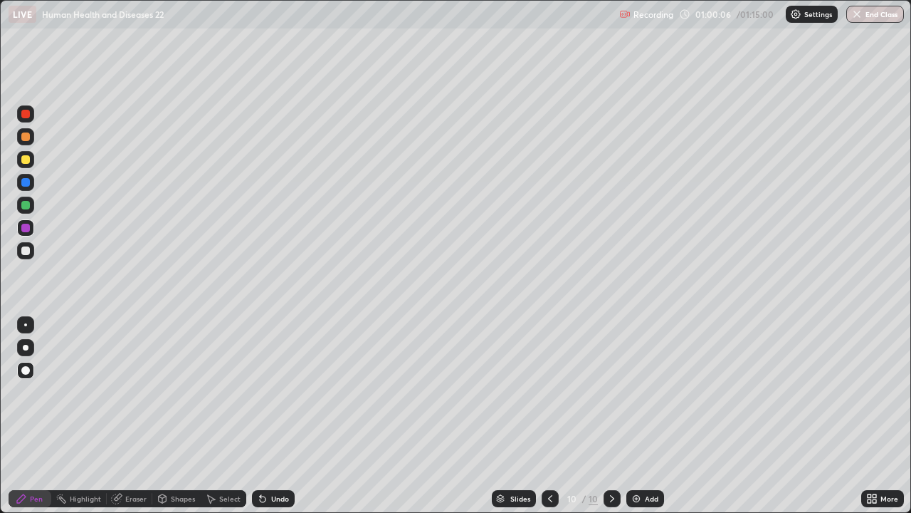
click at [25, 205] on div at bounding box center [25, 205] width 9 height 9
click at [26, 347] on div at bounding box center [26, 348] width 6 height 6
click at [25, 249] on div at bounding box center [25, 250] width 9 height 9
click at [26, 182] on div at bounding box center [25, 182] width 9 height 9
click at [23, 317] on div at bounding box center [25, 324] width 17 height 17
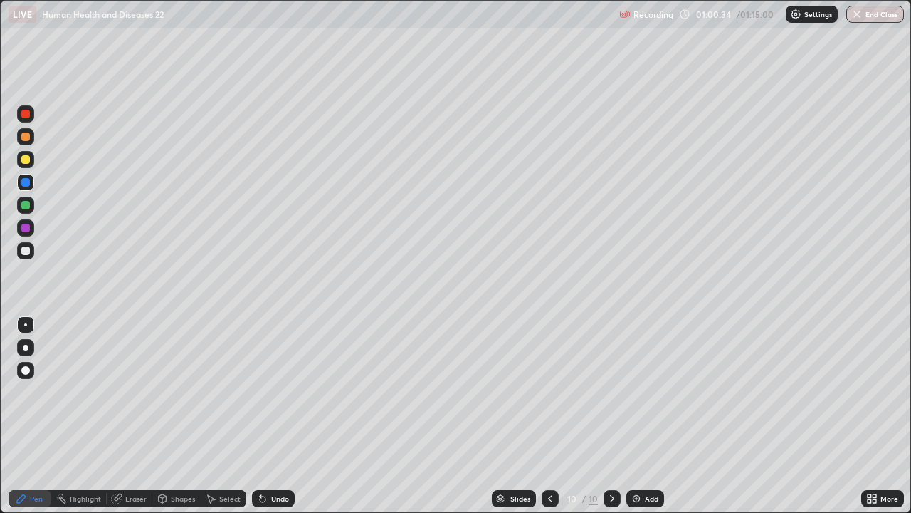
click at [23, 162] on div at bounding box center [25, 159] width 9 height 9
click at [641, 416] on div "Add" at bounding box center [645, 498] width 38 height 17
click at [26, 253] on div at bounding box center [25, 250] width 9 height 9
click at [25, 364] on div at bounding box center [25, 370] width 17 height 17
click at [130, 416] on div "Eraser" at bounding box center [130, 498] width 46 height 17
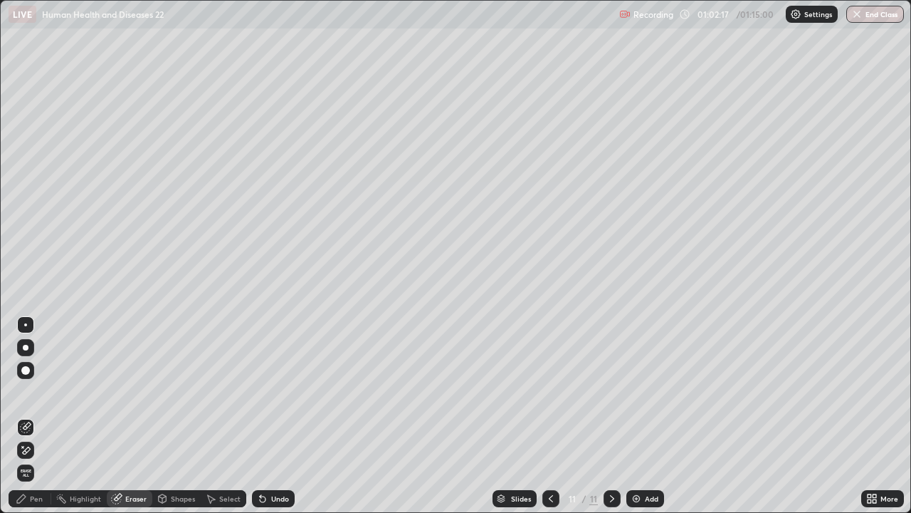
click at [34, 416] on div "Pen" at bounding box center [36, 498] width 13 height 7
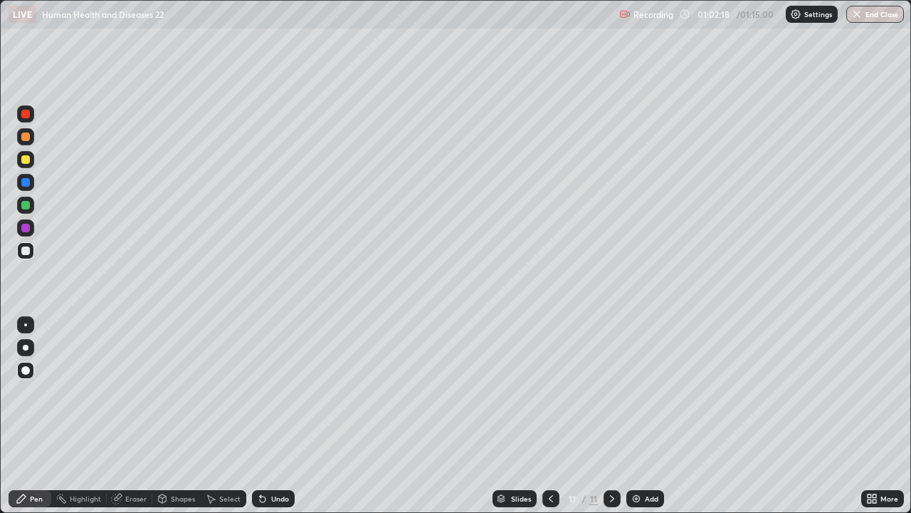
click at [24, 182] on div at bounding box center [25, 182] width 9 height 9
click at [280, 416] on div "Undo" at bounding box center [280, 498] width 18 height 7
click at [27, 119] on div at bounding box center [25, 113] width 17 height 17
click at [228, 416] on div "Select" at bounding box center [229, 498] width 21 height 7
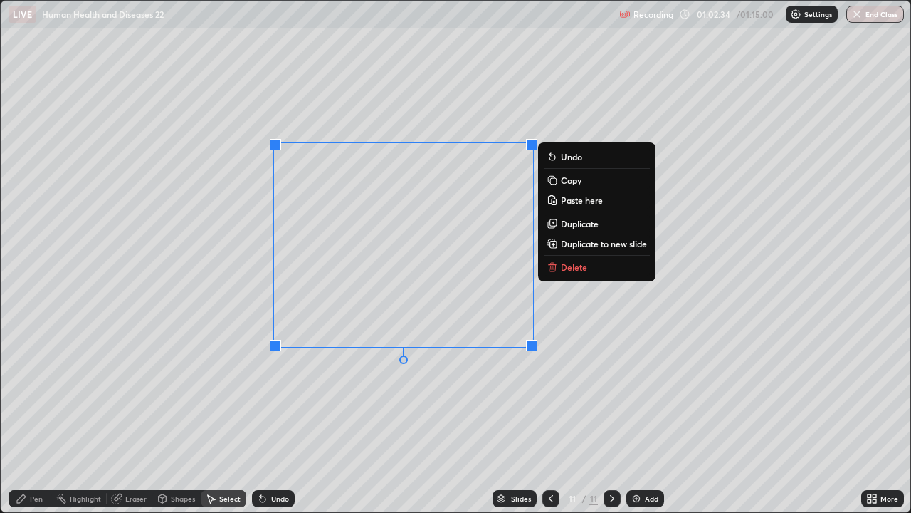
click at [347, 396] on div "0 ° Undo Copy Paste here Duplicate Duplicate to new slide Delete" at bounding box center [456, 256] width 910 height 511
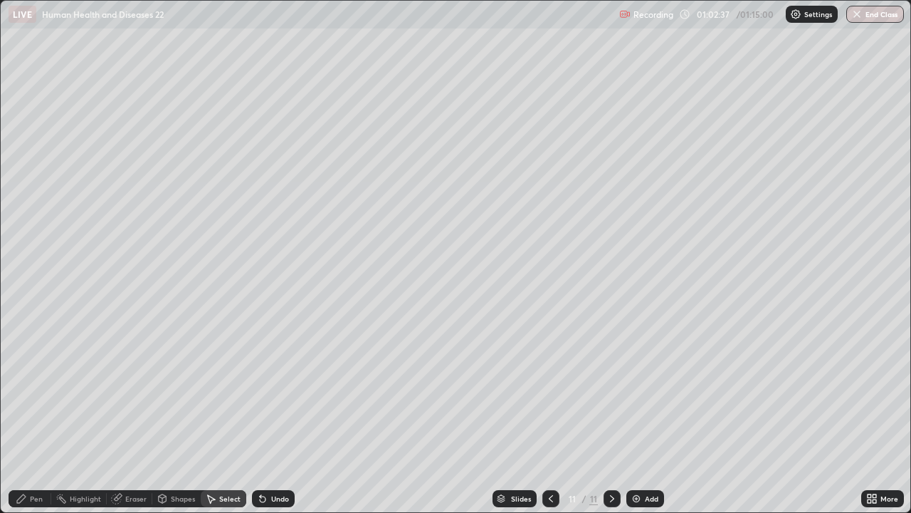
click at [25, 416] on icon at bounding box center [21, 498] width 11 height 11
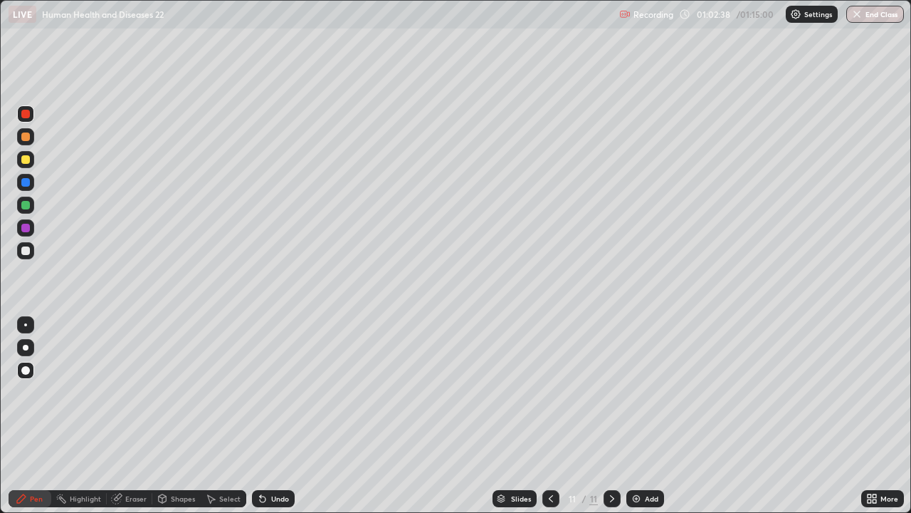
click at [27, 204] on div at bounding box center [25, 205] width 9 height 9
click at [26, 325] on div at bounding box center [25, 324] width 3 height 3
click at [23, 161] on div at bounding box center [25, 159] width 9 height 9
click at [225, 416] on div "Select" at bounding box center [229, 498] width 21 height 7
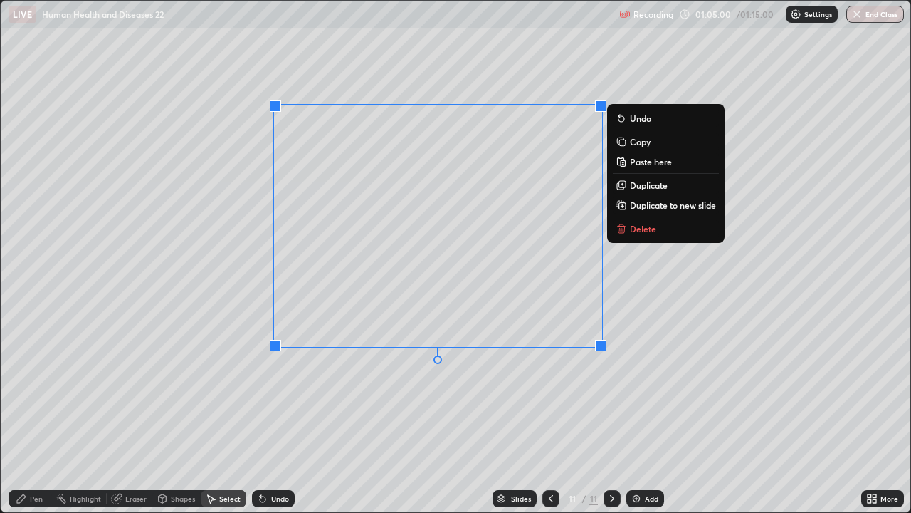
click at [643, 143] on p "Copy" at bounding box center [640, 141] width 21 height 11
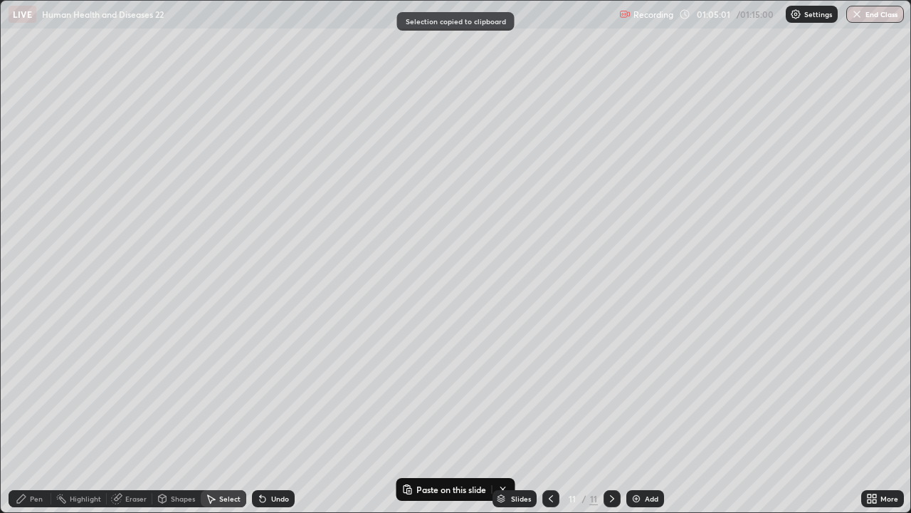
click at [549, 416] on icon at bounding box center [550, 498] width 11 height 11
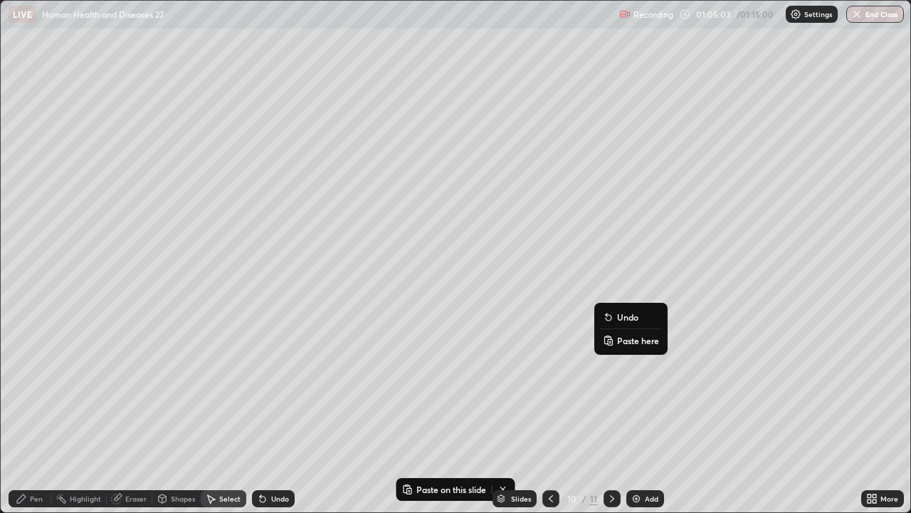
click at [624, 340] on p "Paste here" at bounding box center [638, 340] width 42 height 11
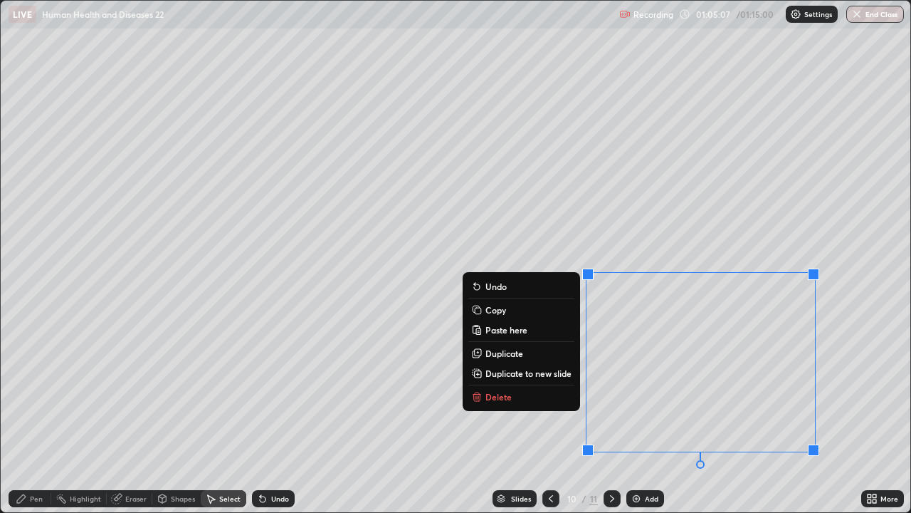
click at [251, 380] on div "0 ° Undo Copy Paste here Duplicate Duplicate to new slide Delete" at bounding box center [456, 256] width 910 height 511
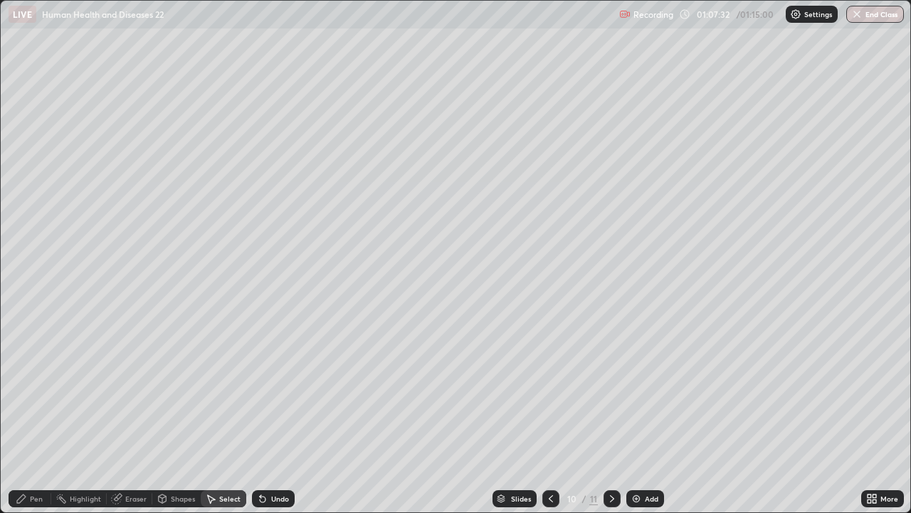
click at [616, 416] on div at bounding box center [612, 498] width 17 height 17
click at [611, 416] on icon at bounding box center [611, 498] width 11 height 11
click at [550, 416] on icon at bounding box center [550, 498] width 11 height 11
click at [552, 416] on icon at bounding box center [550, 498] width 11 height 11
click at [550, 416] on icon at bounding box center [550, 498] width 11 height 11
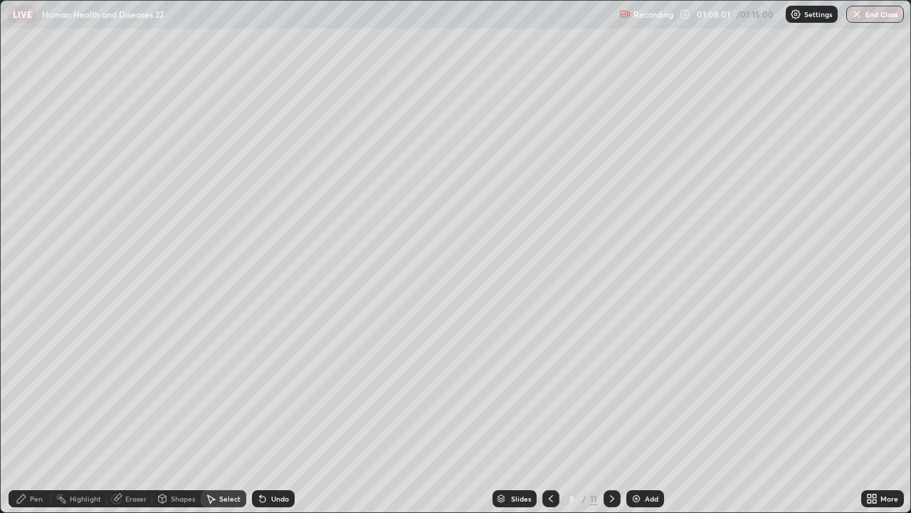
click at [551, 416] on icon at bounding box center [550, 498] width 11 height 11
click at [550, 416] on icon at bounding box center [550, 498] width 11 height 11
click at [549, 416] on icon at bounding box center [551, 498] width 4 height 7
click at [550, 416] on icon at bounding box center [550, 498] width 11 height 11
click at [548, 416] on icon at bounding box center [550, 498] width 11 height 11
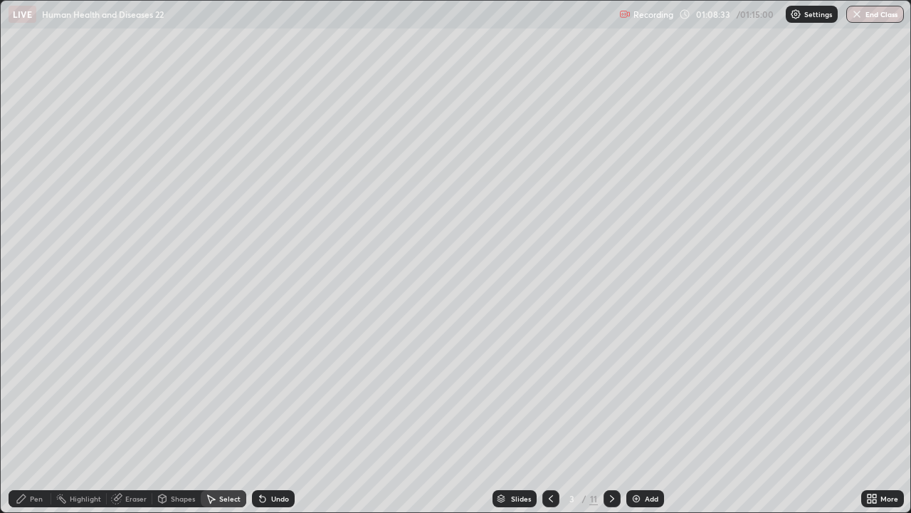
click at [551, 416] on icon at bounding box center [550, 498] width 11 height 11
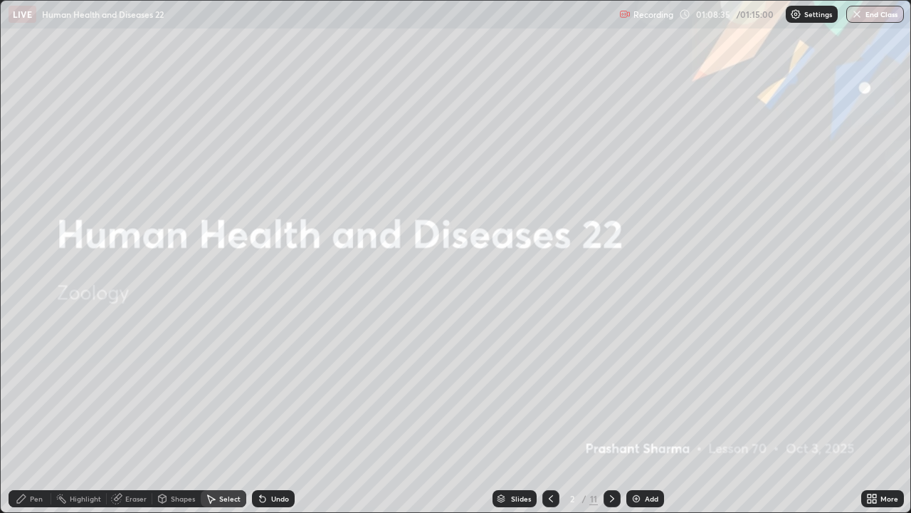
click at [612, 416] on icon at bounding box center [611, 498] width 11 height 11
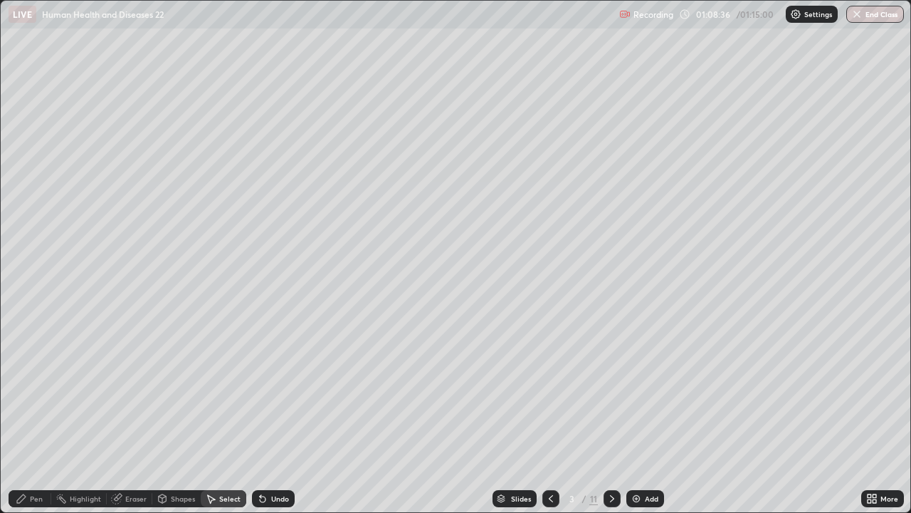
click at [609, 416] on icon at bounding box center [611, 498] width 11 height 11
click at [611, 416] on icon at bounding box center [611, 498] width 11 height 11
click at [613, 416] on div at bounding box center [612, 498] width 17 height 17
click at [610, 416] on icon at bounding box center [611, 498] width 11 height 11
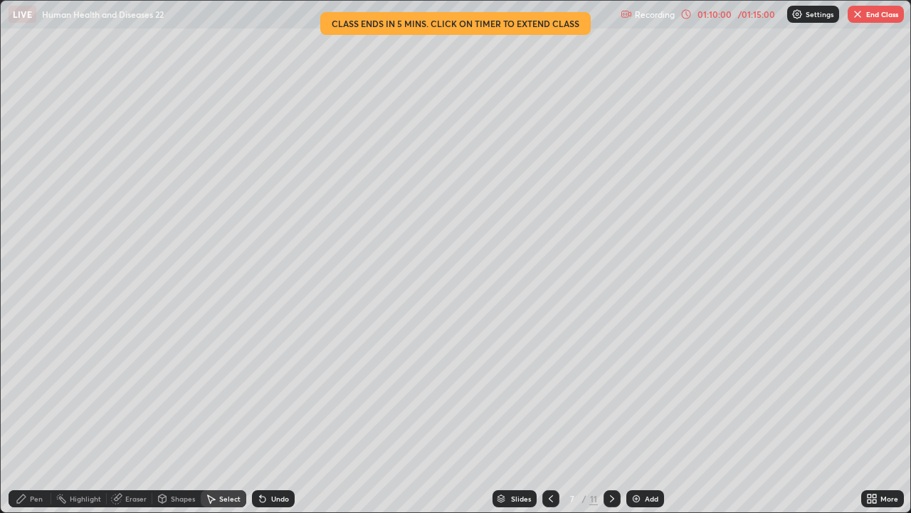
click at [610, 416] on icon at bounding box center [612, 498] width 4 height 7
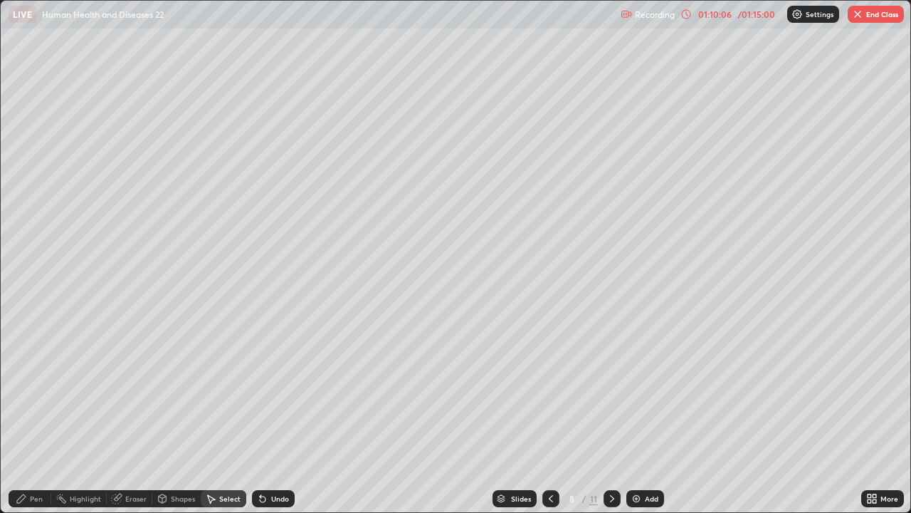
click at [611, 416] on icon at bounding box center [611, 498] width 11 height 11
click at [882, 16] on button "End Class" at bounding box center [876, 14] width 56 height 17
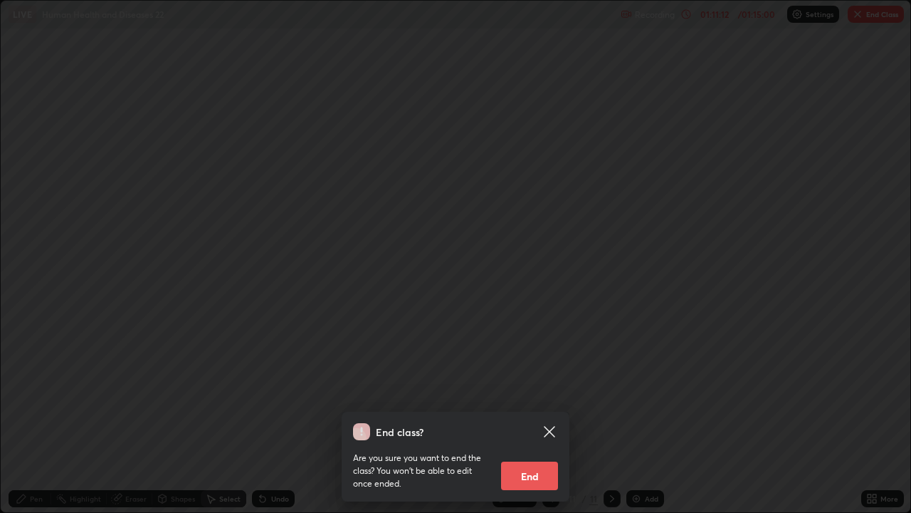
click at [540, 416] on button "End" at bounding box center [529, 475] width 57 height 28
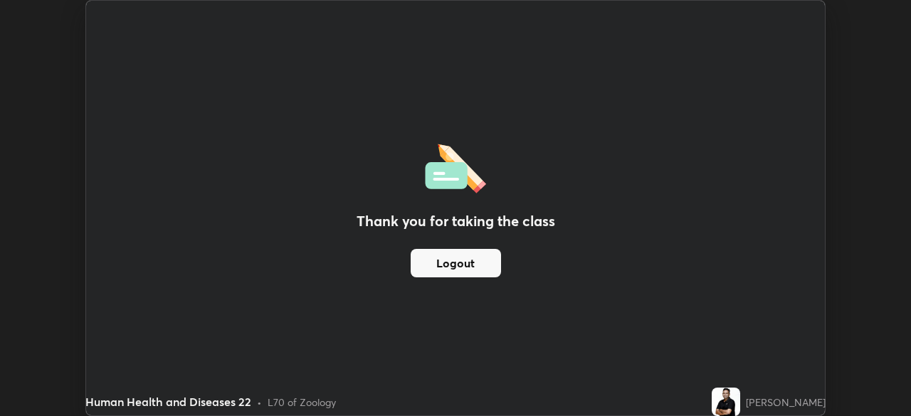
scroll to position [70765, 70270]
